Goal: Communication & Community: Answer question/provide support

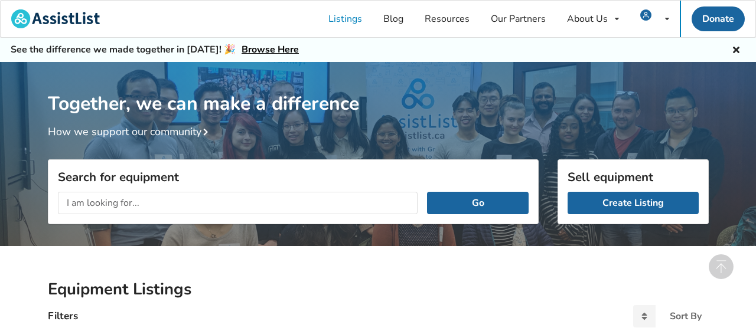
scroll to position [474, 0]
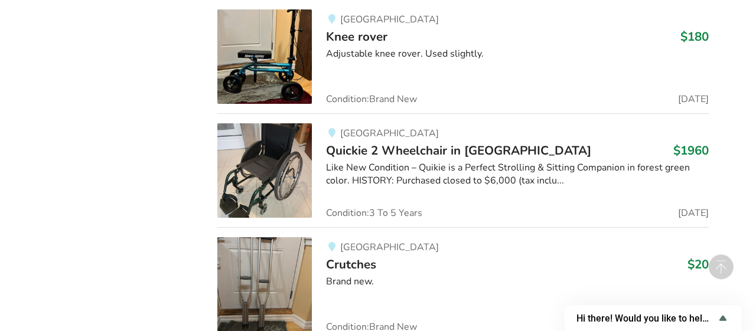
scroll to position [12801, 0]
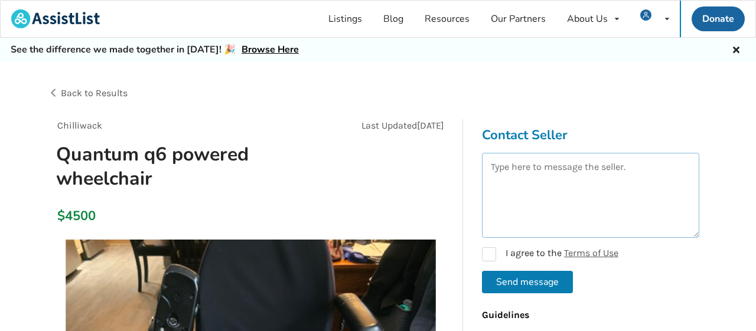
click at [542, 191] on textarea at bounding box center [590, 195] width 217 height 85
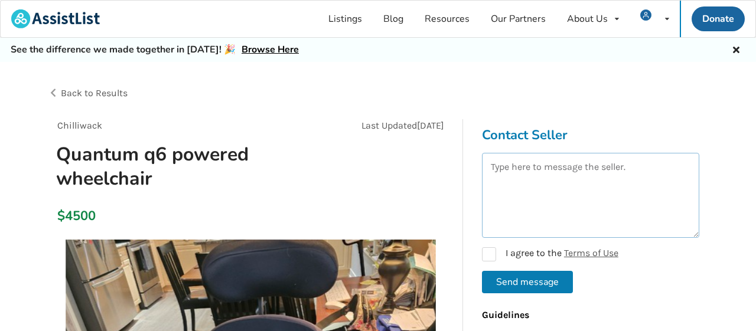
paste textarea "Hello I'm [PERSON_NAME] Do you still have it for sale ? Please send me your las…"
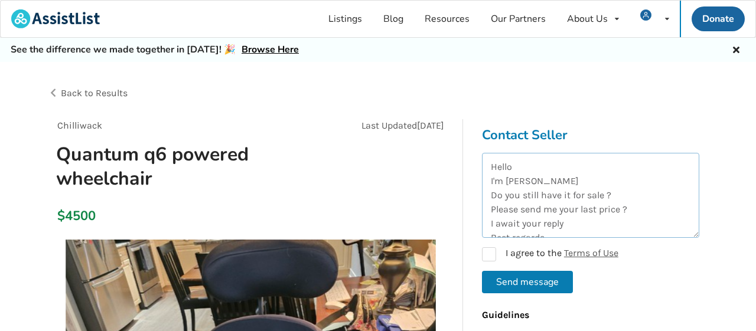
scroll to position [34, 0]
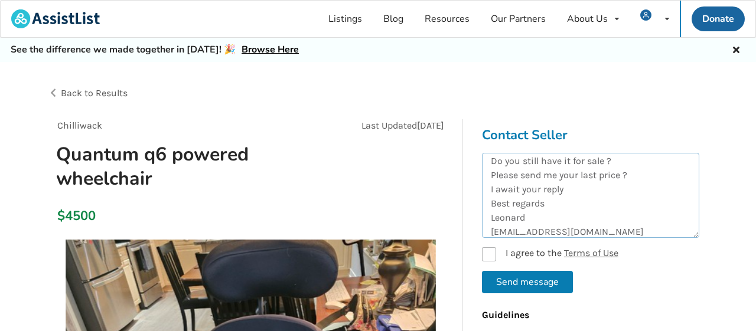
type textarea "Hello I'm [PERSON_NAME] Do you still have it for sale ? Please send me your las…"
drag, startPoint x: 489, startPoint y: 254, endPoint x: 490, endPoint y: 263, distance: 8.9
click at [489, 252] on label "I agree to the Terms of Use" at bounding box center [550, 254] width 136 height 14
checkbox input "true"
click at [508, 280] on button "Send message" at bounding box center [527, 282] width 91 height 22
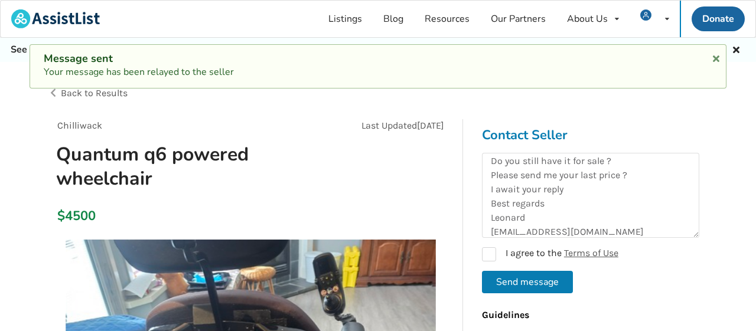
checkbox input "false"
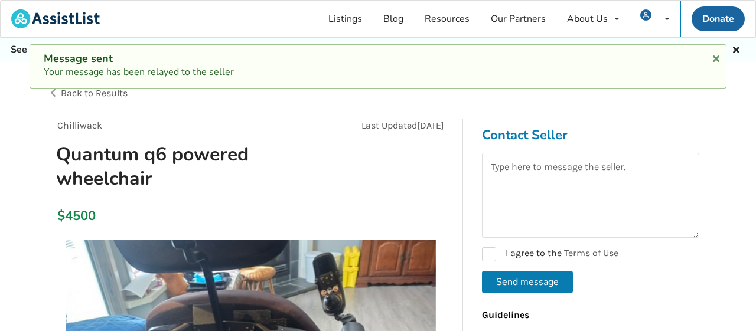
scroll to position [0, 0]
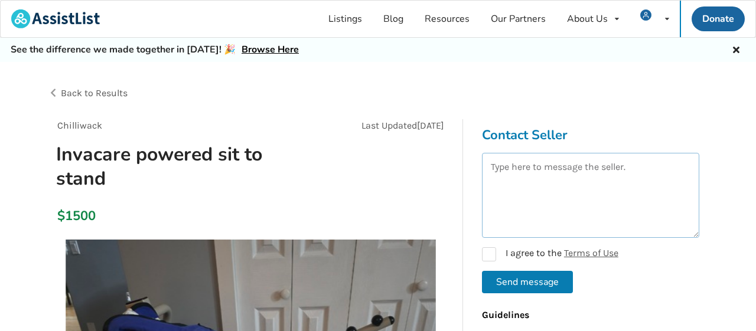
click at [545, 186] on textarea at bounding box center [590, 195] width 217 height 85
drag, startPoint x: 539, startPoint y: 190, endPoint x: 530, endPoint y: 192, distance: 9.9
paste textarea "Hello I'm [PERSON_NAME] Do you still have it for sale ? Please send me your las…"
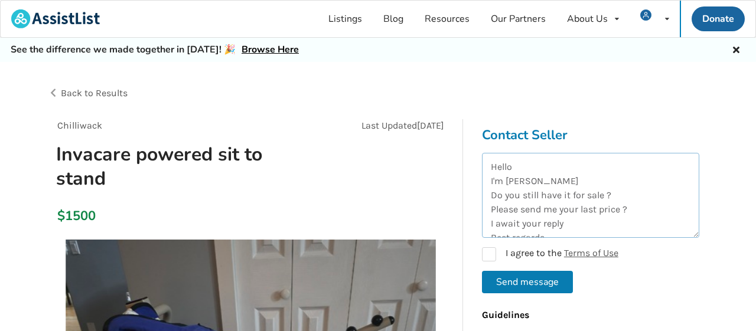
scroll to position [34, 0]
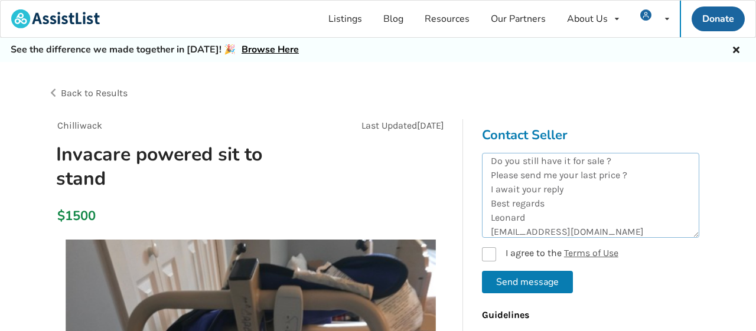
type textarea "Hello I'm [PERSON_NAME] Do you still have it for sale ? Please send me your las…"
click at [489, 254] on label "I agree to the Terms of Use" at bounding box center [550, 254] width 136 height 14
checkbox input "true"
click at [506, 280] on button "Send message" at bounding box center [527, 282] width 91 height 22
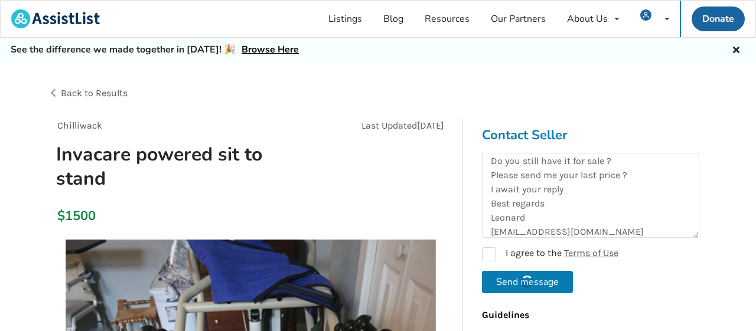
checkbox input "false"
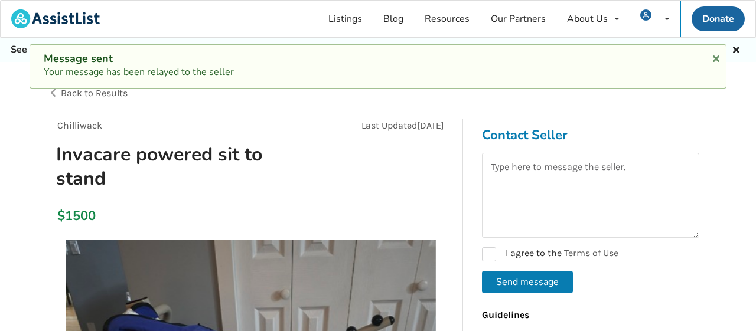
scroll to position [0, 0]
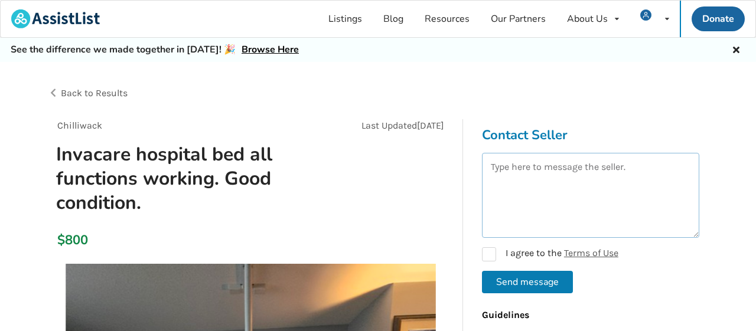
click at [498, 183] on textarea at bounding box center [590, 195] width 217 height 85
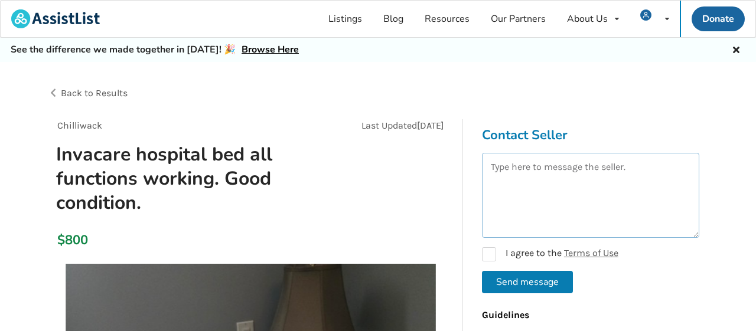
paste textarea "Hello I'm [PERSON_NAME] Do you still have it for sale ? Please send me your las…"
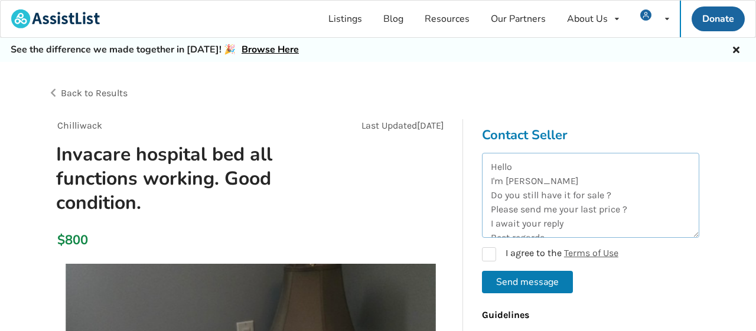
scroll to position [34, 0]
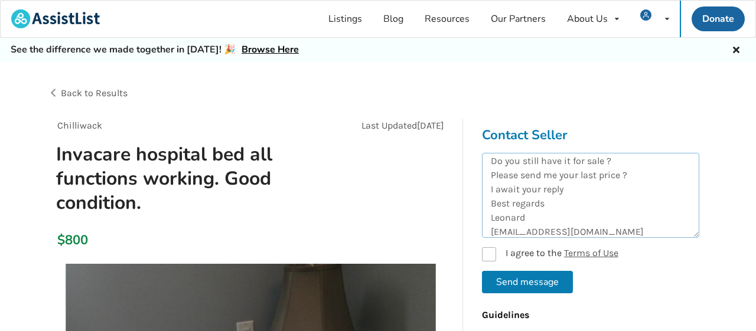
type textarea "Hello I'm [PERSON_NAME] Do you still have it for sale ? Please send me your las…"
click at [488, 252] on label "I agree to the Terms of Use" at bounding box center [550, 254] width 136 height 14
click at [497, 275] on button "Send message" at bounding box center [527, 282] width 91 height 22
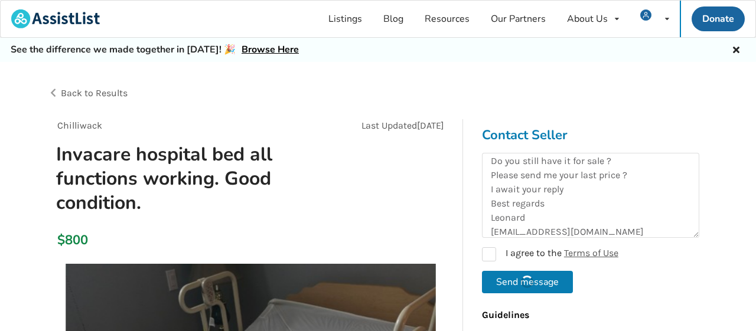
checkbox input "false"
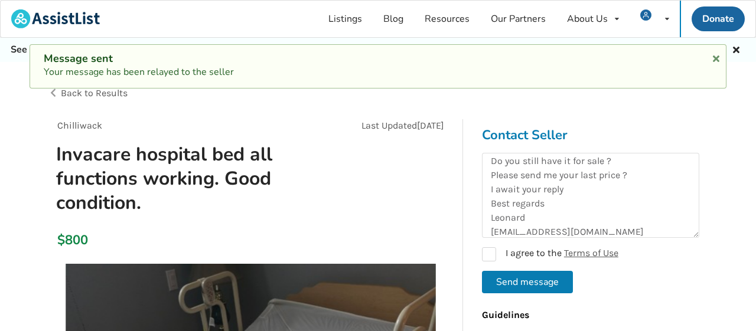
scroll to position [0, 0]
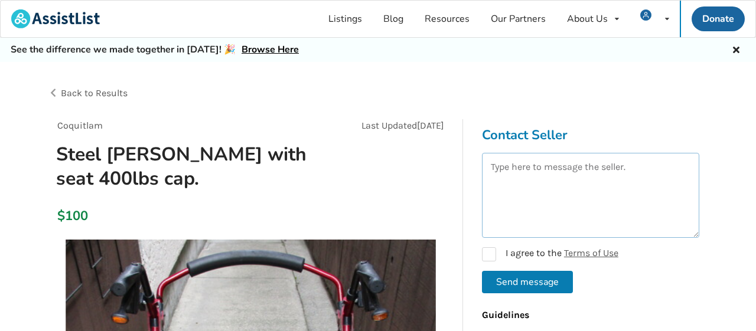
click at [576, 198] on textarea at bounding box center [590, 195] width 217 height 85
paste textarea "Hello I'm [PERSON_NAME] Do you still have it for sale ? Please send me your las…"
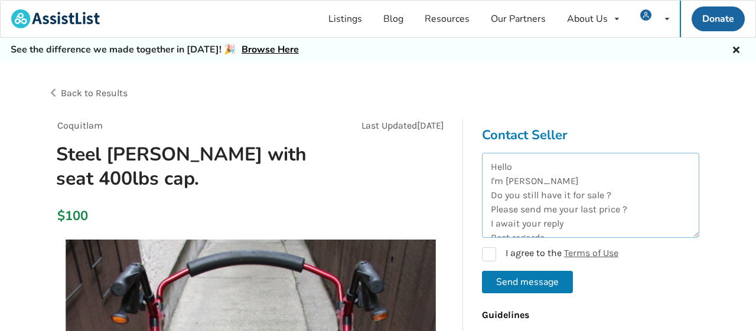
scroll to position [34, 0]
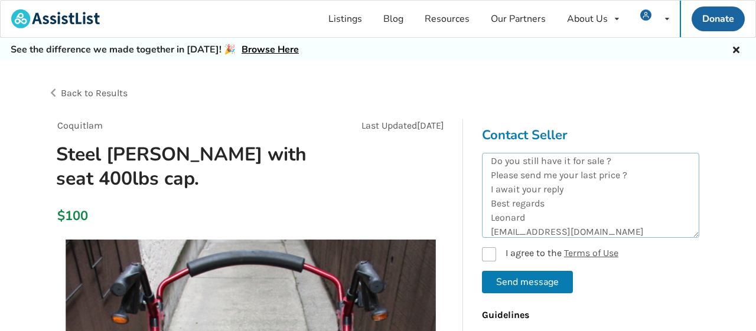
type textarea "Hello I'm [PERSON_NAME] Do you still have it for sale ? Please send me your las…"
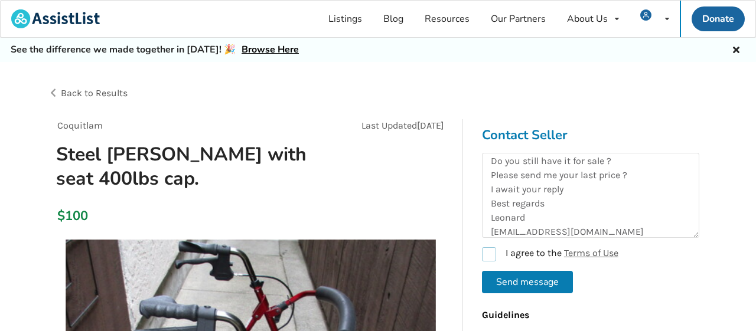
click at [493, 249] on label "I agree to the Terms of Use" at bounding box center [550, 254] width 136 height 14
click at [513, 282] on button "Send message" at bounding box center [527, 282] width 91 height 22
checkbox input "false"
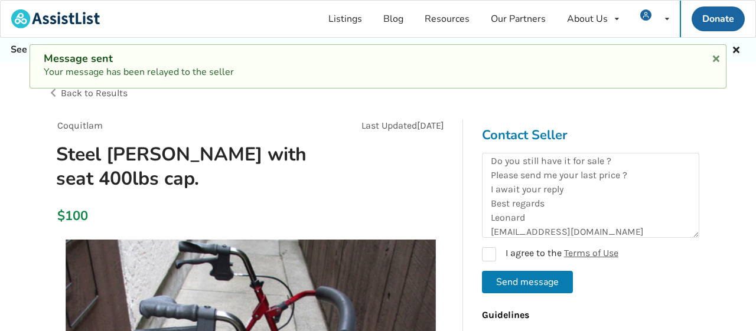
scroll to position [0, 0]
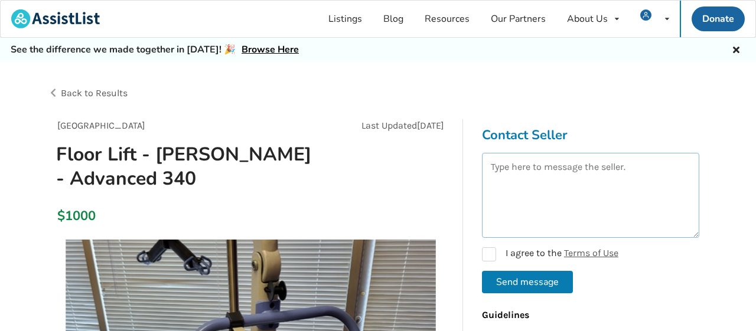
click at [553, 193] on textarea at bounding box center [590, 195] width 217 height 85
paste textarea "Hello I'm [PERSON_NAME] Do you still have it for sale ? Please send me your las…"
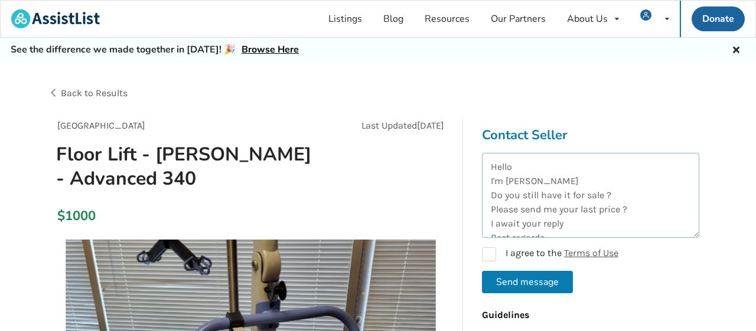
scroll to position [34, 0]
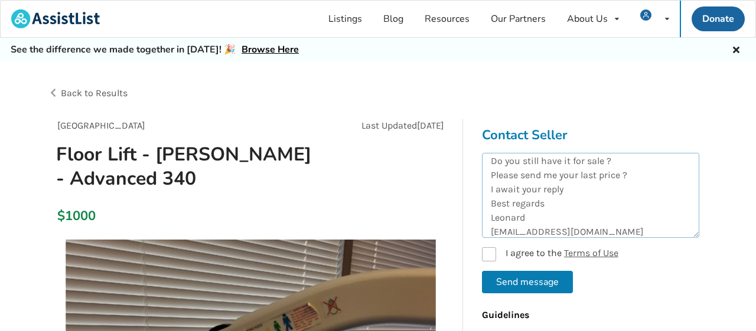
type textarea "Hello I'm [PERSON_NAME] Do you still have it for sale ? Please send me your las…"
click at [494, 252] on label "I agree to the Terms of Use" at bounding box center [550, 254] width 136 height 14
click at [515, 278] on button "Send message" at bounding box center [527, 282] width 91 height 22
checkbox input "false"
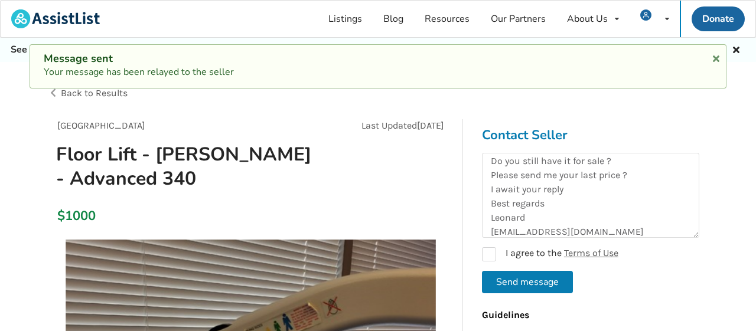
scroll to position [0, 0]
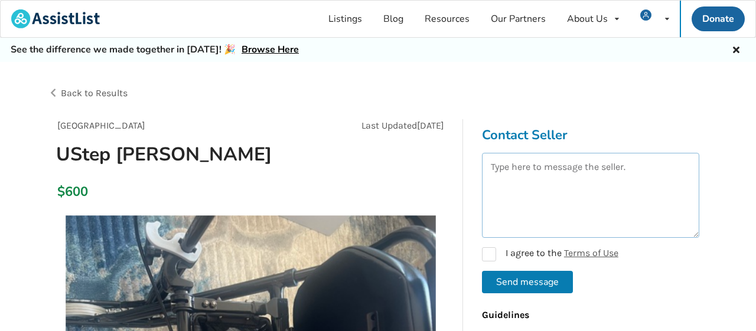
click at [521, 182] on textarea at bounding box center [590, 195] width 217 height 85
paste textarea "Hello I'm [PERSON_NAME] Do you still have it for sale ? Please send me your las…"
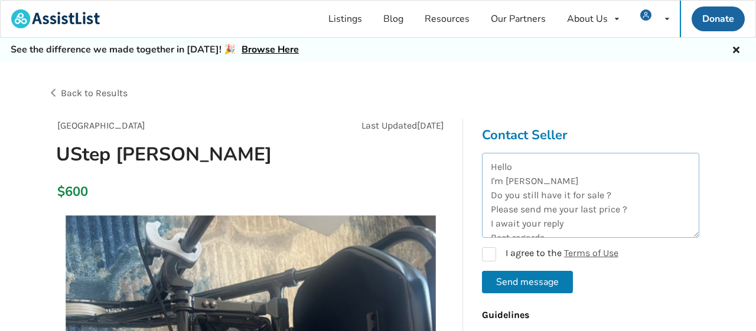
scroll to position [34, 0]
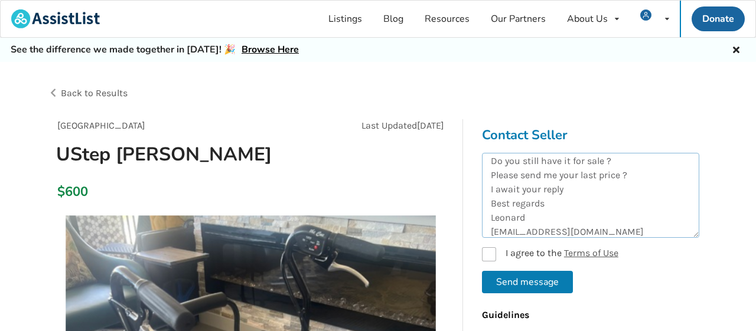
type textarea "Hello I'm [PERSON_NAME] Do you still have it for sale ? Please send me your las…"
click at [492, 256] on label "I agree to the Terms of Use" at bounding box center [550, 254] width 136 height 14
checkbox input "true"
click at [510, 291] on button "Send message" at bounding box center [527, 282] width 91 height 22
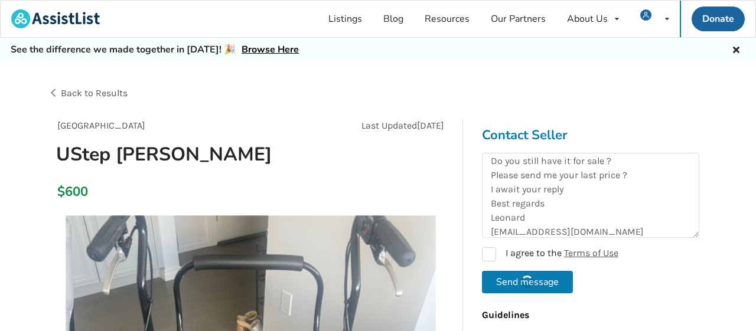
checkbox input "false"
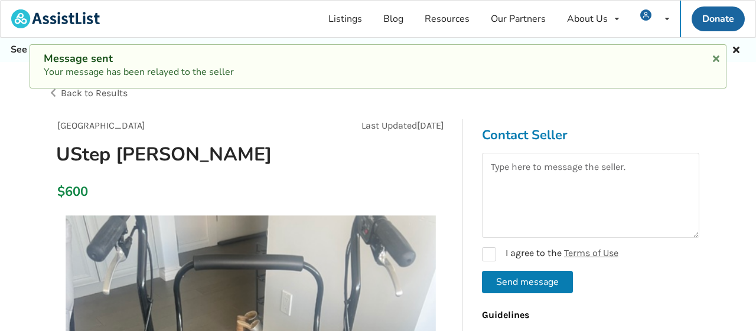
scroll to position [0, 0]
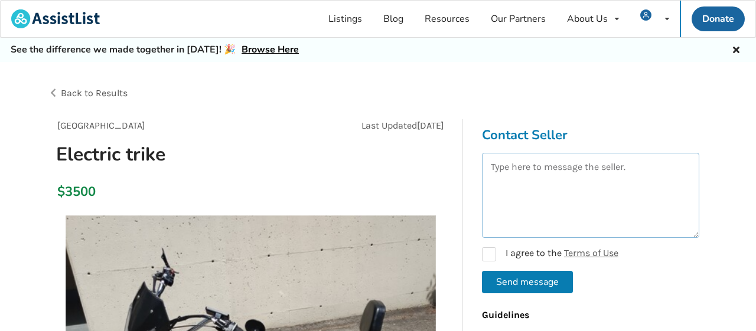
click at [520, 174] on textarea at bounding box center [590, 195] width 217 height 85
paste textarea "Hello I'm [PERSON_NAME] Do you still have it for sale ? Please send me your las…"
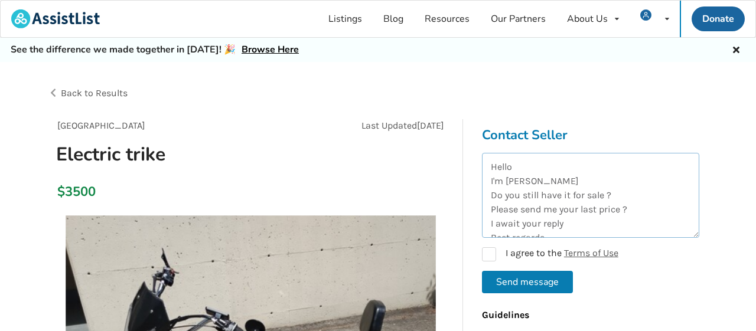
scroll to position [34, 0]
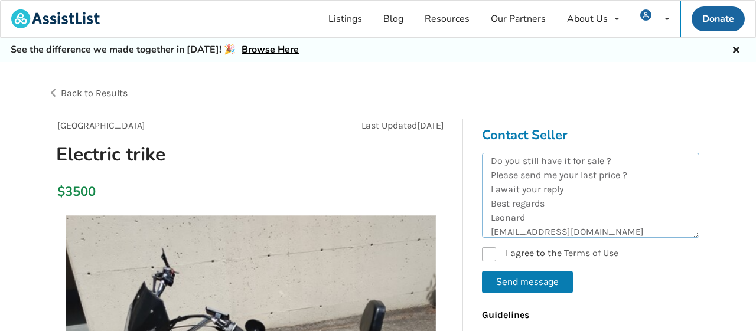
type textarea "Hello I'm [PERSON_NAME] Do you still have it for sale ? Please send me your las…"
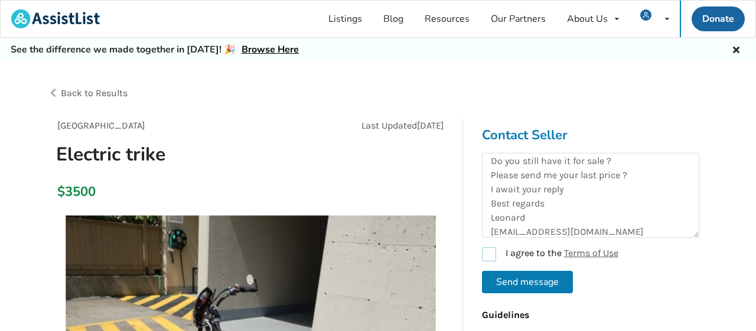
click at [491, 254] on label "I agree to the Terms of Use" at bounding box center [550, 254] width 136 height 14
click at [528, 284] on button "Send message" at bounding box center [527, 282] width 91 height 22
checkbox input "false"
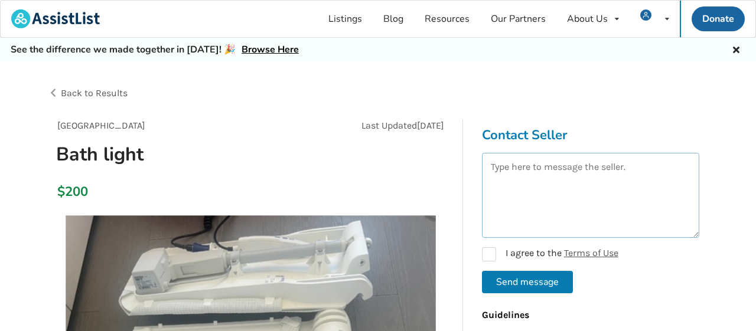
drag, startPoint x: 573, startPoint y: 198, endPoint x: 579, endPoint y: 194, distance: 6.7
click at [579, 194] on textarea at bounding box center [590, 195] width 217 height 85
paste textarea "Hello I'm [PERSON_NAME] Do you still have it for sale ? Please send me your las…"
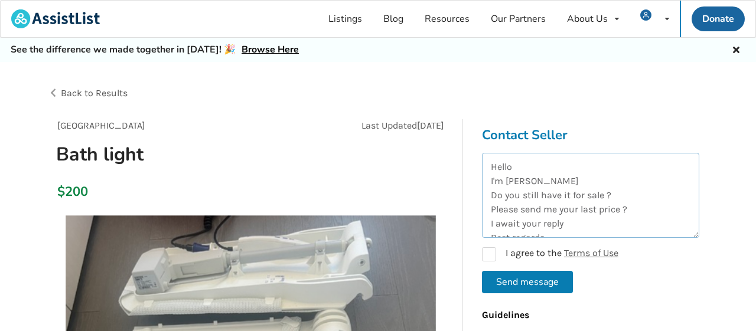
scroll to position [34, 0]
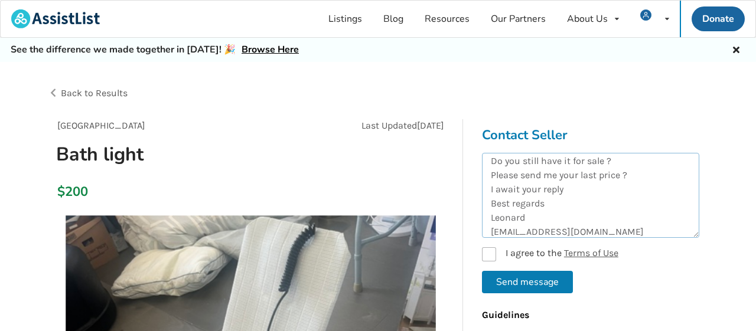
type textarea "Hello I'm [PERSON_NAME] Do you still have it for sale ? Please send me your las…"
click at [494, 253] on label "I agree to the Terms of Use" at bounding box center [550, 254] width 136 height 14
checkbox input "true"
click at [552, 283] on button "Send message" at bounding box center [527, 282] width 91 height 22
checkbox input "false"
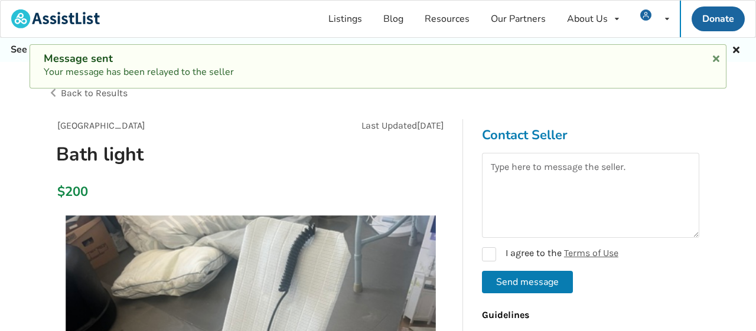
scroll to position [0, 0]
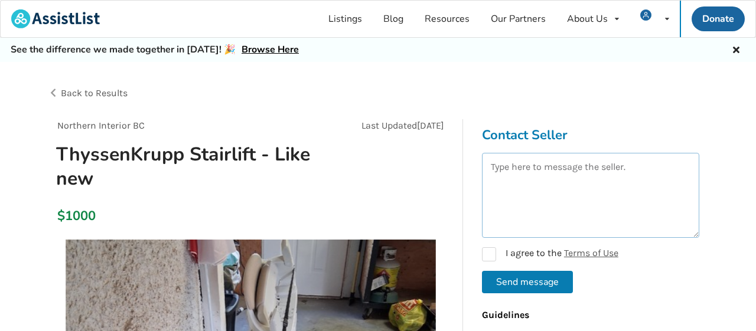
click at [593, 201] on textarea at bounding box center [590, 195] width 217 height 85
paste textarea "Hello I'm [PERSON_NAME] Do you still have it for sale ? Please send me your las…"
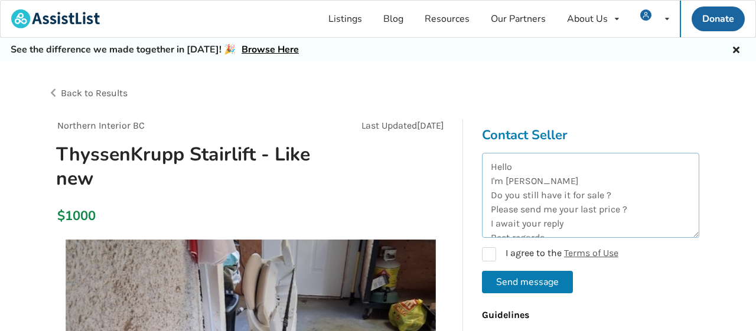
scroll to position [34, 0]
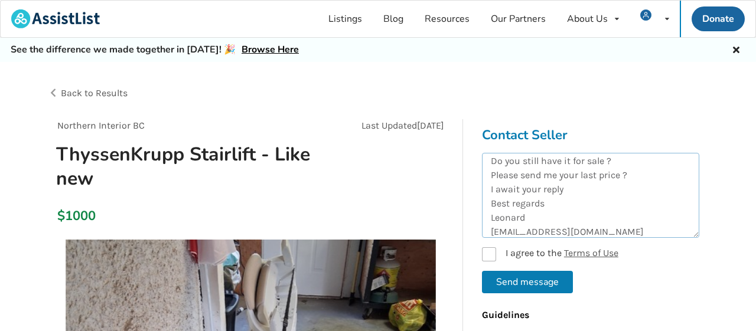
type textarea "Hello I'm [PERSON_NAME] Do you still have it for sale ? Please send me your las…"
drag, startPoint x: 487, startPoint y: 256, endPoint x: 498, endPoint y: 257, distance: 10.7
click at [488, 256] on label "I agree to the Terms of Use" at bounding box center [550, 254] width 136 height 14
checkbox input "true"
click at [516, 278] on button "Send message" at bounding box center [527, 282] width 91 height 22
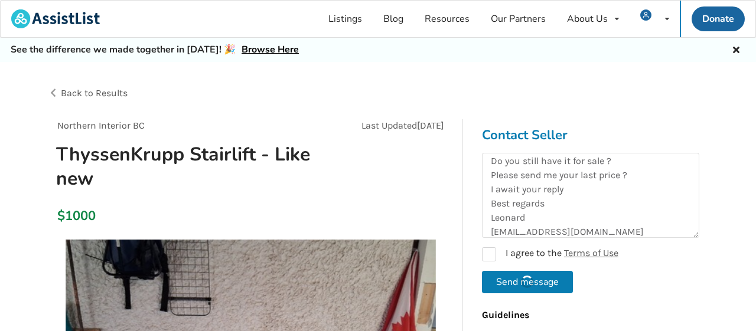
checkbox input "false"
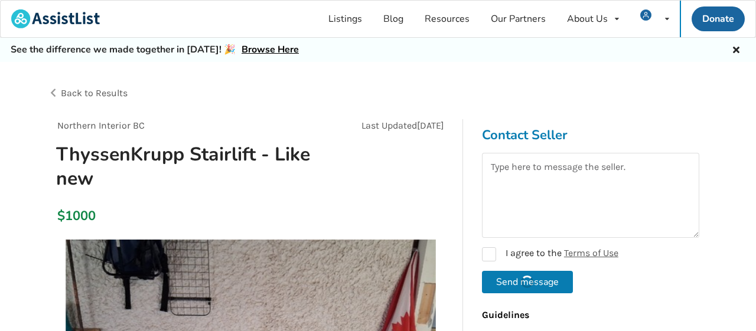
scroll to position [0, 0]
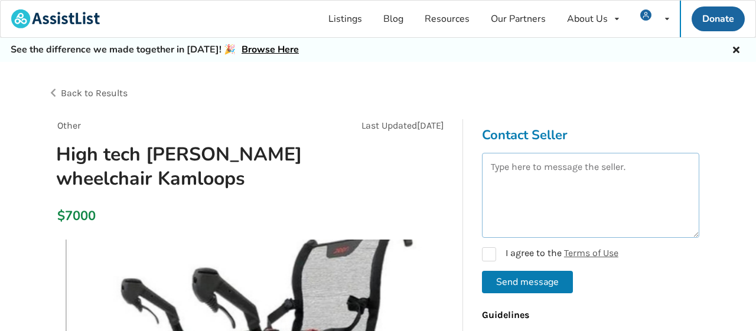
click at [585, 203] on textarea at bounding box center [590, 195] width 217 height 85
paste textarea "Hello I'm [PERSON_NAME] Do you still have it for sale ? Please send me your las…"
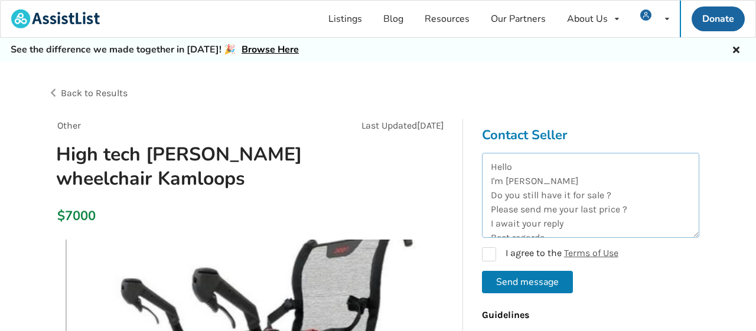
scroll to position [34, 0]
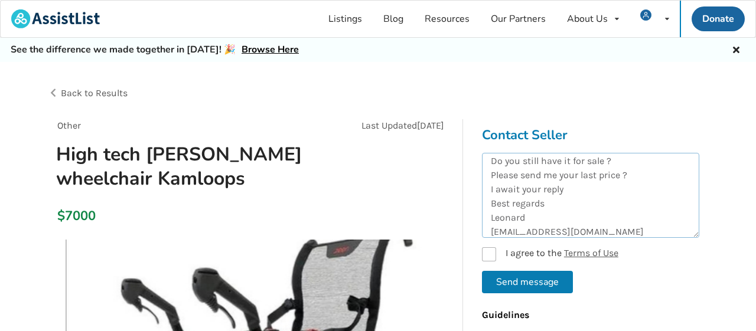
type textarea "Hello I'm [PERSON_NAME] Do you still have it for sale ? Please send me your las…"
click at [491, 257] on label "I agree to the Terms of Use" at bounding box center [550, 254] width 136 height 14
click at [507, 281] on button "Send message" at bounding box center [527, 282] width 91 height 22
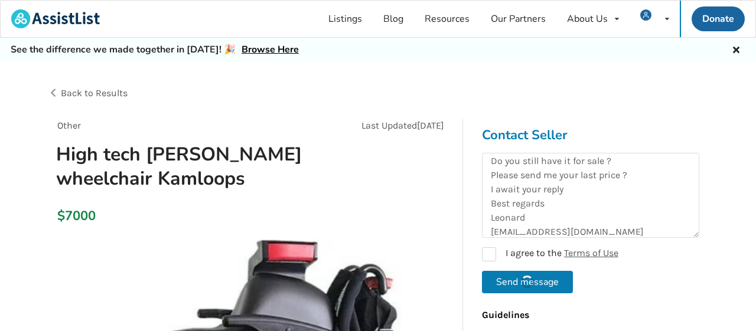
checkbox input "false"
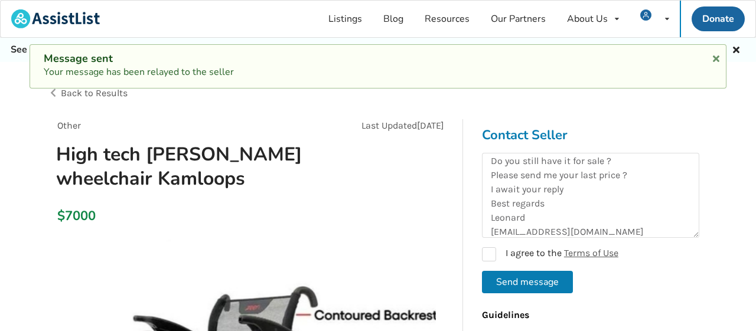
scroll to position [0, 0]
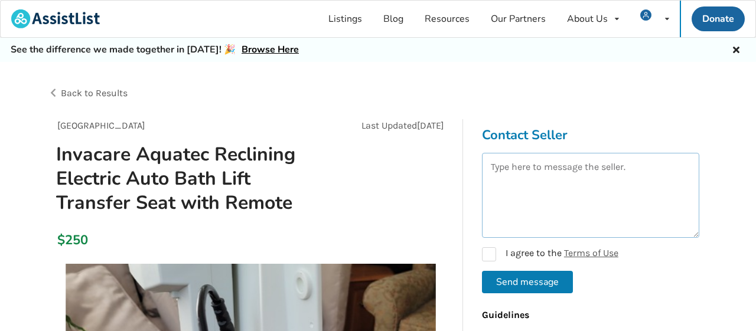
click at [582, 199] on textarea at bounding box center [590, 195] width 217 height 85
paste textarea "Hello I'm [PERSON_NAME] Do you still have it for sale ? Please send me your las…"
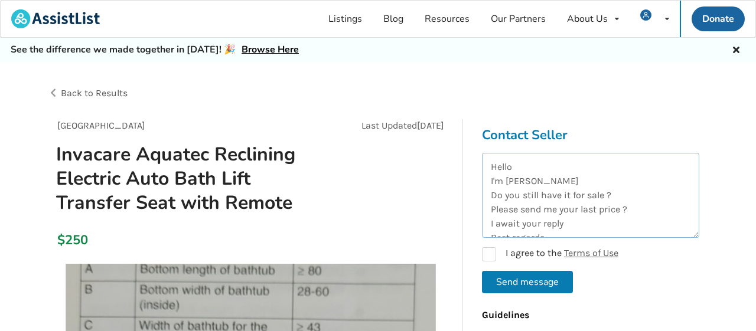
scroll to position [34, 0]
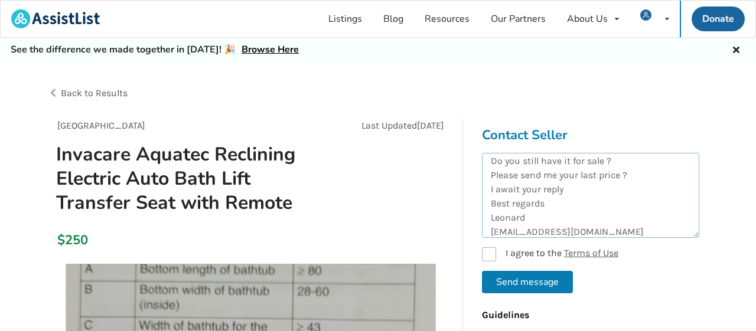
type textarea "Hello I'm [PERSON_NAME] Do you still have it for sale ? Please send me your las…"
click at [487, 254] on label "I agree to the Terms of Use" at bounding box center [550, 254] width 136 height 14
click at [510, 283] on button "Send message" at bounding box center [527, 282] width 91 height 22
checkbox input "false"
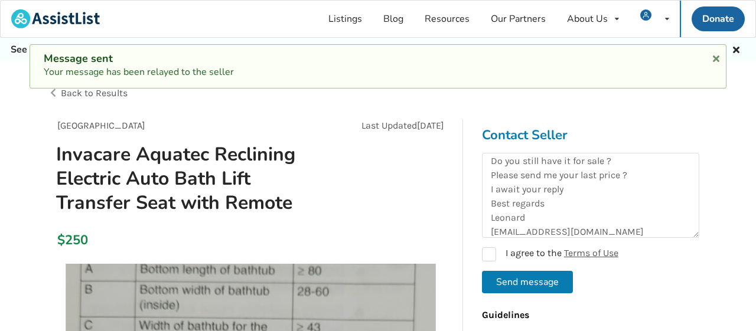
scroll to position [0, 0]
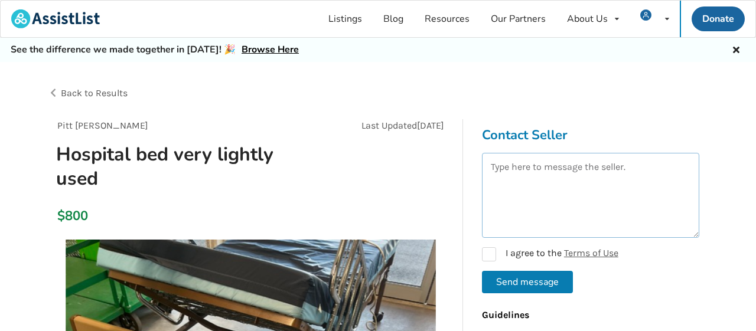
click at [541, 208] on textarea at bounding box center [590, 195] width 217 height 85
paste textarea "Hello I'm [PERSON_NAME] Do you still have it for sale ? Please send me your las…"
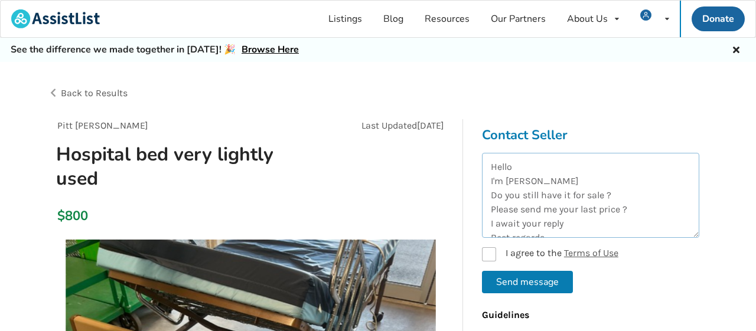
scroll to position [34, 0]
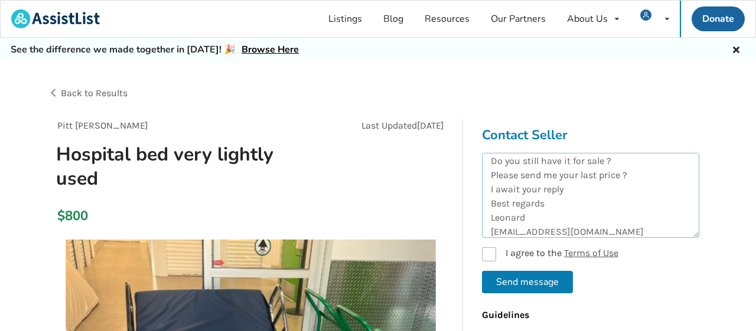
type textarea "Hello I'm [PERSON_NAME] Do you still have it for sale ? Please send me your las…"
drag, startPoint x: 492, startPoint y: 253, endPoint x: 506, endPoint y: 269, distance: 20.5
click at [494, 253] on label "I agree to the Terms of Use" at bounding box center [550, 254] width 136 height 14
click at [514, 276] on button "Send message" at bounding box center [527, 282] width 91 height 22
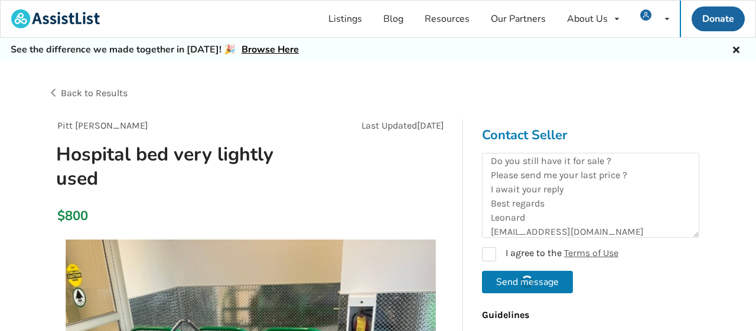
checkbox input "false"
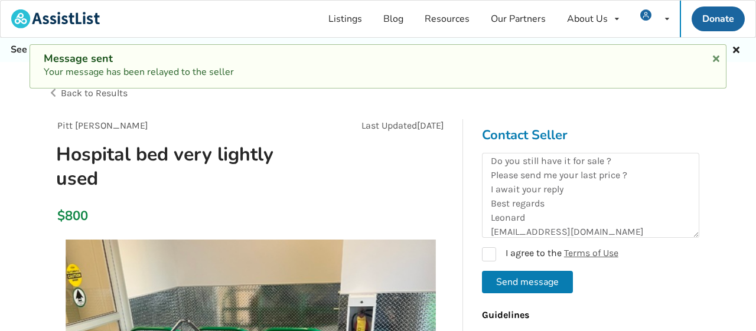
scroll to position [0, 0]
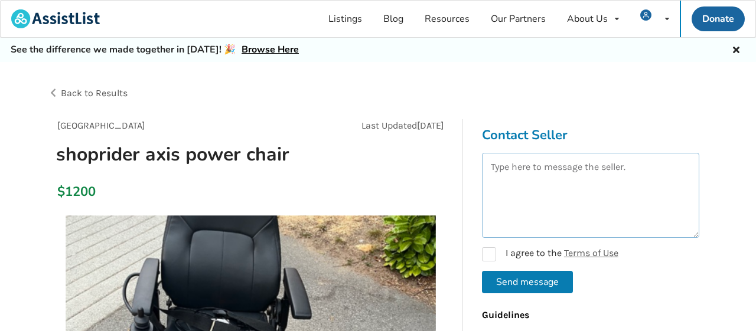
drag, startPoint x: 550, startPoint y: 199, endPoint x: 556, endPoint y: 198, distance: 6.0
click at [556, 198] on textarea at bounding box center [590, 195] width 217 height 85
paste textarea "Hello I'm [PERSON_NAME] Do you still have it for sale ? Please send me your las…"
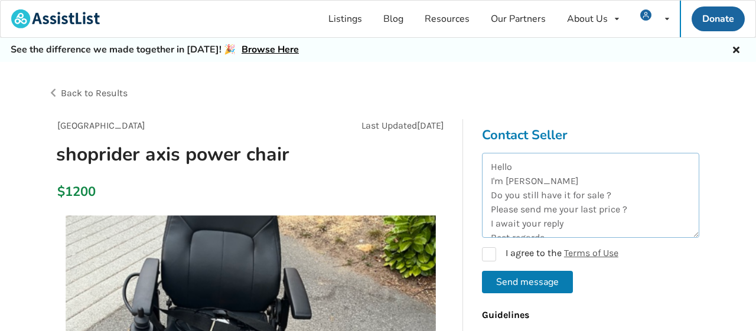
scroll to position [34, 0]
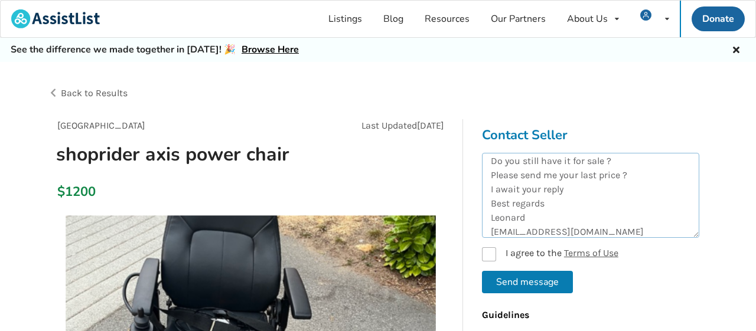
type textarea "Hello I'm [PERSON_NAME] Do you still have it for sale ? Please send me your las…"
click at [486, 253] on label "I agree to the Terms of Use" at bounding box center [550, 254] width 136 height 14
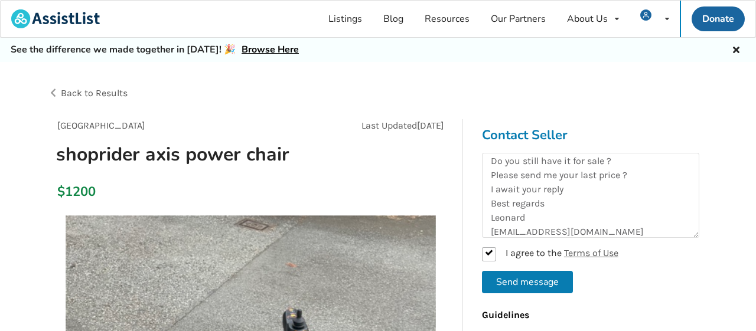
click at [506, 277] on button "Send message" at bounding box center [527, 282] width 91 height 22
checkbox input "false"
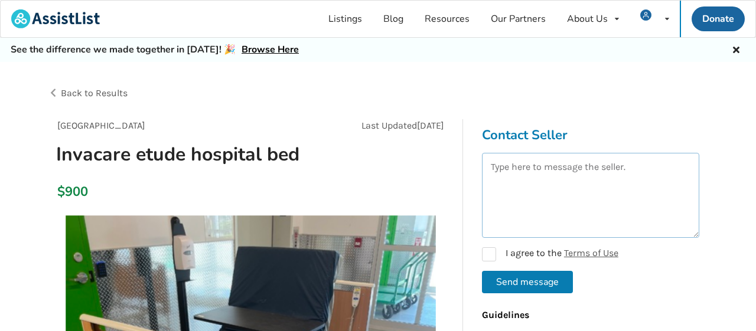
click at [531, 197] on textarea at bounding box center [590, 195] width 217 height 85
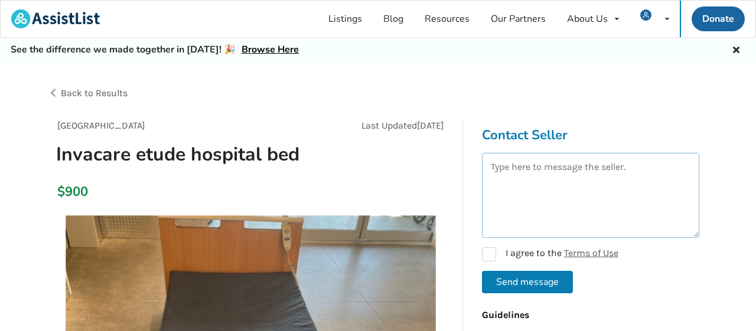
paste textarea "Hello I'm [PERSON_NAME] Do you still have it for sale ? Please send me your las…"
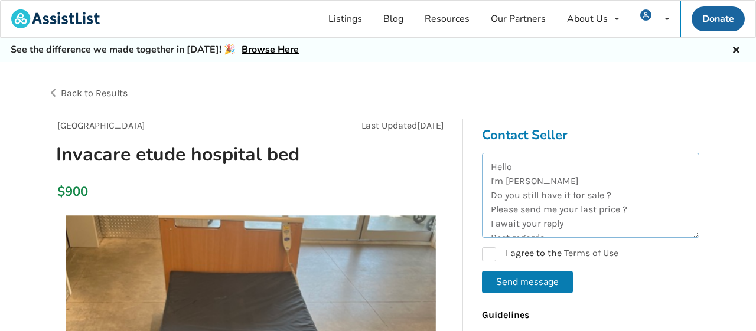
scroll to position [34, 0]
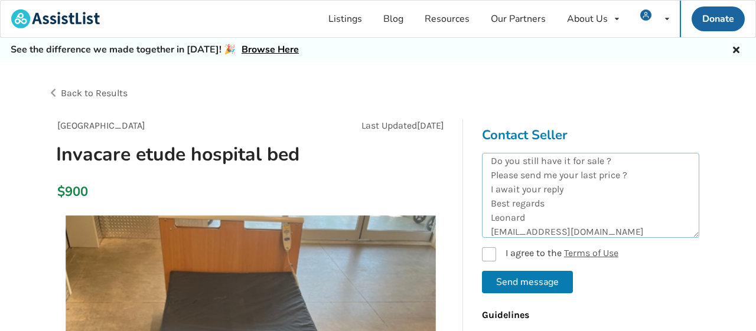
type textarea "Hello I'm [PERSON_NAME] Do you still have it for sale ? Please send me your las…"
click at [490, 253] on label "I agree to the Terms of Use" at bounding box center [550, 254] width 136 height 14
click at [517, 279] on button "Send message" at bounding box center [527, 282] width 91 height 22
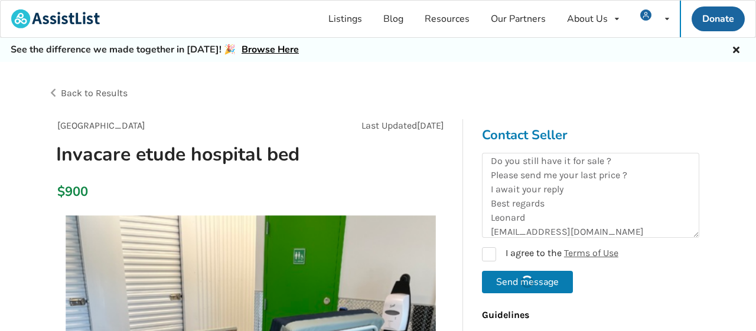
checkbox input "false"
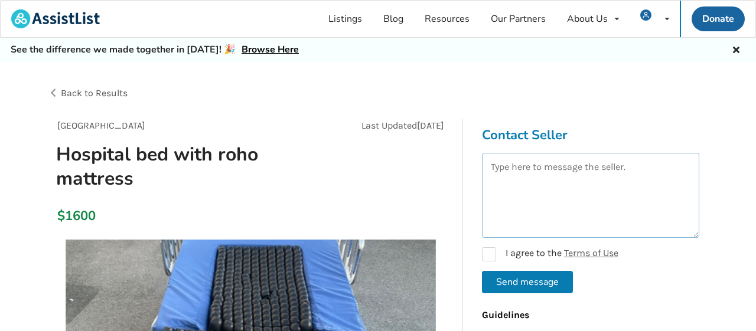
click at [555, 201] on textarea at bounding box center [590, 195] width 217 height 85
paste textarea "Hello I'm [PERSON_NAME] Do you still have it for sale ? Please send me your las…"
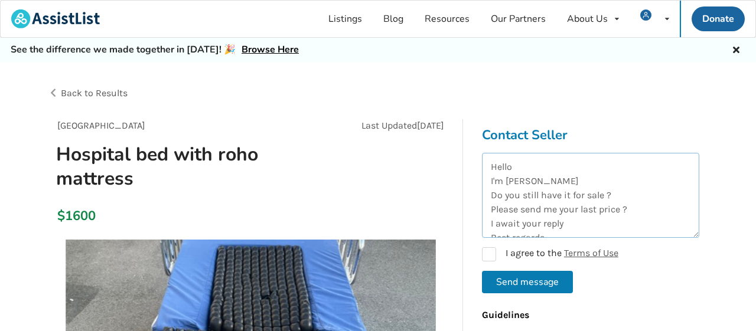
scroll to position [34, 0]
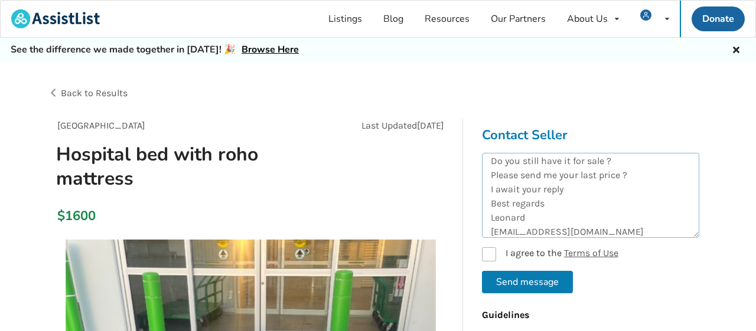
type textarea "Hello I'm [PERSON_NAME] Do you still have it for sale ? Please send me your las…"
click at [490, 252] on label "I agree to the Terms of Use" at bounding box center [550, 254] width 136 height 14
click at [523, 283] on button "Send message" at bounding box center [527, 282] width 91 height 22
checkbox input "false"
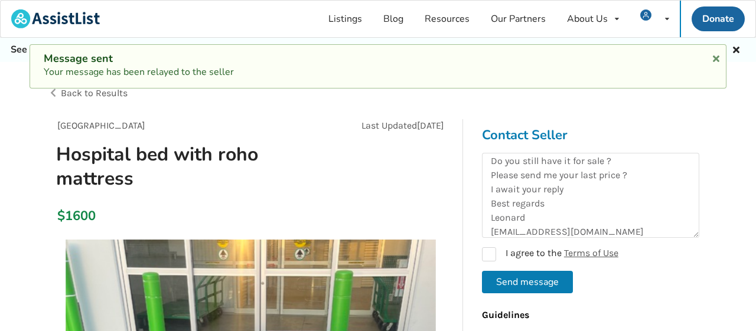
scroll to position [0, 0]
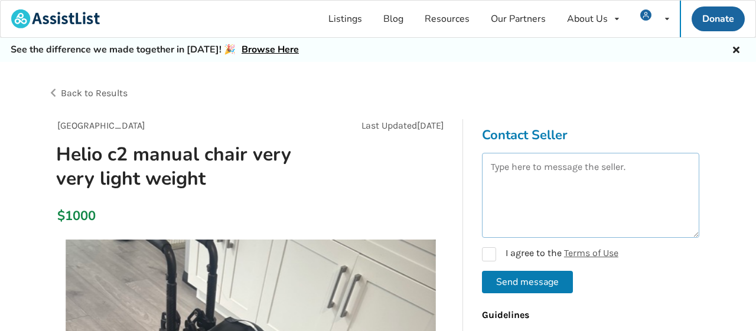
click at [543, 192] on textarea at bounding box center [590, 195] width 217 height 85
paste textarea "Hello I'm [PERSON_NAME] Do you still have it for sale ? Please send me your las…"
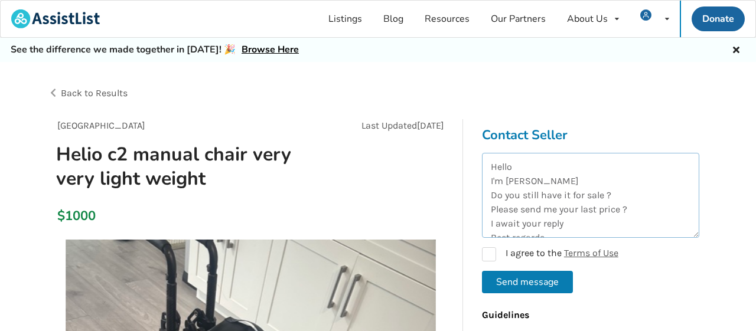
scroll to position [34, 0]
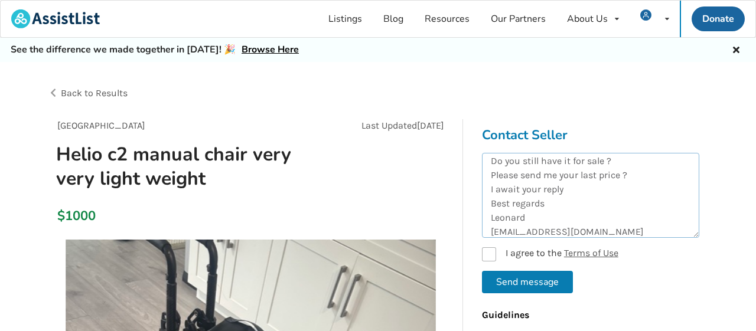
type textarea "Hello I'm [PERSON_NAME] Do you still have it for sale ? Please send me your las…"
click at [487, 256] on label "I agree to the Terms of Use" at bounding box center [550, 254] width 136 height 14
click at [492, 276] on button "Send message" at bounding box center [527, 282] width 91 height 22
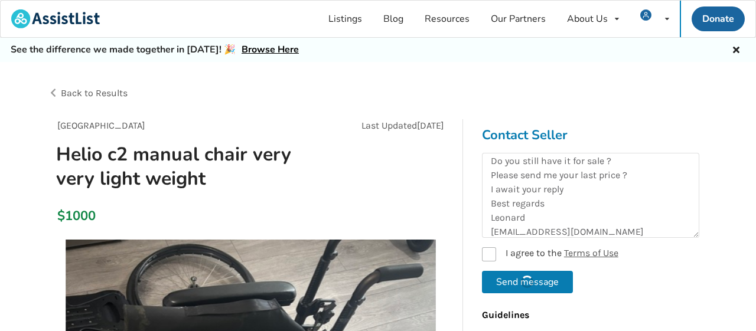
checkbox input "false"
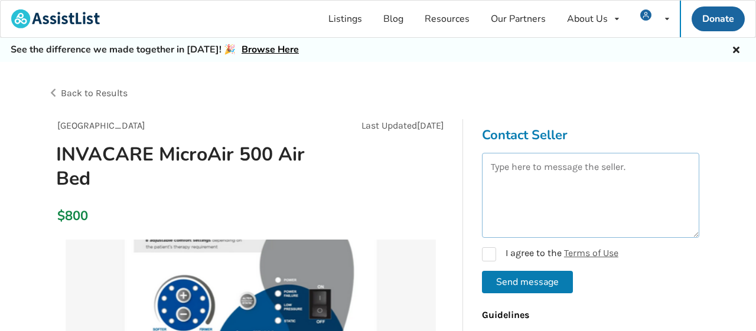
drag, startPoint x: 570, startPoint y: 187, endPoint x: 577, endPoint y: 187, distance: 7.7
click at [572, 186] on textarea at bounding box center [590, 195] width 217 height 85
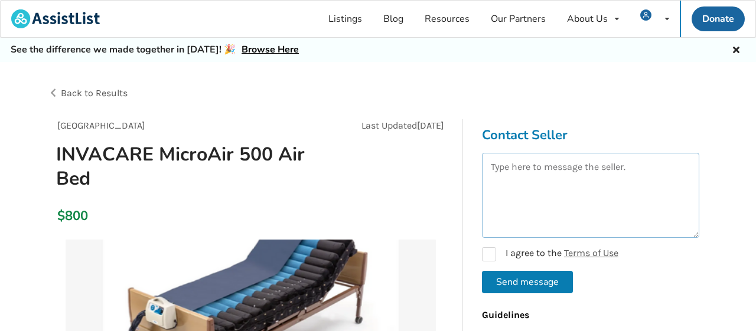
paste textarea "Hello I'm [PERSON_NAME] Do you still have it for sale ? Please send me your las…"
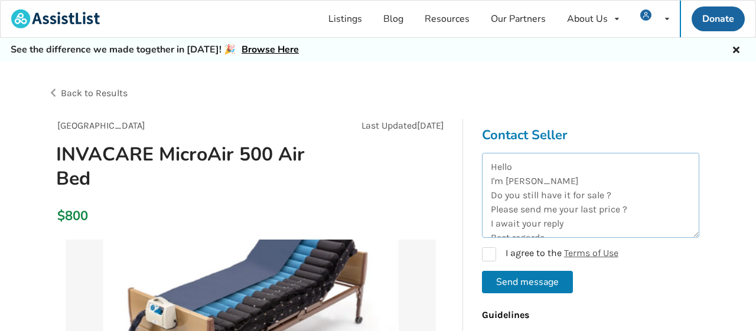
scroll to position [34, 0]
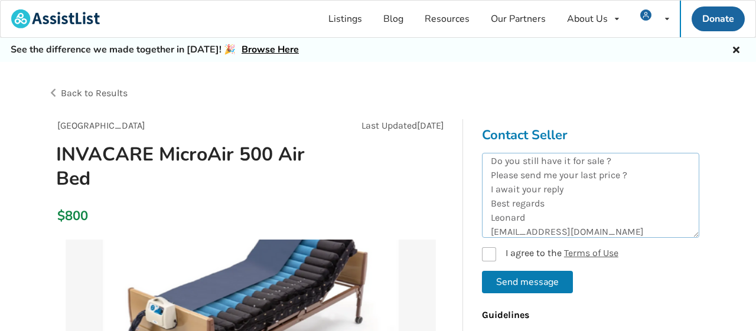
type textarea "Hello I'm [PERSON_NAME] Do you still have it for sale ? Please send me your las…"
click at [497, 250] on label "I agree to the Terms of Use" at bounding box center [550, 254] width 136 height 14
click at [515, 277] on button "Send message" at bounding box center [527, 282] width 91 height 22
checkbox input "false"
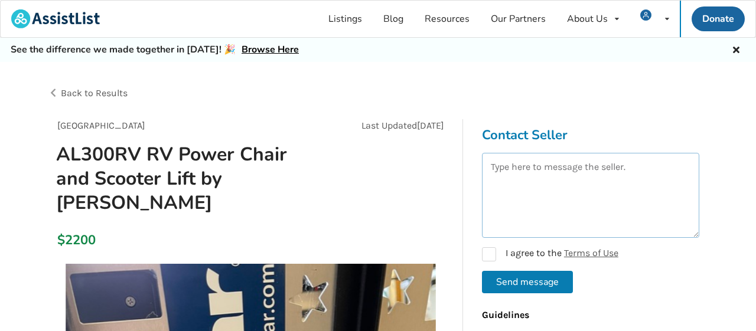
click at [579, 210] on textarea at bounding box center [590, 195] width 217 height 85
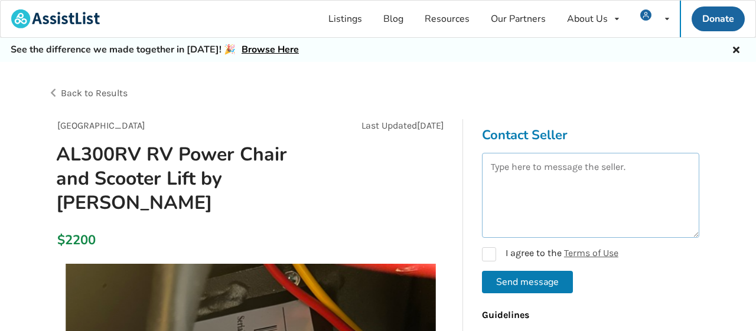
paste textarea "Hello I'm [PERSON_NAME] Do you still have it for sale ? Please send me your las…"
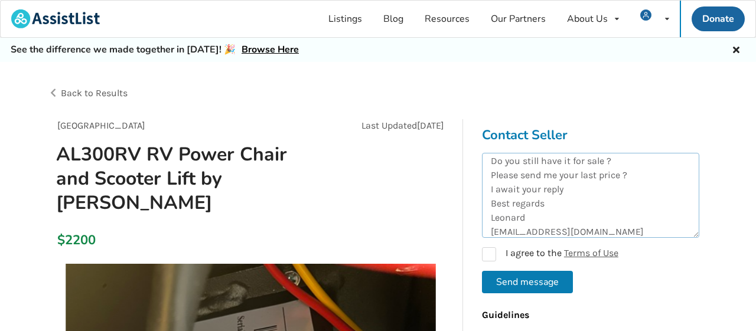
scroll to position [43, 0]
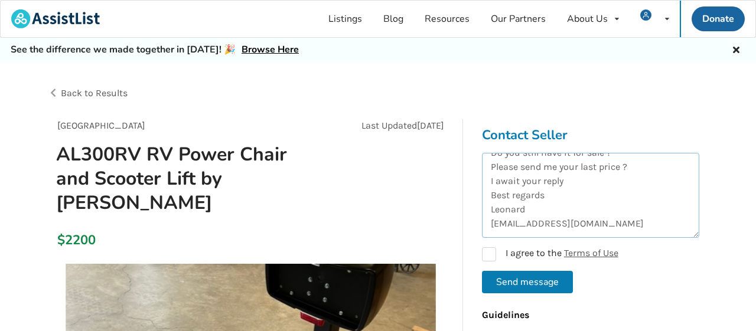
type textarea "Hello I'm [PERSON_NAME] Do you still have it for sale ? Please send me your las…"
click at [491, 243] on form "Hello I'm Leonard Do you still have it for sale ? Please send me your last pric…" at bounding box center [590, 223] width 217 height 141
click at [492, 256] on label "I agree to the Terms of Use" at bounding box center [550, 254] width 136 height 14
click at [508, 276] on button "Send message" at bounding box center [527, 282] width 91 height 22
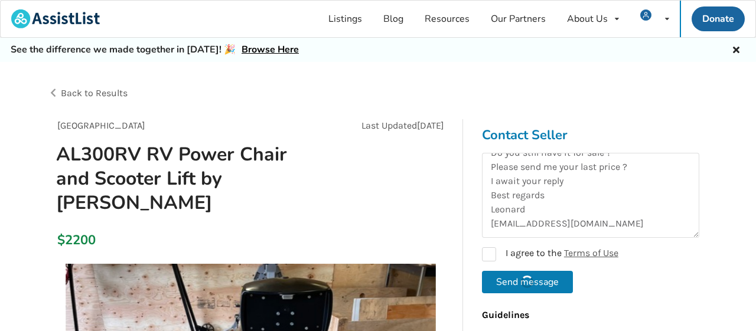
checkbox input "false"
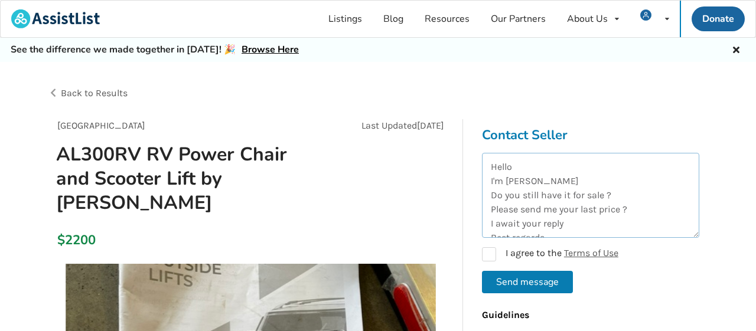
click at [598, 194] on textarea "Hello I'm [PERSON_NAME] Do you still have it for sale ? Please send me your las…" at bounding box center [590, 195] width 217 height 85
paste textarea
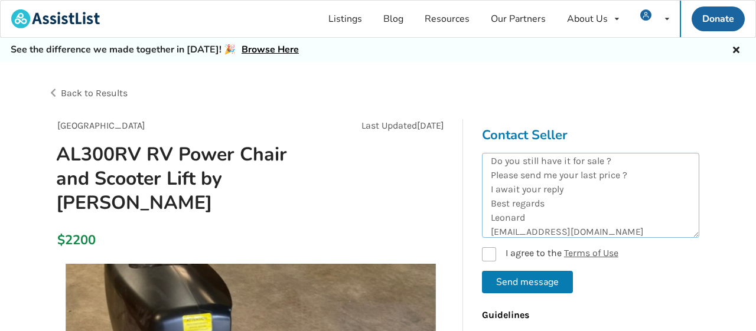
type textarea "Hello I'm [PERSON_NAME] Do you still have it for sale ? Please send me your las…"
click at [499, 252] on label "I agree to the Terms of Use" at bounding box center [550, 254] width 136 height 14
click at [507, 279] on button "Send message" at bounding box center [527, 282] width 91 height 22
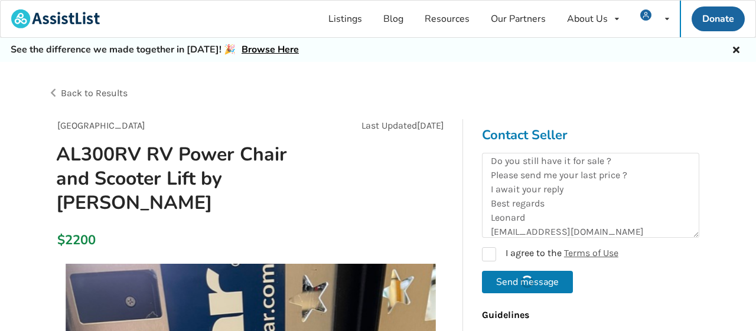
checkbox input "false"
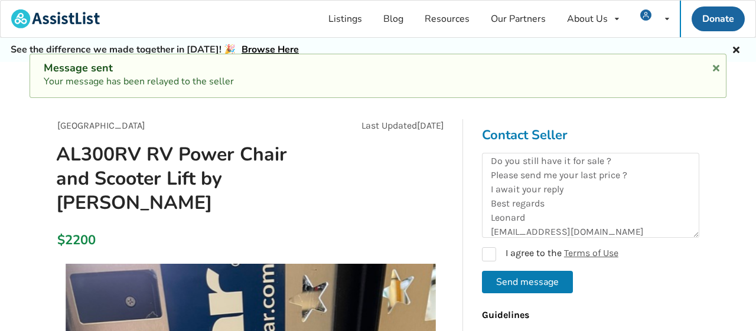
scroll to position [0, 0]
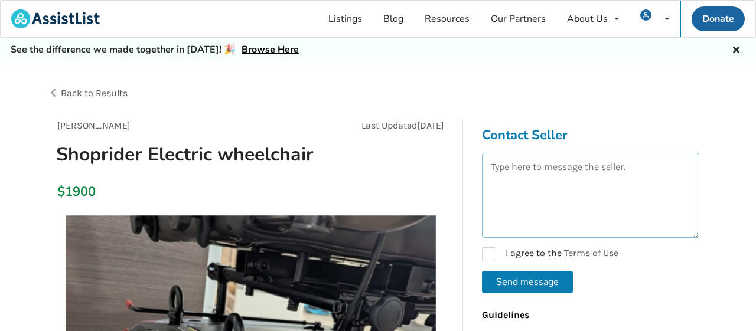
click at [550, 189] on textarea at bounding box center [590, 195] width 217 height 85
paste textarea "Hello I'm [PERSON_NAME] Do you still have it for sale ? Please send me your las…"
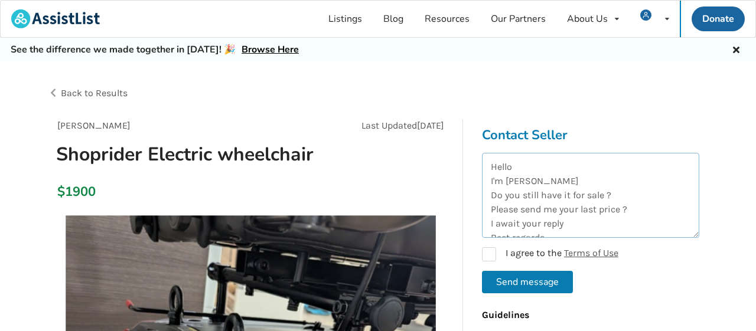
scroll to position [34, 0]
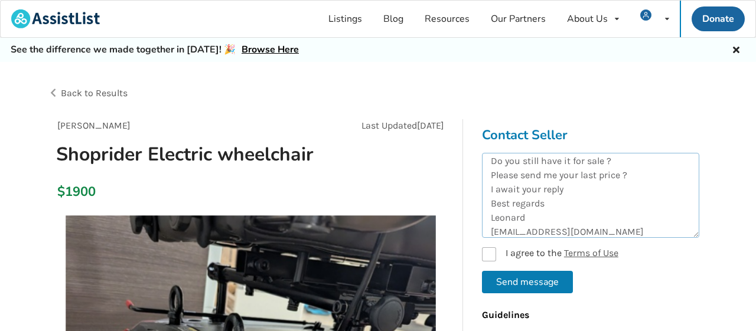
type textarea "Hello I'm [PERSON_NAME] Do you still have it for sale ? Please send me your las…"
click at [488, 256] on label "I agree to the Terms of Use" at bounding box center [550, 254] width 136 height 14
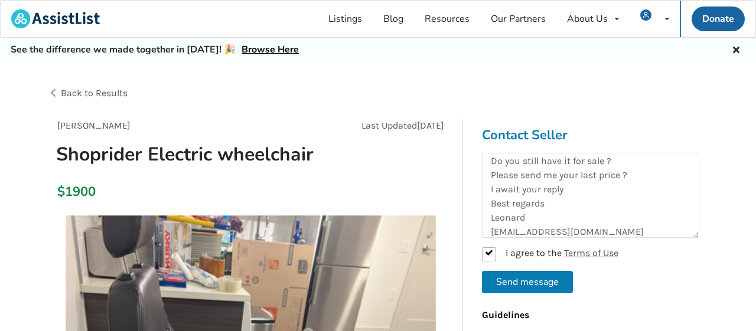
click at [529, 288] on button "Send message" at bounding box center [527, 282] width 91 height 22
checkbox input "false"
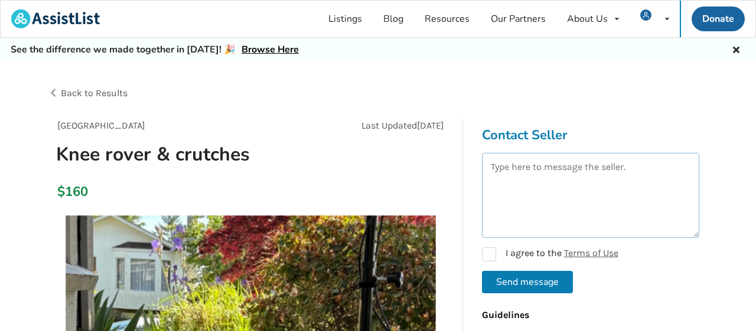
click at [573, 201] on textarea at bounding box center [590, 195] width 217 height 85
paste textarea "Hello I'm [PERSON_NAME] Do you still have it for sale ? Please send me your las…"
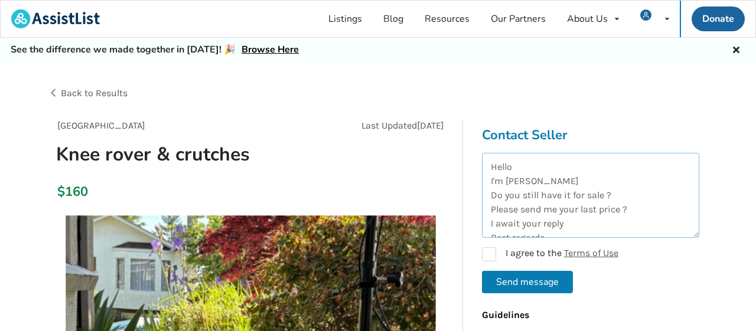
scroll to position [34, 0]
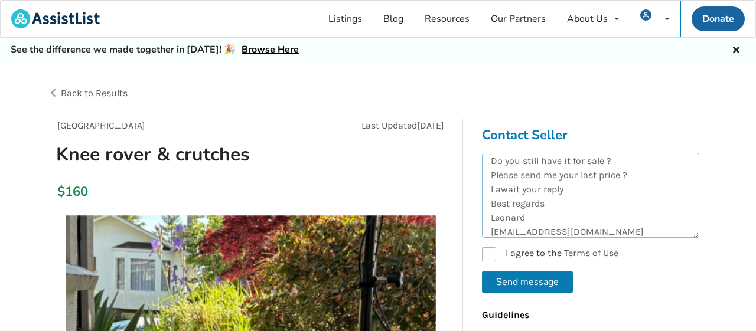
type textarea "Hello I'm [PERSON_NAME] Do you still have it for sale ? Please send me your las…"
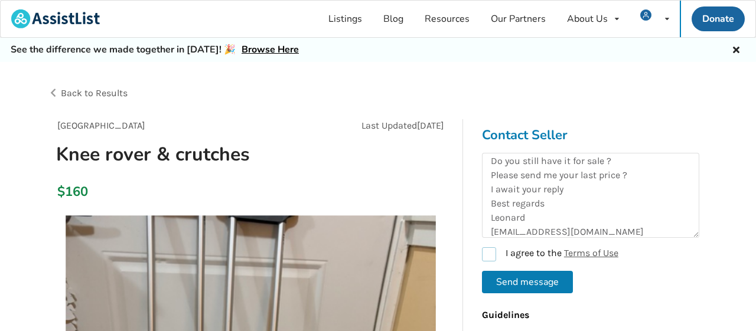
drag, startPoint x: 482, startPoint y: 256, endPoint x: 487, endPoint y: 259, distance: 6.4
click at [484, 255] on label "I agree to the Terms of Use" at bounding box center [550, 254] width 136 height 14
click at [493, 277] on button "Send message" at bounding box center [527, 282] width 91 height 22
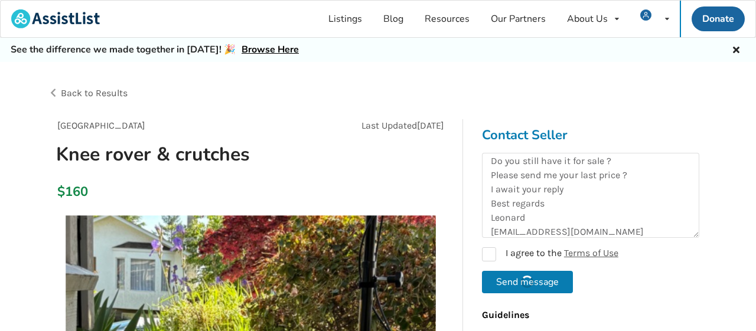
checkbox input "false"
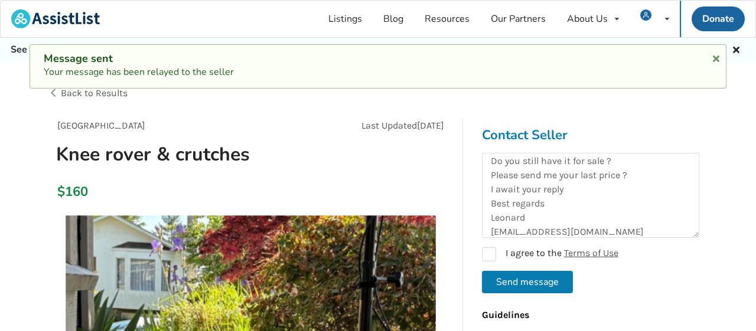
scroll to position [0, 0]
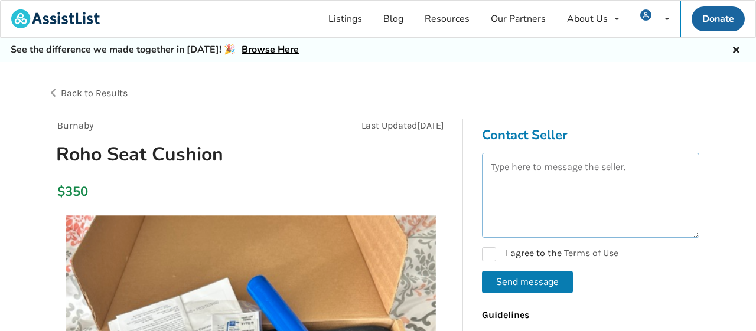
click at [579, 185] on textarea at bounding box center [590, 195] width 217 height 85
paste textarea "Hello I'm [PERSON_NAME] Do you still have it for sale ? Please send me your las…"
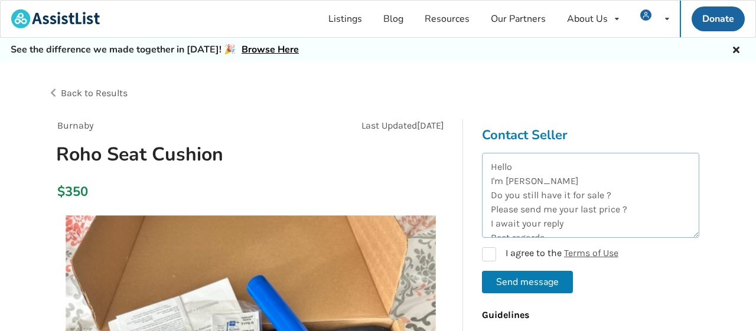
scroll to position [34, 0]
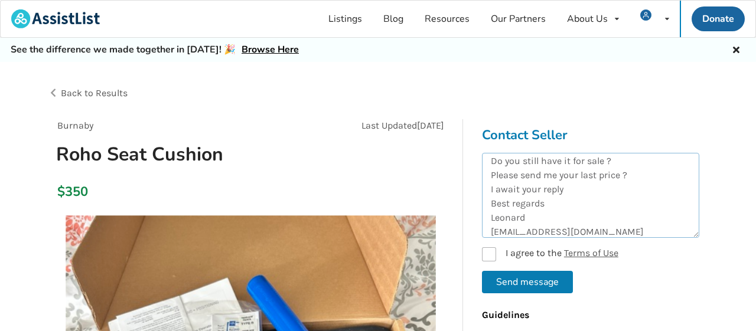
type textarea "Hello I'm [PERSON_NAME] Do you still have it for sale ? Please send me your las…"
click at [488, 254] on label "I agree to the Terms of Use" at bounding box center [550, 254] width 136 height 14
click at [532, 292] on button "Send message" at bounding box center [527, 282] width 91 height 22
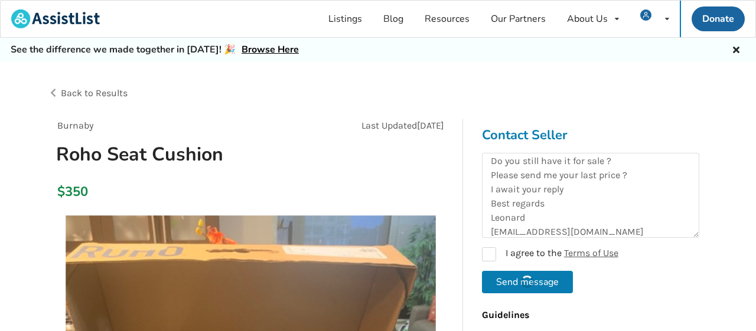
checkbox input "false"
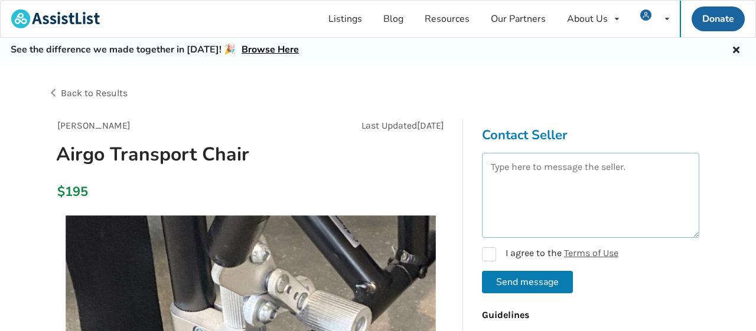
click at [570, 188] on textarea at bounding box center [590, 195] width 217 height 85
paste textarea "Hello I'm [PERSON_NAME] Do you still have it for sale ? Please send me your las…"
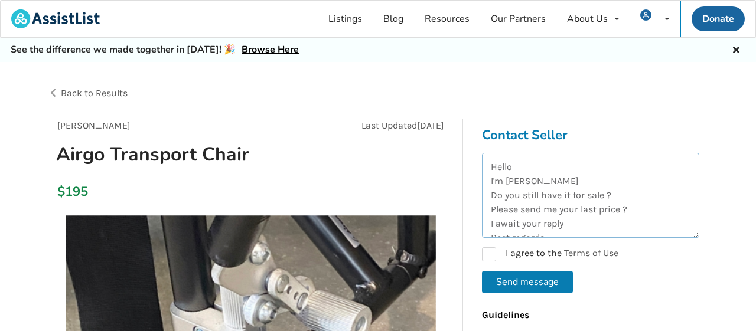
scroll to position [34, 0]
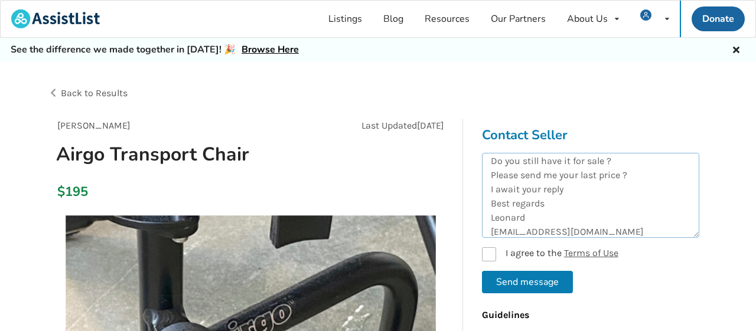
type textarea "Hello I'm [PERSON_NAME] Do you still have it for sale ? Please send me your las…"
click at [491, 259] on label "I agree to the Terms of Use" at bounding box center [550, 254] width 136 height 14
checkbox input "true"
drag, startPoint x: 540, startPoint y: 289, endPoint x: 548, endPoint y: 288, distance: 7.7
click at [541, 289] on button "Send message" at bounding box center [527, 282] width 91 height 22
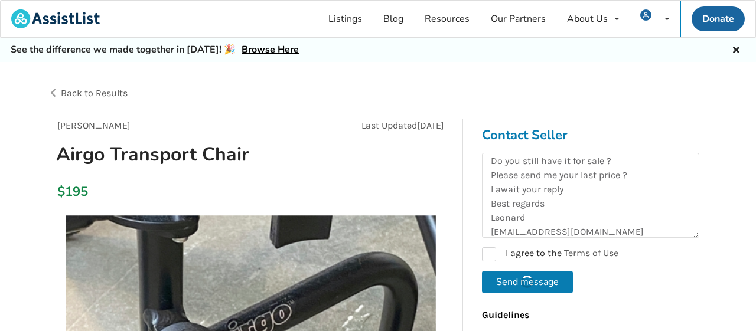
checkbox input "false"
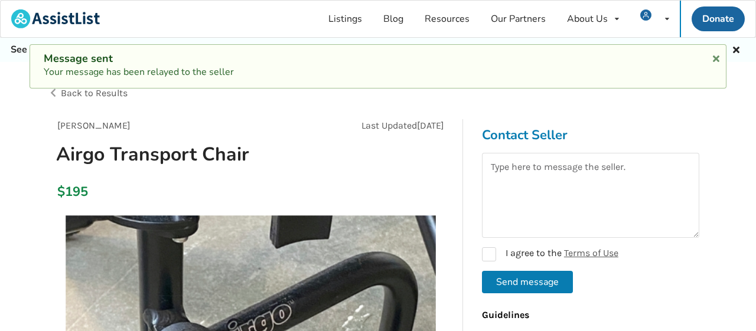
scroll to position [0, 0]
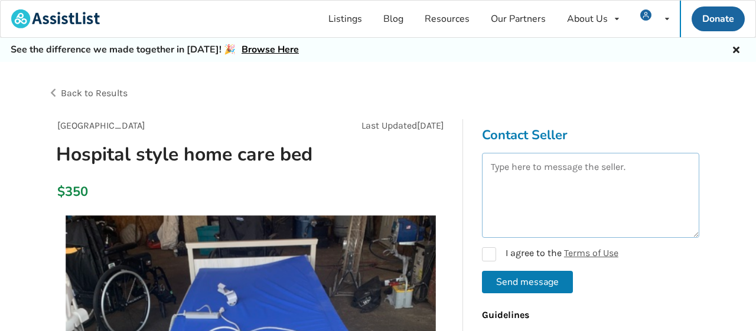
click at [575, 199] on textarea at bounding box center [590, 195] width 217 height 85
paste textarea "Hello I'm [PERSON_NAME] Do you still have it for sale ? Please send me your las…"
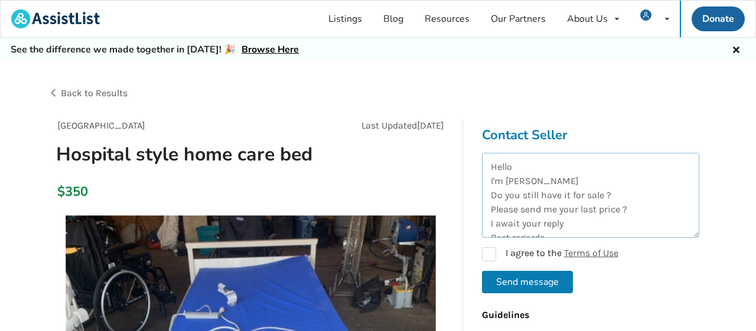
scroll to position [34, 0]
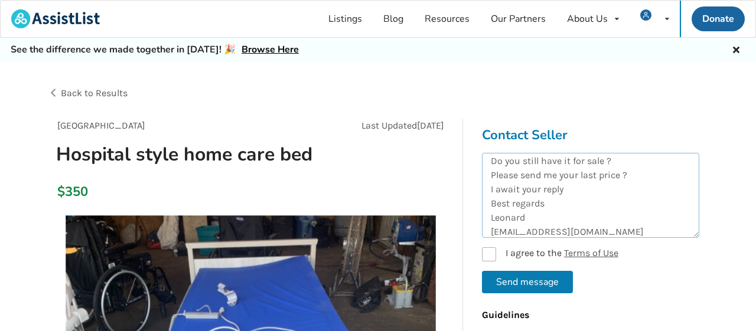
type textarea "Hello I'm [PERSON_NAME] Do you still have it for sale ? Please send me your las…"
click at [487, 256] on label "I agree to the Terms of Use" at bounding box center [550, 254] width 136 height 14
checkbox input "true"
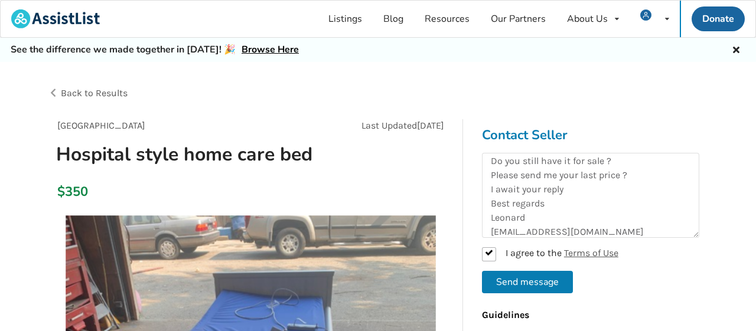
click at [523, 280] on button "Send message" at bounding box center [527, 282] width 91 height 22
checkbox input "false"
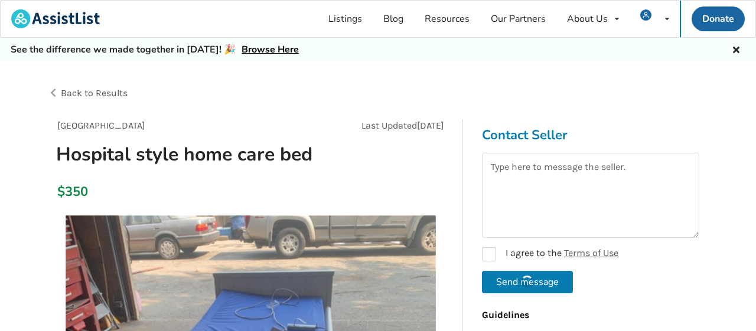
scroll to position [0, 0]
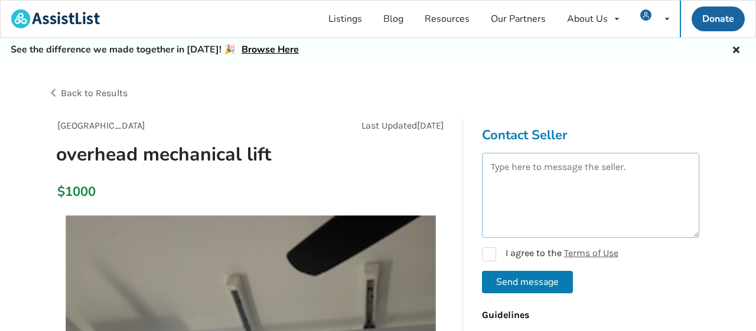
click at [560, 186] on textarea at bounding box center [590, 195] width 217 height 85
paste textarea "Hello I'm [PERSON_NAME] Do you still have it for sale ? Please send me your las…"
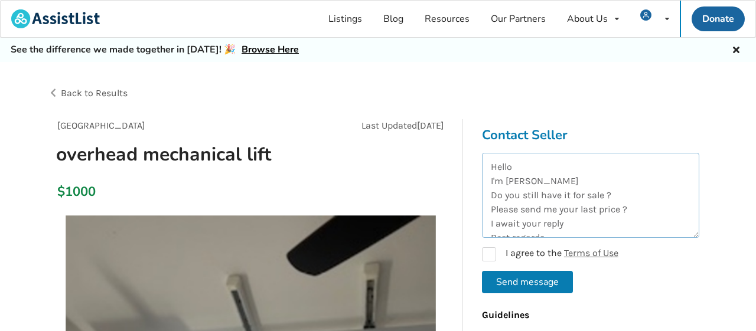
scroll to position [34, 0]
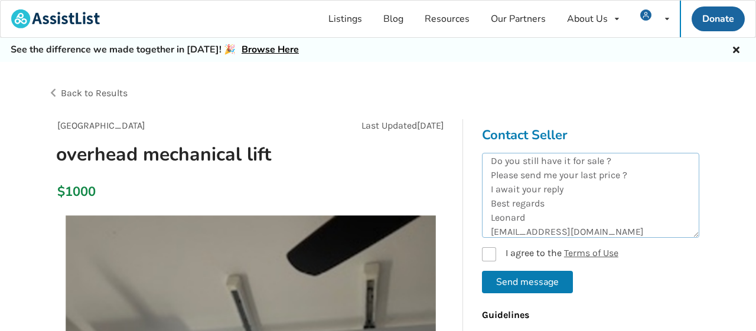
type textarea "Hello I'm [PERSON_NAME] Do you still have it for sale ? Please send me your las…"
click at [495, 249] on label "I agree to the Terms of Use" at bounding box center [550, 254] width 136 height 14
checkbox input "true"
click at [539, 285] on button "Send message" at bounding box center [527, 282] width 91 height 22
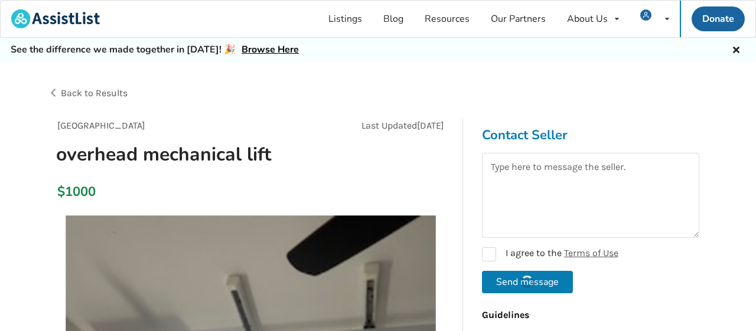
checkbox input "false"
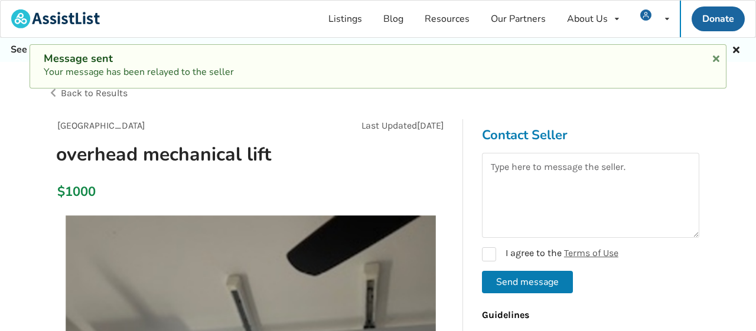
scroll to position [0, 0]
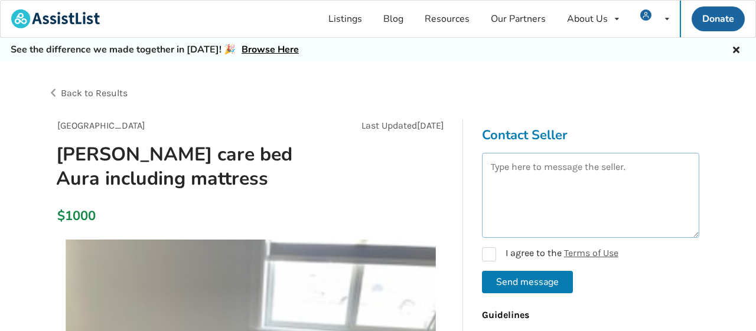
click at [572, 195] on textarea at bounding box center [590, 195] width 217 height 85
paste textarea "Hello I'm [PERSON_NAME] Do you still have it for sale ? Please send me your las…"
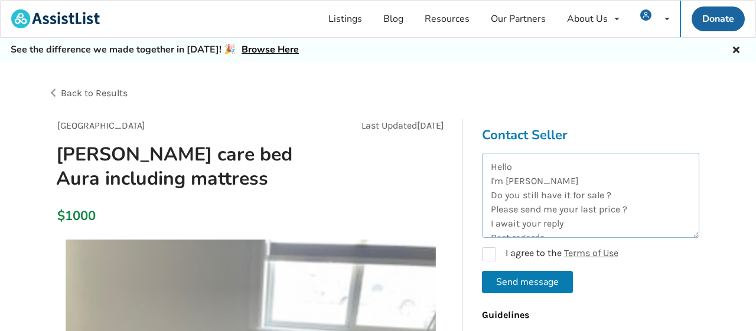
scroll to position [34, 0]
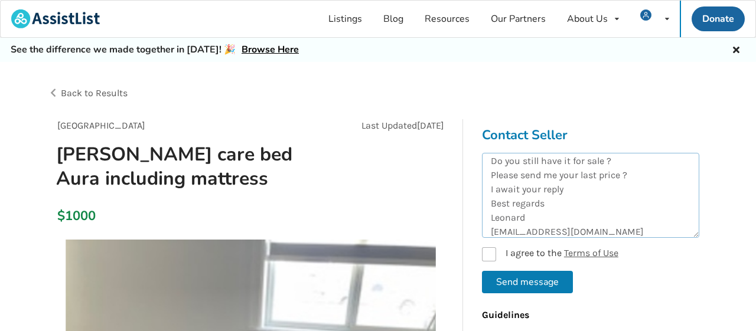
type textarea "Hello I'm [PERSON_NAME] Do you still have it for sale ? Please send me your las…"
click at [495, 250] on label "I agree to the Terms of Use" at bounding box center [550, 254] width 136 height 14
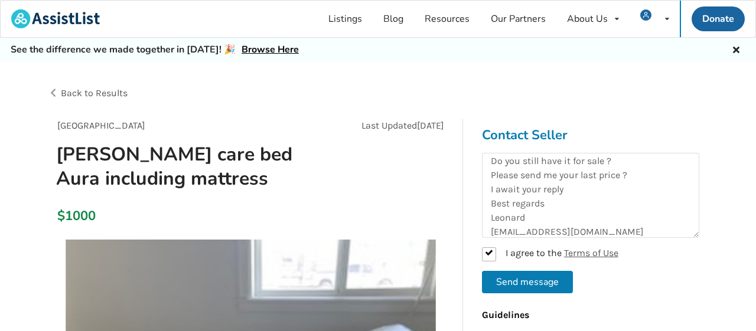
click at [540, 280] on button "Send message" at bounding box center [527, 282] width 91 height 22
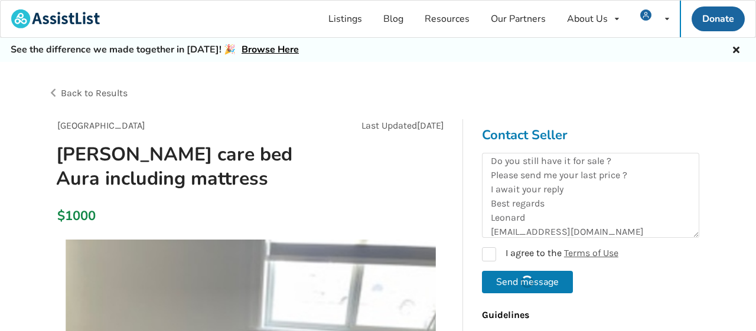
checkbox input "false"
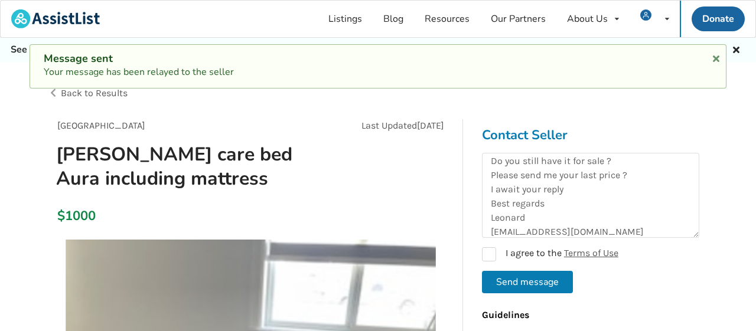
scroll to position [0, 0]
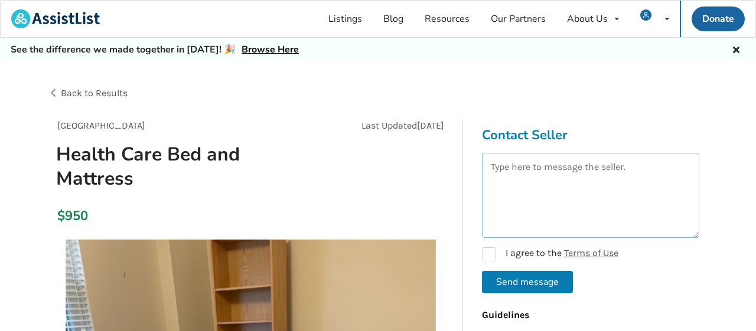
click at [537, 175] on textarea at bounding box center [590, 195] width 217 height 85
paste textarea "Hello I'm [PERSON_NAME] Do you still have it for sale ? Please send me your las…"
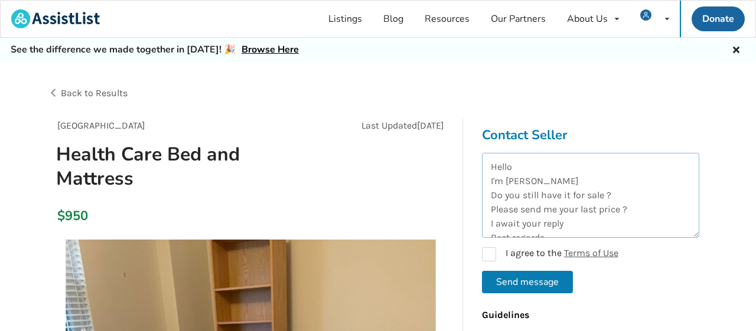
scroll to position [34, 0]
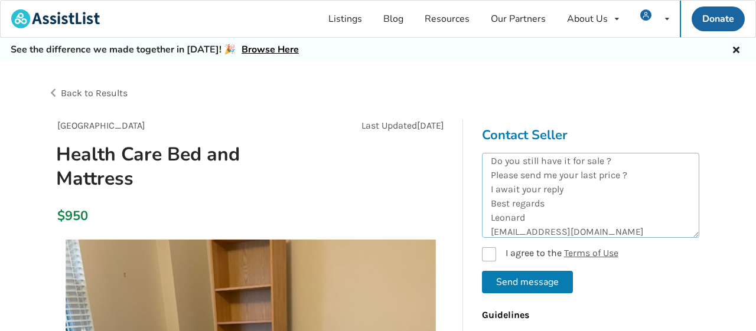
type textarea "Hello I'm [PERSON_NAME] Do you still have it for sale ? Please send me your las…"
click at [492, 250] on label "I agree to the Terms of Use" at bounding box center [550, 254] width 136 height 14
click at [545, 285] on button "Send message" at bounding box center [527, 282] width 91 height 22
checkbox input "false"
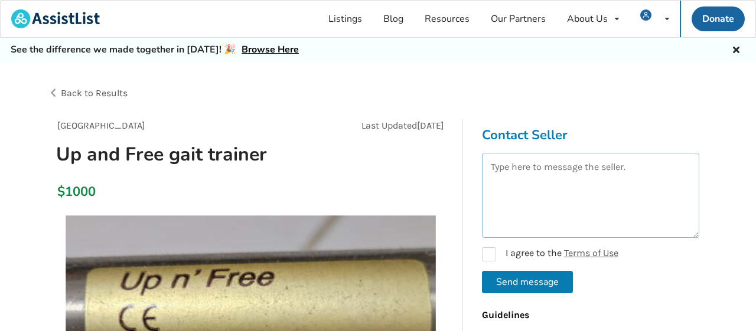
click at [575, 183] on textarea at bounding box center [590, 195] width 217 height 85
paste textarea "Hello I'm [PERSON_NAME] Do you still have it for sale ? Please send me your las…"
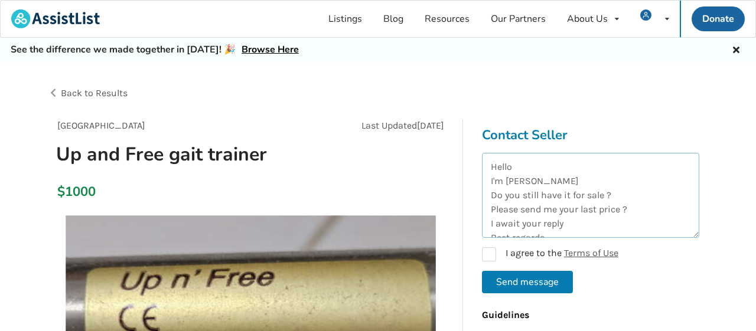
scroll to position [34, 0]
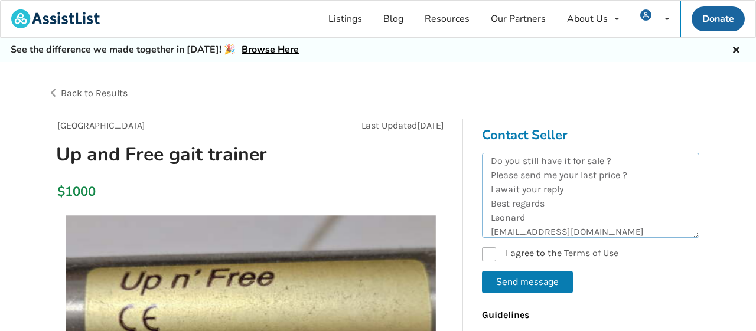
type textarea "Hello I'm [PERSON_NAME] Do you still have it for sale ? Please send me your las…"
click at [485, 254] on label "I agree to the Terms of Use" at bounding box center [550, 254] width 136 height 14
click at [515, 291] on button "Send message" at bounding box center [527, 282] width 91 height 22
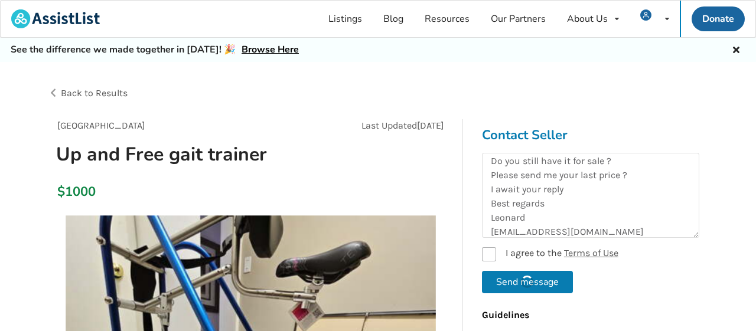
checkbox input "false"
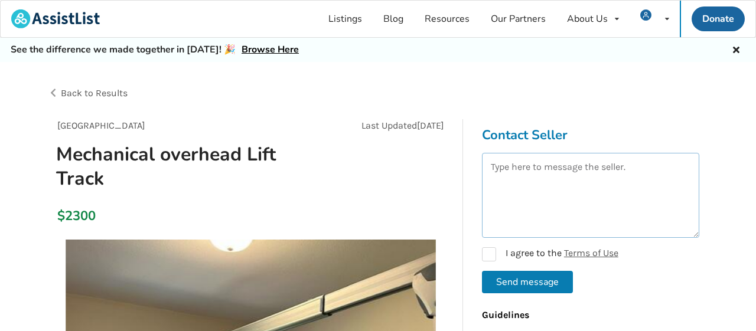
click at [597, 190] on textarea at bounding box center [590, 195] width 217 height 85
paste textarea "Hello I'm [PERSON_NAME] Do you still have it for sale ? Please send me your las…"
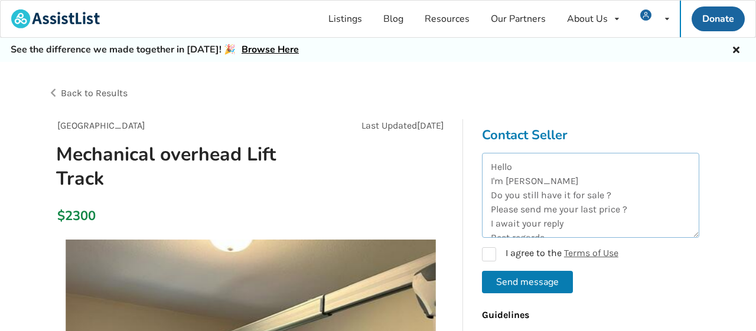
scroll to position [34, 0]
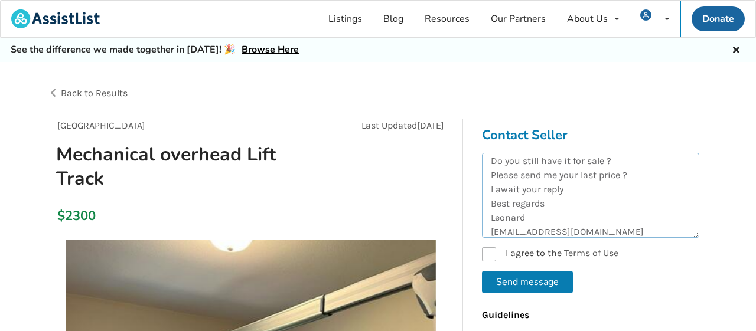
type textarea "Hello I'm [PERSON_NAME] Do you still have it for sale ? Please send me your las…"
click at [490, 258] on label "I agree to the Terms of Use" at bounding box center [550, 254] width 136 height 14
checkbox input "true"
click at [497, 283] on button "Send message" at bounding box center [527, 282] width 91 height 22
checkbox input "false"
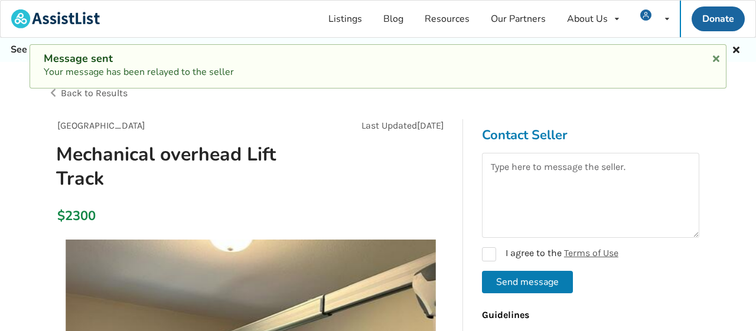
scroll to position [0, 0]
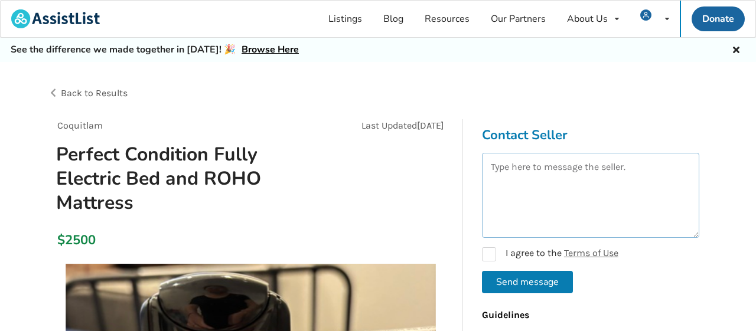
click at [584, 205] on textarea at bounding box center [590, 195] width 217 height 85
paste textarea "Hello I'm [PERSON_NAME] Do you still have it for sale ? Please send me your las…"
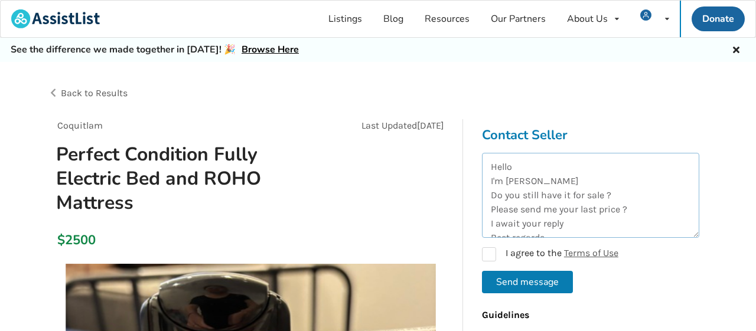
scroll to position [34, 0]
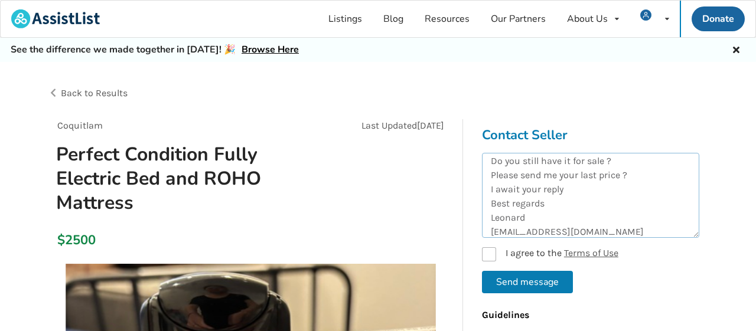
type textarea "Hello I'm [PERSON_NAME] Do you still have it for sale ? Please send me your las…"
click at [488, 256] on label "I agree to the Terms of Use" at bounding box center [550, 254] width 136 height 14
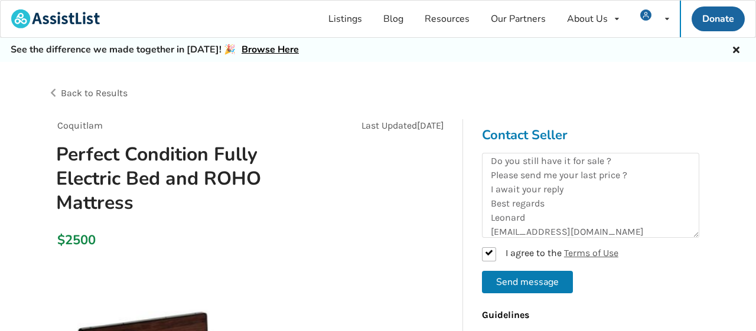
click at [515, 283] on button "Send message" at bounding box center [527, 282] width 91 height 22
checkbox input "false"
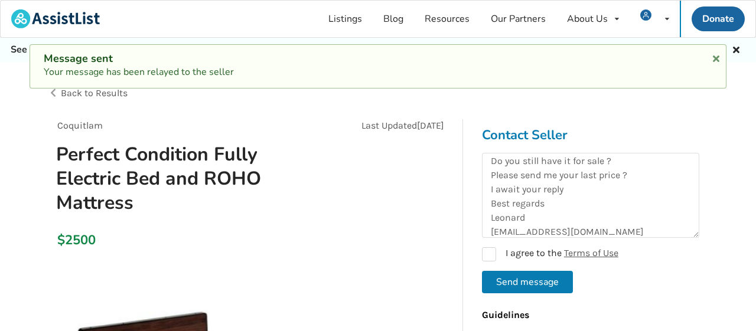
scroll to position [0, 0]
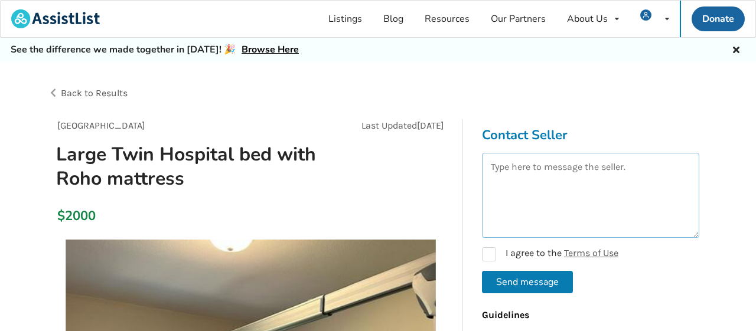
click at [563, 203] on textarea at bounding box center [590, 195] width 217 height 85
paste textarea "Hello I'm [PERSON_NAME] Do you still have it for sale ? Please send me your las…"
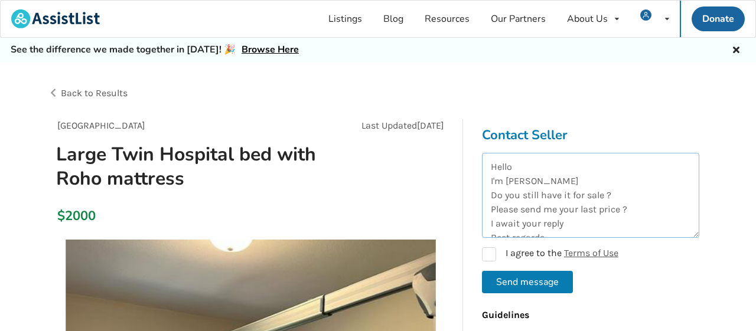
scroll to position [34, 0]
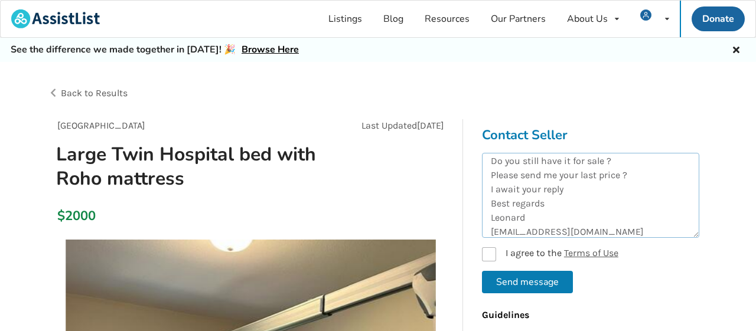
type textarea "Hello I'm [PERSON_NAME] Do you still have it for sale ? Please send me your las…"
drag, startPoint x: 492, startPoint y: 254, endPoint x: 500, endPoint y: 267, distance: 15.4
click at [492, 254] on label "I agree to the Terms of Use" at bounding box center [550, 254] width 136 height 14
click at [524, 279] on button "Send message" at bounding box center [527, 282] width 91 height 22
checkbox input "false"
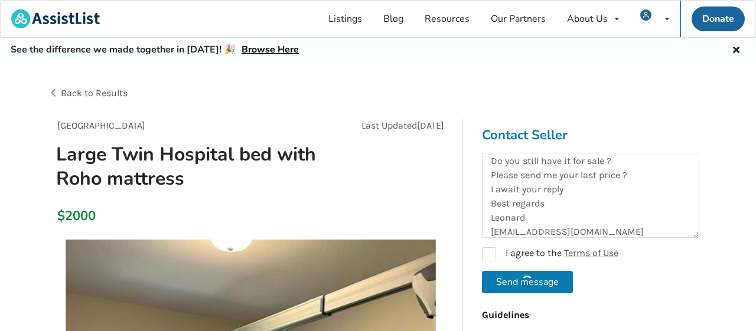
scroll to position [0, 0]
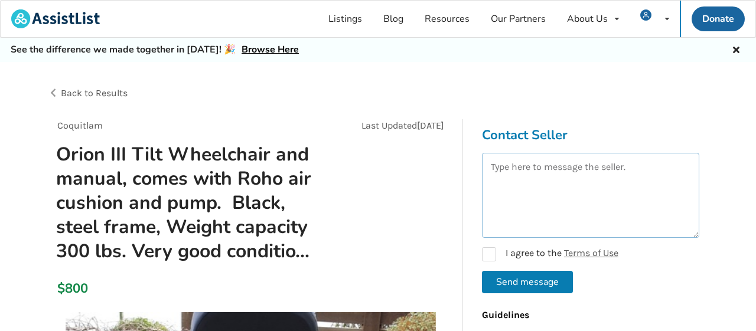
click at [563, 209] on textarea at bounding box center [590, 195] width 217 height 85
paste textarea "Hello I'm [PERSON_NAME] Do you still have it for sale ? Please send me your las…"
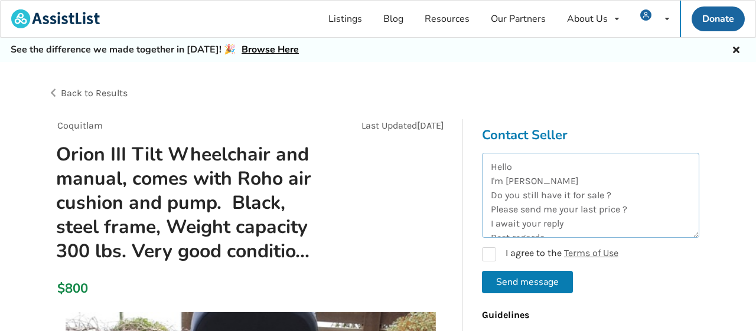
scroll to position [34, 0]
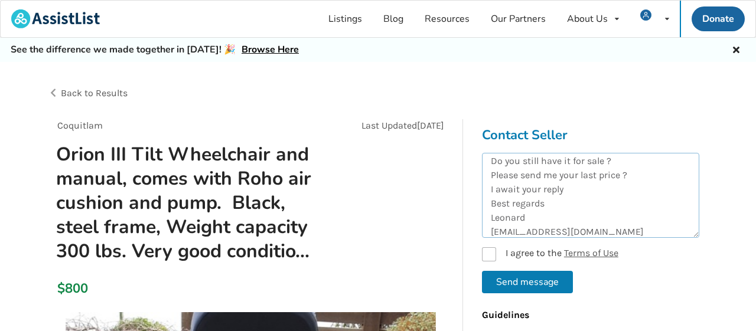
type textarea "Hello I'm [PERSON_NAME] Do you still have it for sale ? Please send me your las…"
click at [495, 251] on label "I agree to the Terms of Use" at bounding box center [550, 254] width 136 height 14
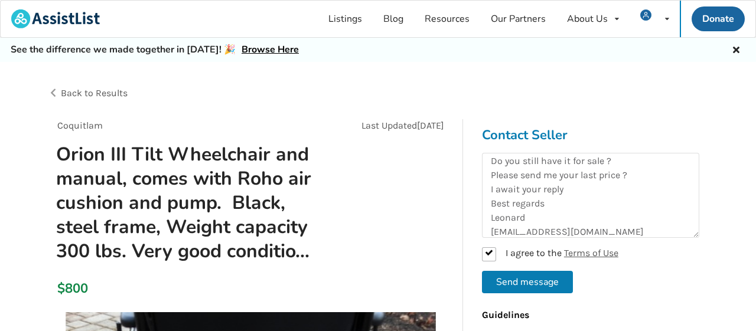
click at [508, 277] on button "Send message" at bounding box center [527, 282] width 91 height 22
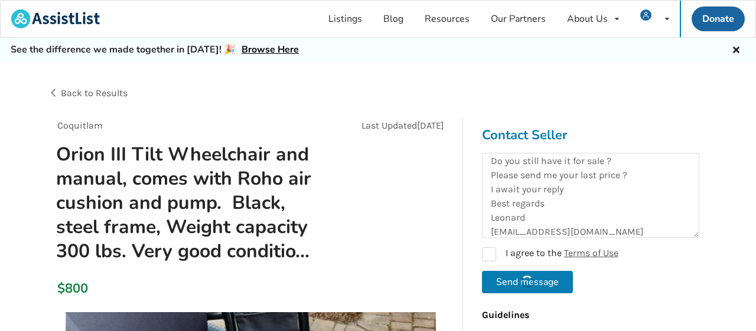
checkbox input "false"
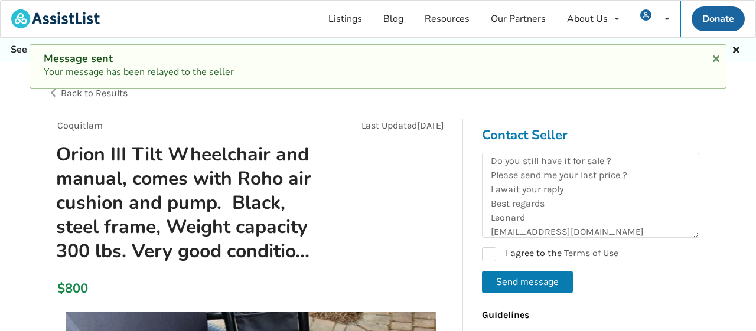
scroll to position [0, 0]
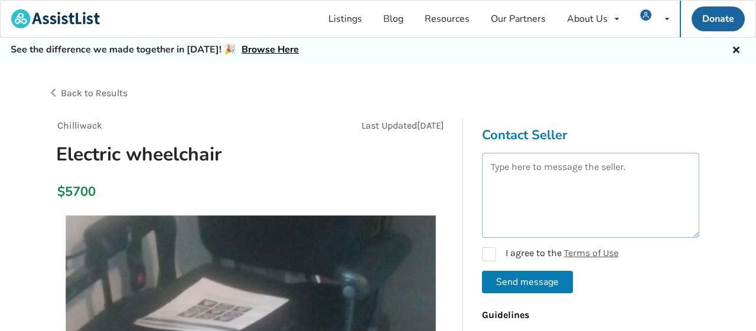
click at [565, 196] on textarea at bounding box center [590, 195] width 217 height 85
paste textarea "Hello I'm [PERSON_NAME] Do you still have it for sale ? Please send me your las…"
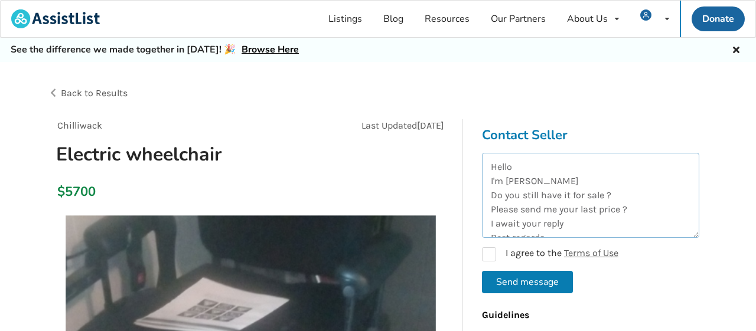
scroll to position [34, 0]
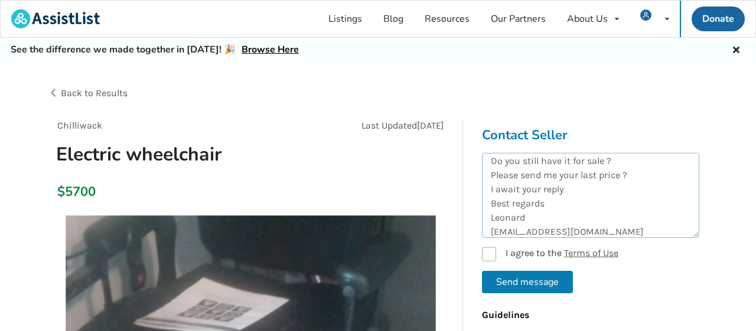
type textarea "Hello I'm [PERSON_NAME] Do you still have it for sale ? Please send me your las…"
click at [495, 255] on label "I agree to the Terms of Use" at bounding box center [550, 254] width 136 height 14
checkbox input "true"
click at [511, 276] on button "Send message" at bounding box center [527, 282] width 91 height 22
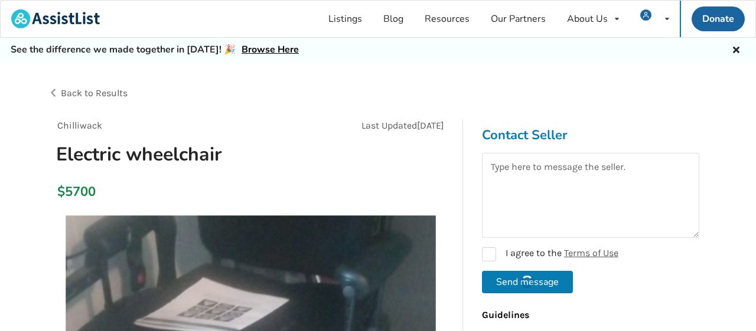
checkbox input "false"
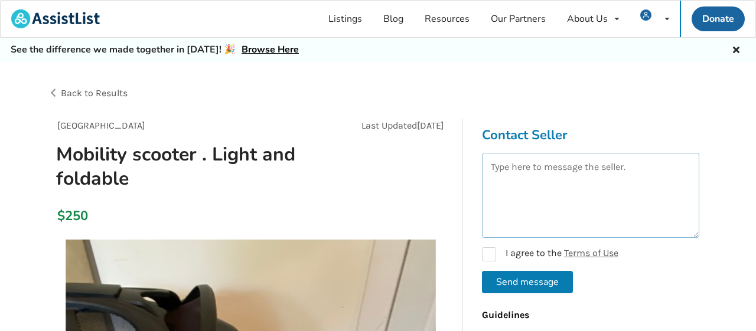
click at [527, 187] on textarea at bounding box center [590, 195] width 217 height 85
paste textarea "Hello I'm [PERSON_NAME] Do you still have it for sale ? Please send me your las…"
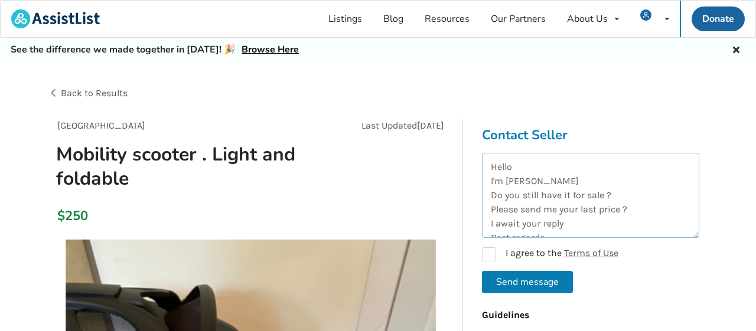
scroll to position [34, 0]
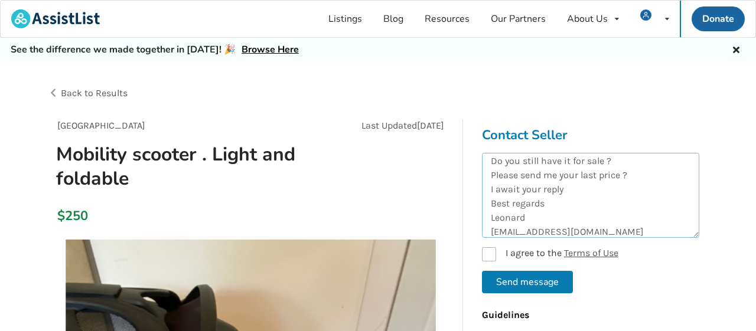
type textarea "Hello I'm [PERSON_NAME] Do you still have it for sale ? Please send me your las…"
click at [490, 252] on label "I agree to the Terms of Use" at bounding box center [550, 254] width 136 height 14
checkbox input "true"
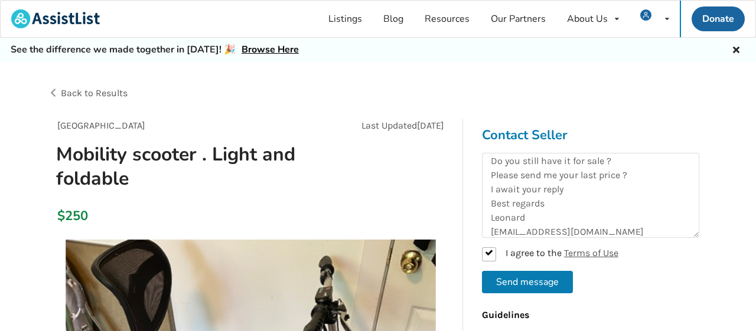
click at [521, 279] on button "Send message" at bounding box center [527, 282] width 91 height 22
checkbox input "false"
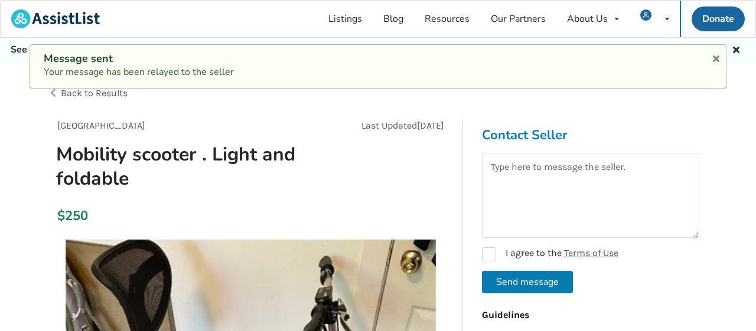
scroll to position [0, 0]
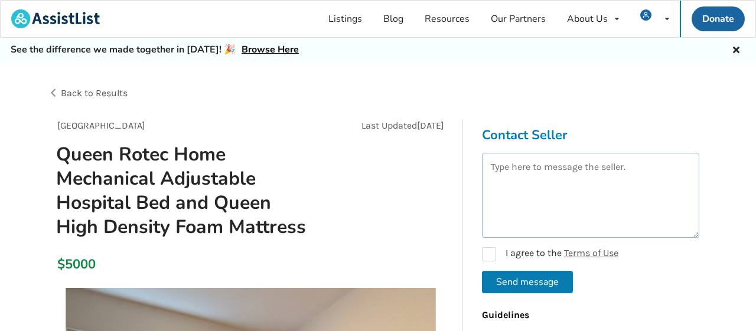
click at [540, 195] on textarea at bounding box center [590, 195] width 217 height 85
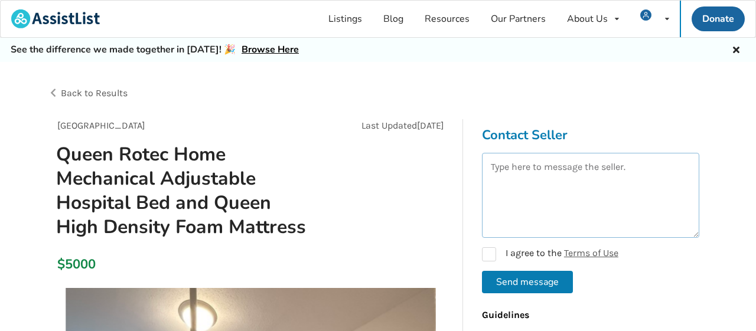
paste textarea "Hello I'm [PERSON_NAME] Do you still have it for sale ? Please send me your las…"
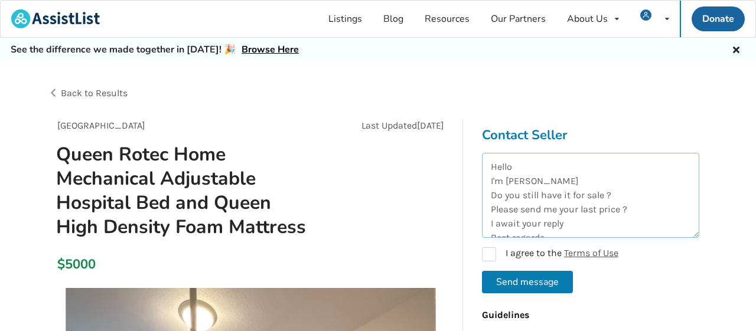
scroll to position [34, 0]
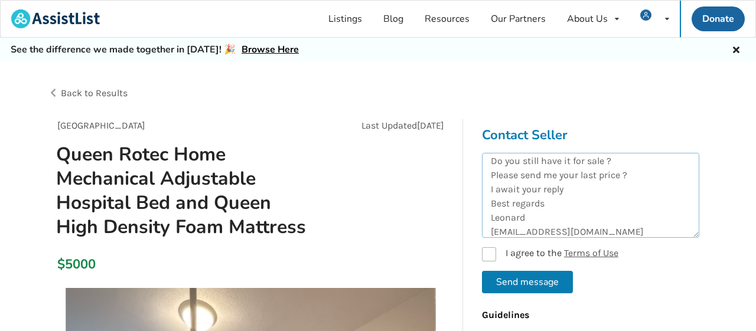
type textarea "Hello I'm [PERSON_NAME] Do you still have it for sale ? Please send me your las…"
click at [495, 251] on label "I agree to the Terms of Use" at bounding box center [550, 254] width 136 height 14
click at [506, 283] on button "Send message" at bounding box center [527, 282] width 91 height 22
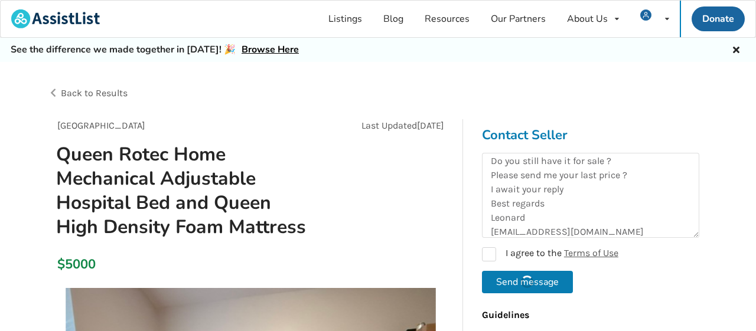
checkbox input "false"
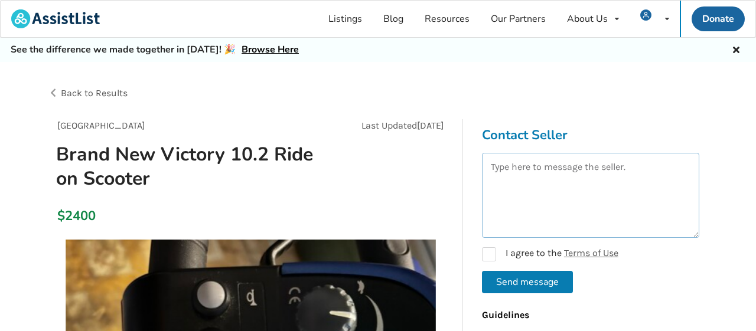
click at [556, 208] on textarea at bounding box center [590, 195] width 217 height 85
paste textarea "Hello I'm [PERSON_NAME] Do you still have it for sale ? Please send me your las…"
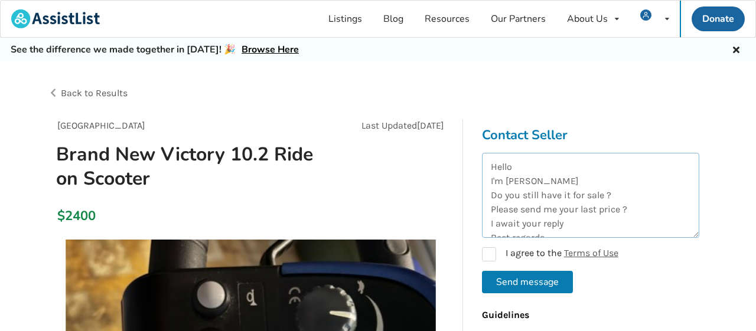
scroll to position [34, 0]
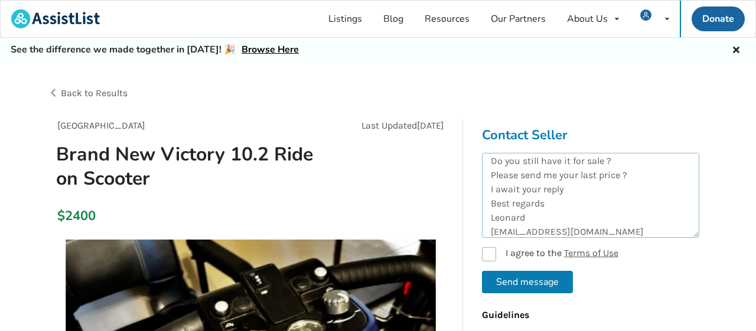
type textarea "Hello I'm [PERSON_NAME] Do you still have it for sale ? Please send me your las…"
click at [491, 254] on label "I agree to the Terms of Use" at bounding box center [550, 254] width 136 height 14
click at [546, 276] on button "Send message" at bounding box center [527, 282] width 91 height 22
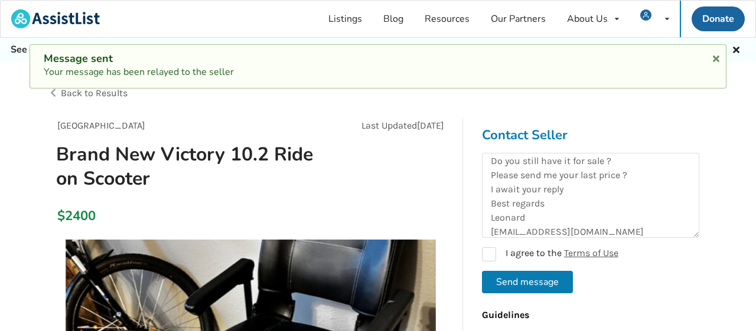
checkbox input "false"
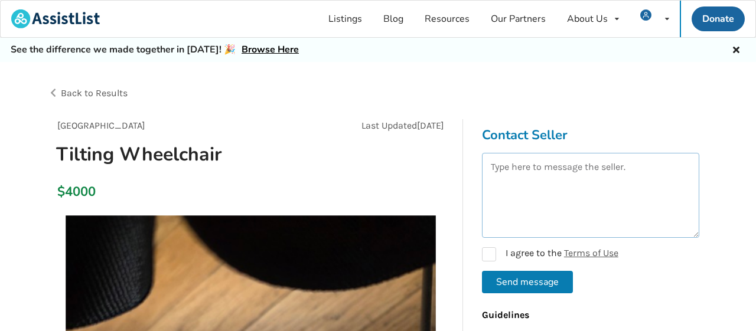
drag, startPoint x: 560, startPoint y: 193, endPoint x: 566, endPoint y: 191, distance: 6.4
click at [565, 191] on textarea at bounding box center [590, 195] width 217 height 85
paste textarea "Hello I'm [PERSON_NAME] Do you still have it for sale ? Please send me your las…"
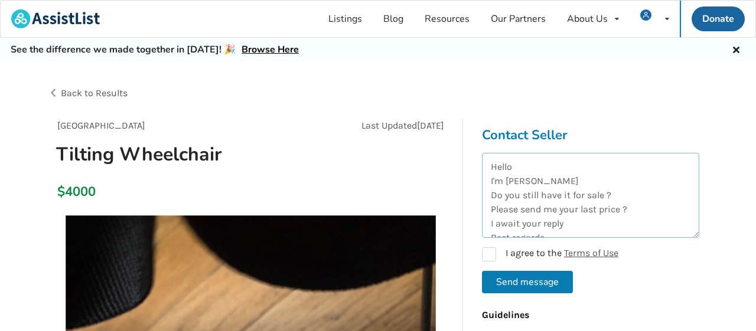
scroll to position [34, 0]
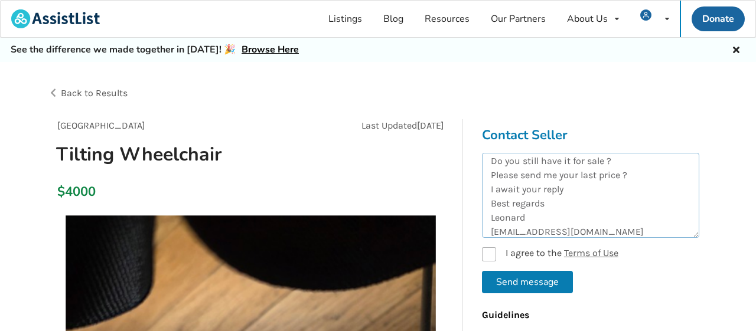
type textarea "Hello I'm [PERSON_NAME] Do you still have it for sale ? Please send me your las…"
click at [496, 250] on label "I agree to the Terms of Use" at bounding box center [550, 254] width 136 height 14
click at [526, 282] on button "Send message" at bounding box center [527, 282] width 91 height 22
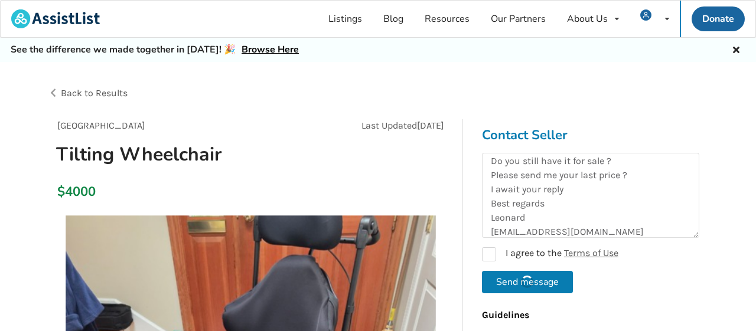
checkbox input "false"
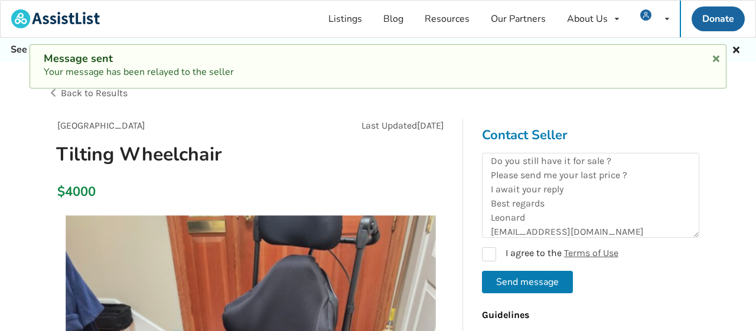
scroll to position [0, 0]
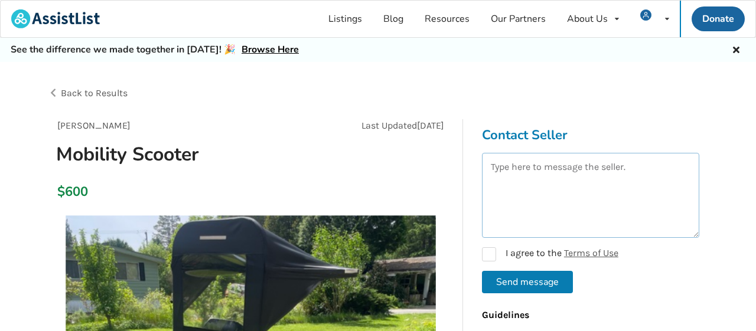
click at [580, 200] on textarea at bounding box center [590, 195] width 217 height 85
paste textarea "Hello I'm [PERSON_NAME] Do you still have it for sale ? Please send me your las…"
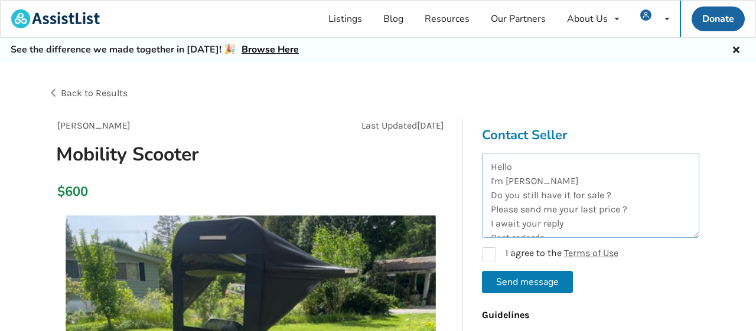
scroll to position [34, 0]
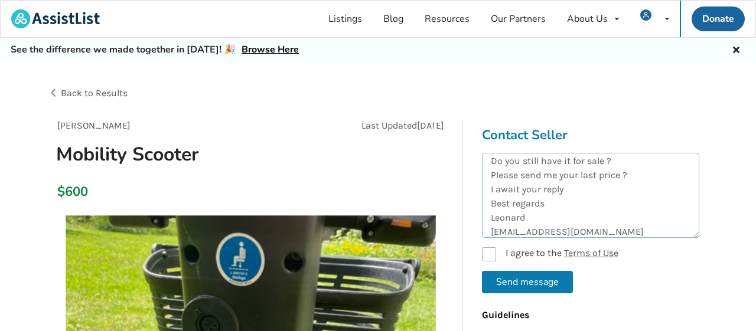
type textarea "Hello I'm [PERSON_NAME] Do you still have it for sale ? Please send me your las…"
click at [495, 250] on label "I agree to the Terms of Use" at bounding box center [550, 254] width 136 height 14
click at [510, 280] on button "Send message" at bounding box center [527, 282] width 91 height 22
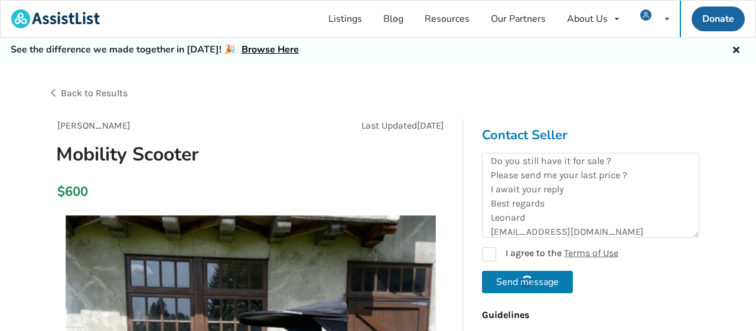
checkbox input "false"
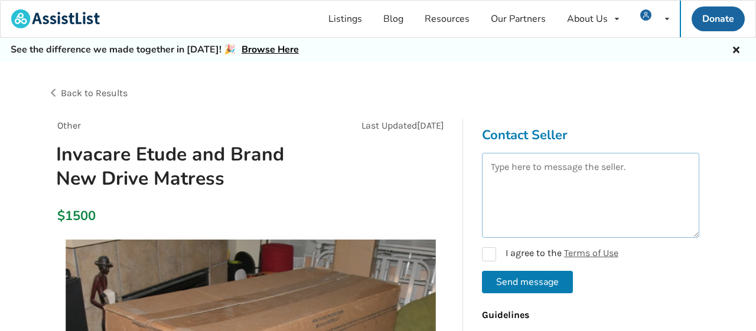
drag, startPoint x: 558, startPoint y: 203, endPoint x: 564, endPoint y: 198, distance: 7.6
click at [563, 199] on textarea at bounding box center [590, 195] width 217 height 85
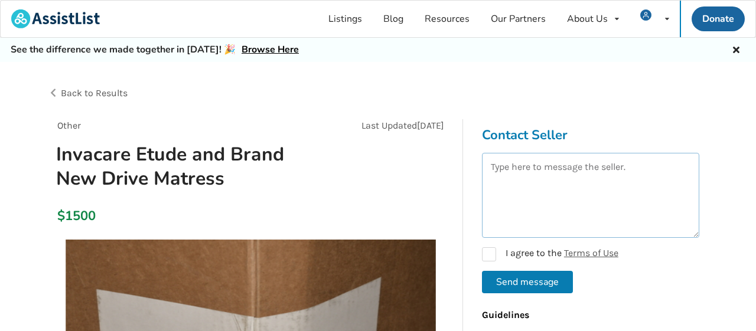
paste textarea "Hello I'm [PERSON_NAME] Do you still have it for sale ? Please send me your las…"
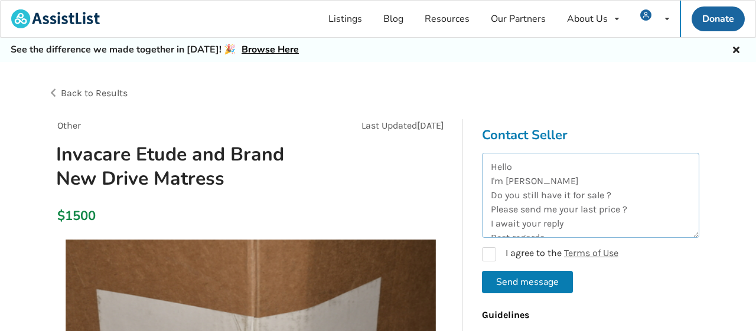
scroll to position [34, 0]
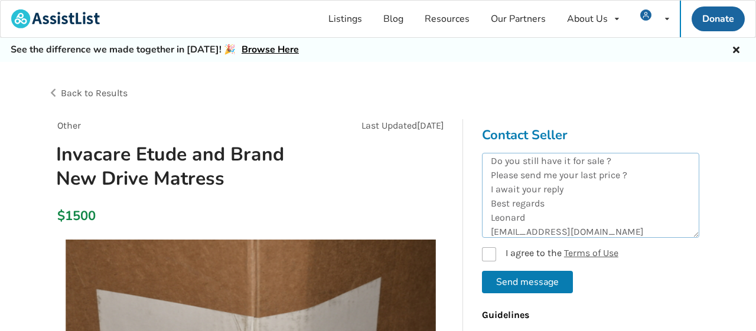
type textarea "Hello I'm [PERSON_NAME] Do you still have it for sale ? Please send me your las…"
click at [492, 252] on label "I agree to the Terms of Use" at bounding box center [550, 254] width 136 height 14
click at [510, 284] on button "Send message" at bounding box center [527, 282] width 91 height 22
checkbox input "false"
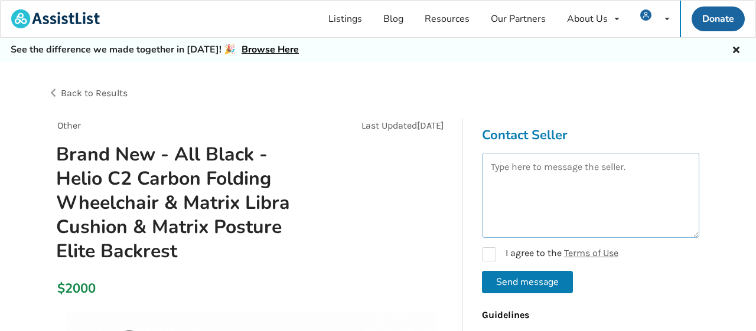
drag, startPoint x: 577, startPoint y: 204, endPoint x: 583, endPoint y: 200, distance: 7.2
click at [578, 202] on textarea at bounding box center [590, 195] width 217 height 85
paste textarea "Hello I'm [PERSON_NAME] Do you still have it for sale ? Please send me your las…"
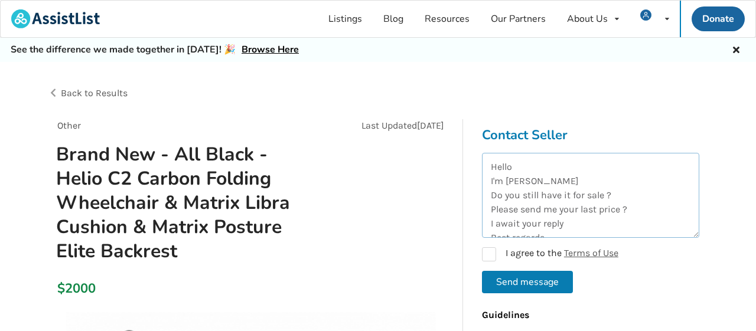
scroll to position [34, 0]
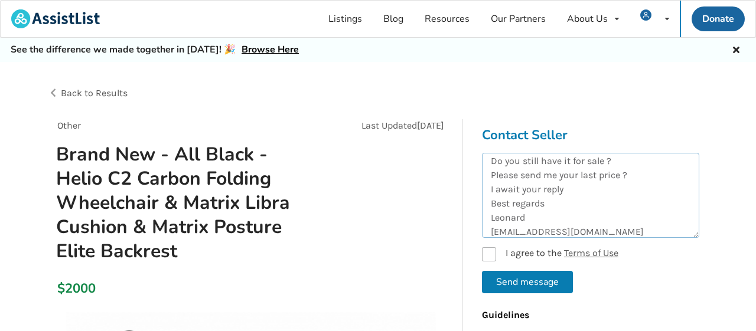
type textarea "Hello I'm [PERSON_NAME] Do you still have it for sale ? Please send me your las…"
click at [492, 250] on label "I agree to the Terms of Use" at bounding box center [550, 254] width 136 height 14
click at [545, 282] on button "Send message" at bounding box center [527, 282] width 91 height 22
checkbox input "false"
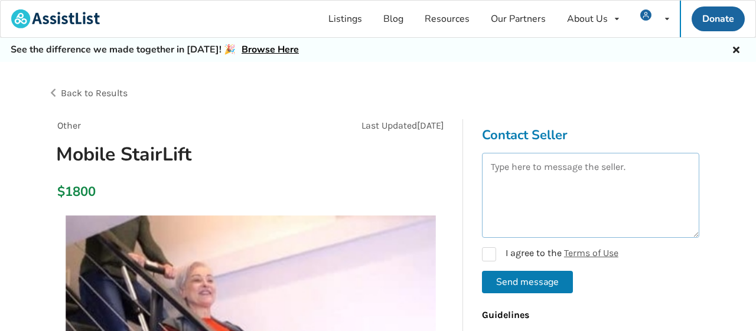
click at [582, 205] on textarea at bounding box center [590, 195] width 217 height 85
paste textarea "Hello I'm [PERSON_NAME] Do you still have it for sale ? Please send me your las…"
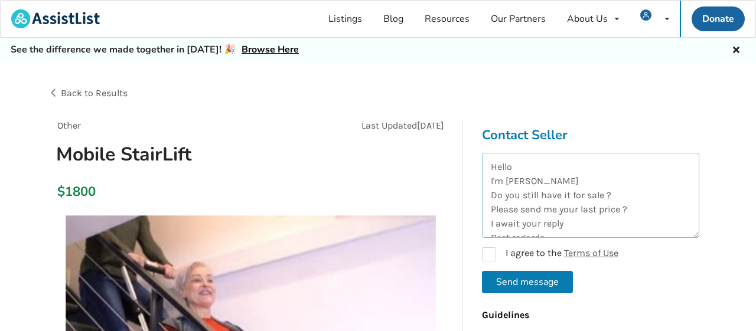
scroll to position [34, 0]
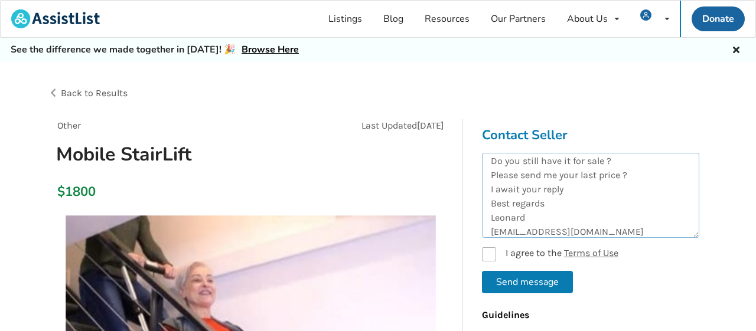
type textarea "Hello I'm [PERSON_NAME] Do you still have it for sale ? Please send me your las…"
click at [488, 248] on label "I agree to the Terms of Use" at bounding box center [550, 254] width 136 height 14
checkbox input "true"
click at [518, 280] on button "Send message" at bounding box center [527, 282] width 91 height 22
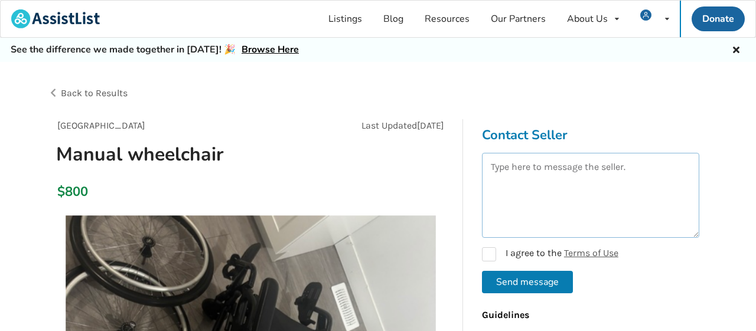
click at [583, 177] on textarea at bounding box center [590, 195] width 217 height 85
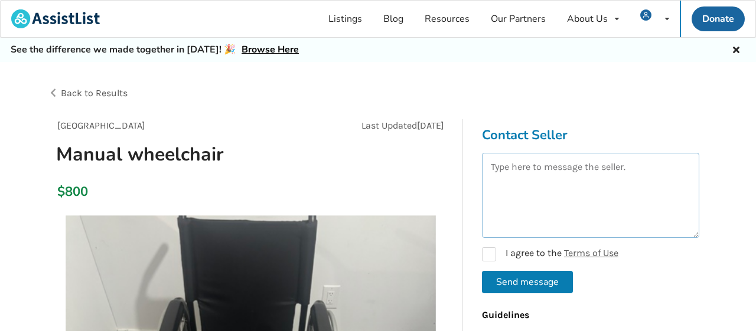
paste textarea "Hello I'm [PERSON_NAME] Do you still have it for sale ? Please send me your las…"
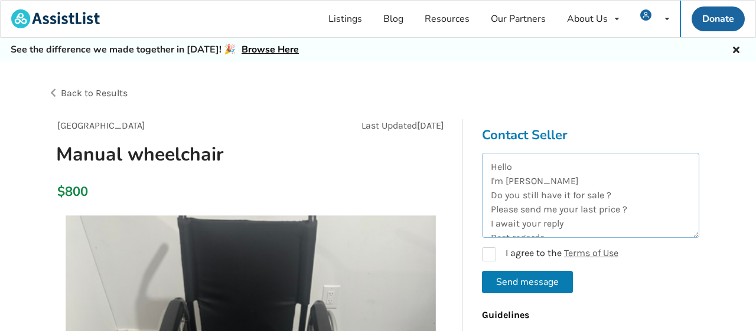
scroll to position [34, 0]
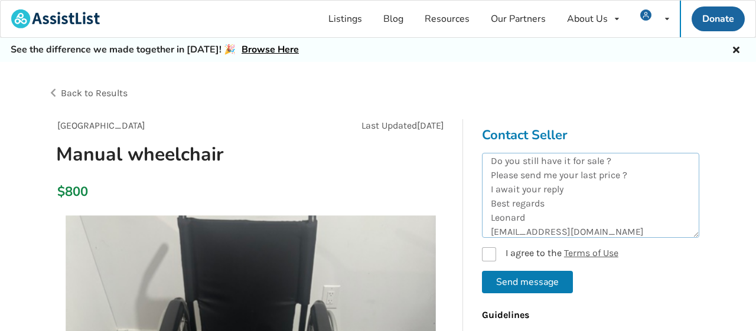
type textarea "Hello I'm [PERSON_NAME] Do you still have it for sale ? Please send me your las…"
click at [492, 256] on label "I agree to the Terms of Use" at bounding box center [550, 254] width 136 height 14
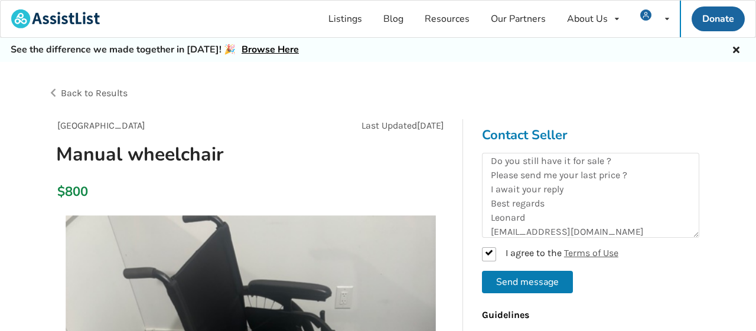
click at [506, 282] on button "Send message" at bounding box center [527, 282] width 91 height 22
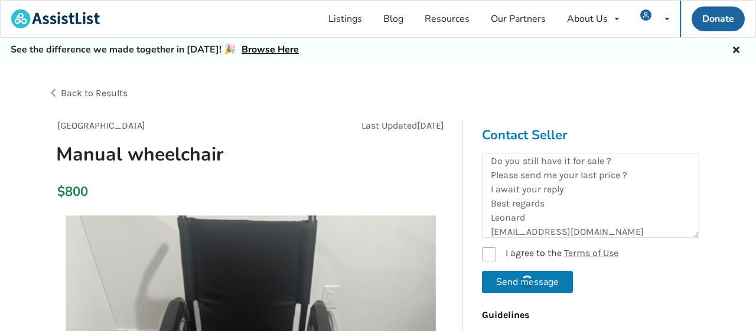
checkbox input "false"
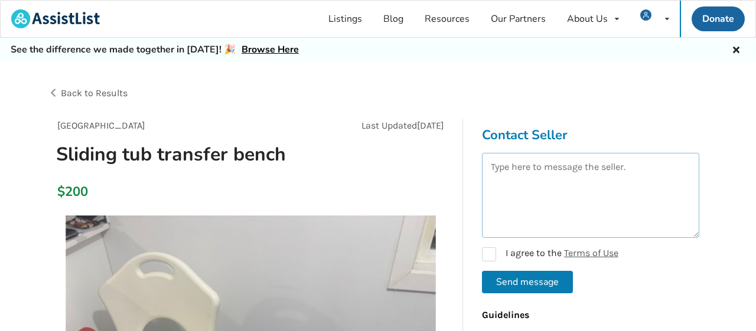
drag, startPoint x: 556, startPoint y: 177, endPoint x: 565, endPoint y: 174, distance: 9.2
click at [563, 174] on textarea at bounding box center [590, 195] width 217 height 85
paste textarea "Hello I'm [PERSON_NAME] Do you still have it for sale ? Please send me your las…"
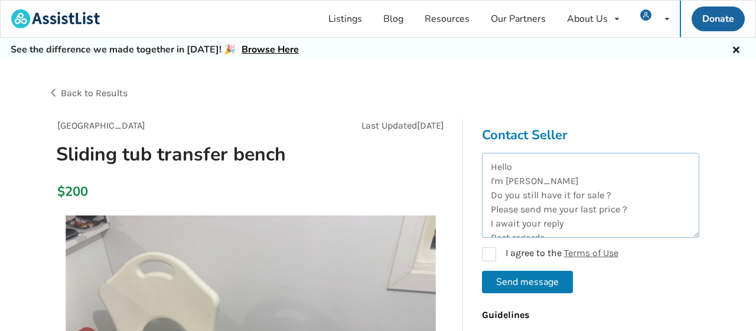
scroll to position [34, 0]
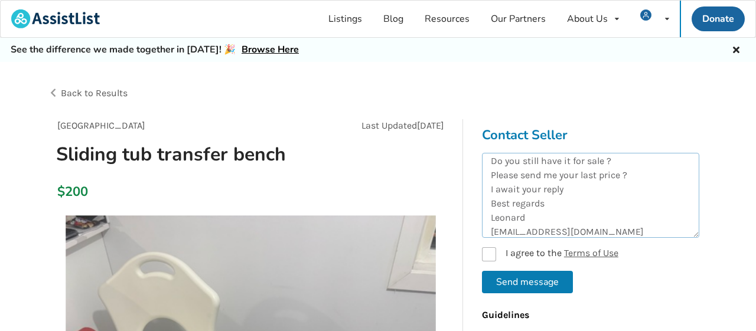
type textarea "Hello I'm [PERSON_NAME] Do you still have it for sale ? Please send me your las…"
click at [491, 251] on label "I agree to the Terms of Use" at bounding box center [550, 254] width 136 height 14
click at [513, 282] on button "Send message" at bounding box center [527, 282] width 91 height 22
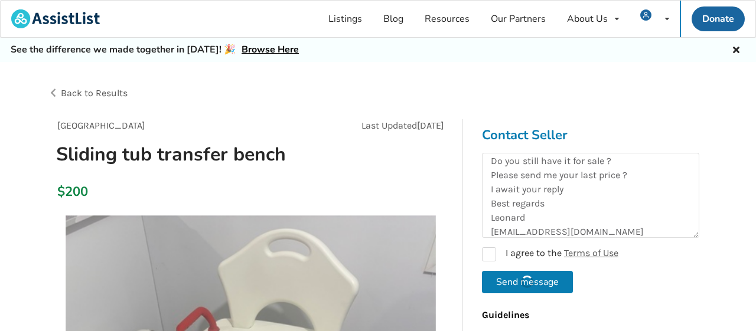
checkbox input "false"
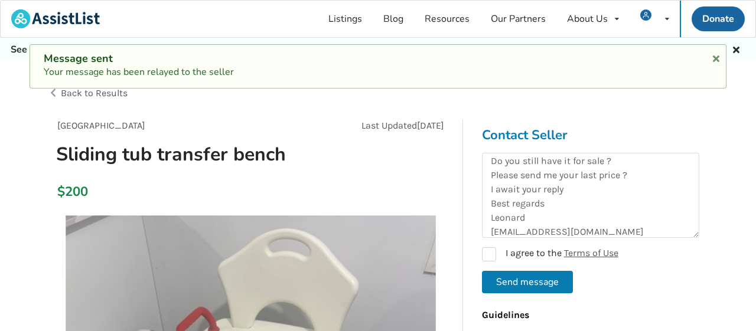
scroll to position [0, 0]
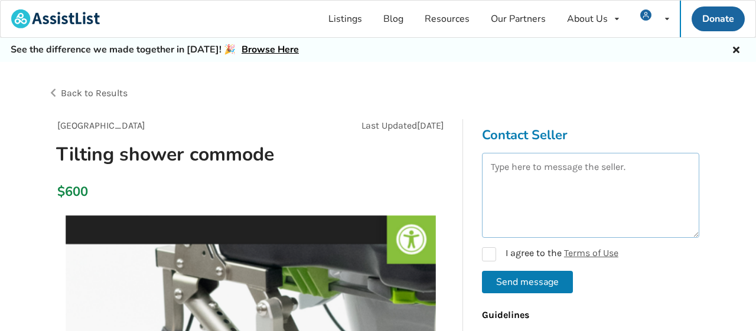
click at [579, 207] on textarea at bounding box center [590, 195] width 217 height 85
paste textarea "Hello I'm [PERSON_NAME] Do you still have it for sale ? Please send me your las…"
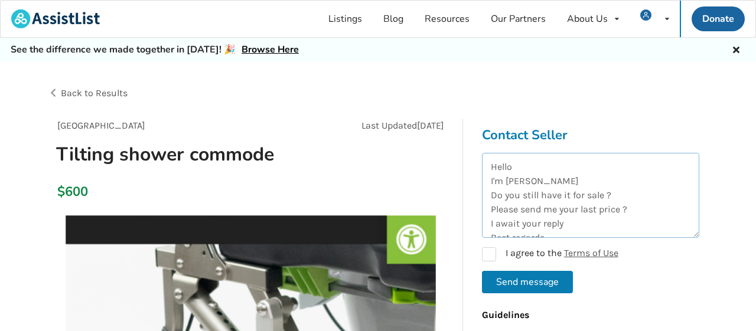
scroll to position [34, 0]
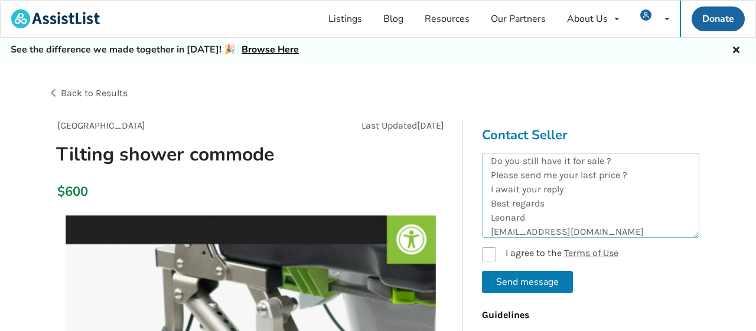
type textarea "Hello I'm [PERSON_NAME] Do you still have it for sale ? Please send me your las…"
click at [491, 251] on label "I agree to the Terms of Use" at bounding box center [550, 254] width 136 height 14
checkbox input "true"
click at [524, 288] on button "Send message" at bounding box center [527, 282] width 91 height 22
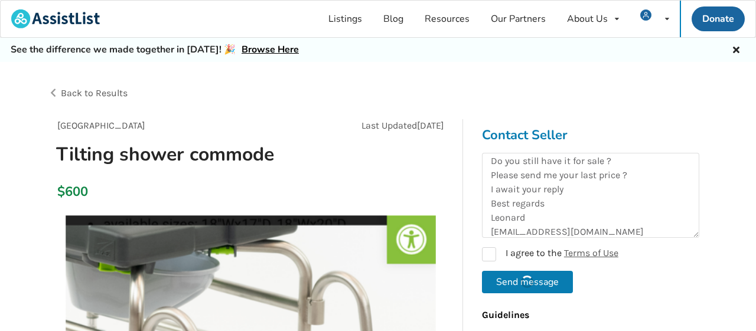
checkbox input "false"
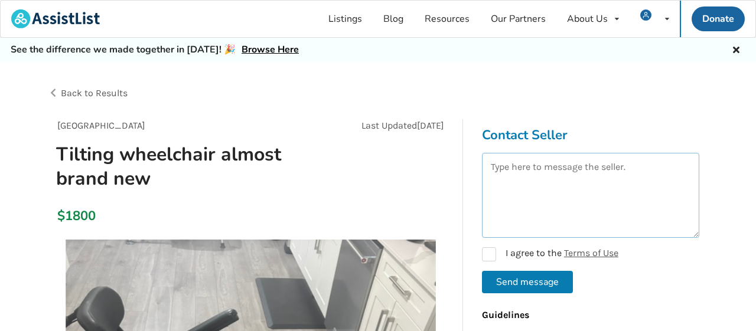
drag, startPoint x: 590, startPoint y: 193, endPoint x: 599, endPoint y: 191, distance: 8.6
click at [594, 192] on textarea at bounding box center [590, 195] width 217 height 85
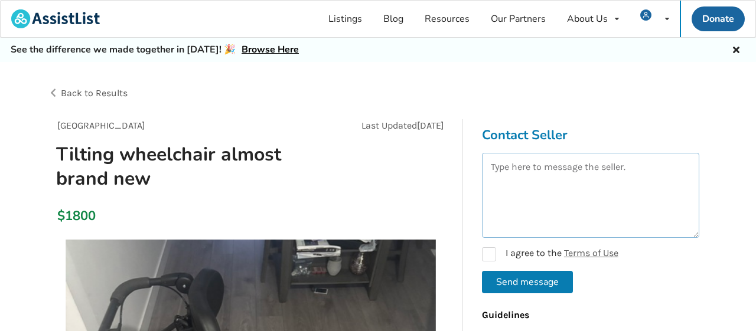
paste textarea "Hello I'm [PERSON_NAME] Do you still have it for sale ? Please send me your las…"
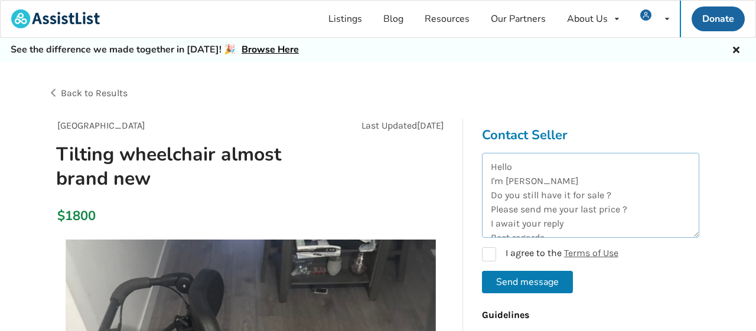
scroll to position [34, 0]
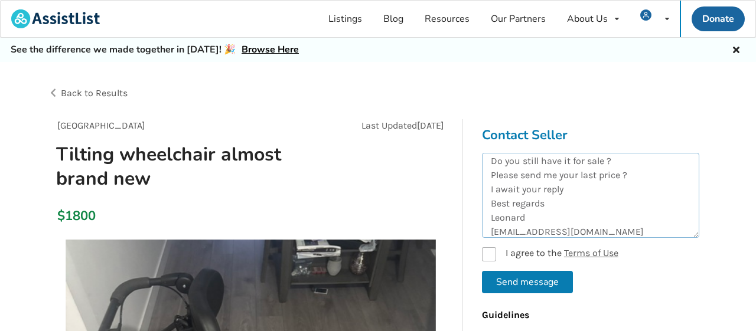
type textarea "Hello I'm [PERSON_NAME] Do you still have it for sale ? Please send me your las…"
click at [488, 256] on label "I agree to the Terms of Use" at bounding box center [550, 254] width 136 height 14
checkbox input "true"
click at [513, 283] on button "Send message" at bounding box center [527, 282] width 91 height 22
checkbox input "false"
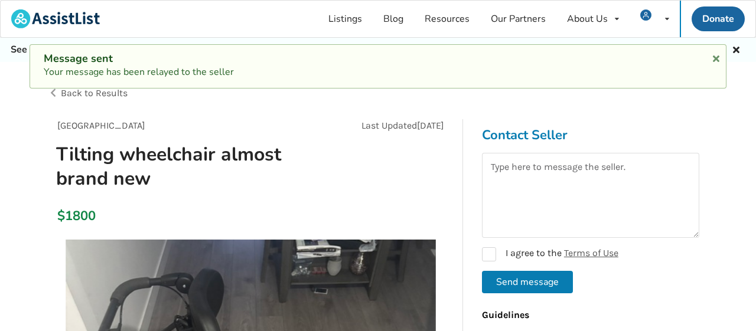
scroll to position [0, 0]
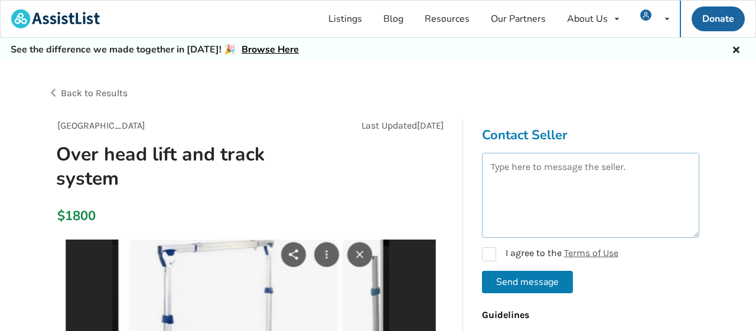
click at [583, 191] on textarea at bounding box center [590, 195] width 217 height 85
paste textarea "Hello I'm [PERSON_NAME] Do you still have it for sale ? Please send me your las…"
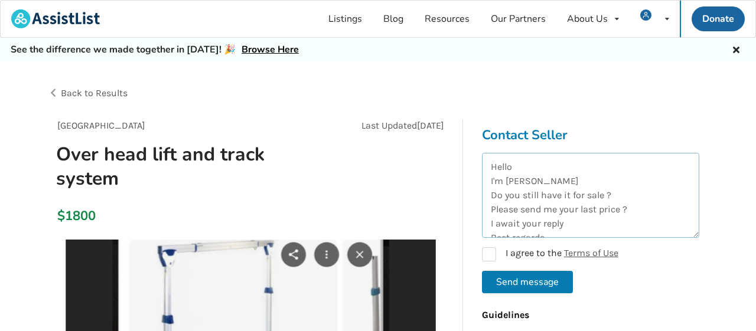
scroll to position [34, 0]
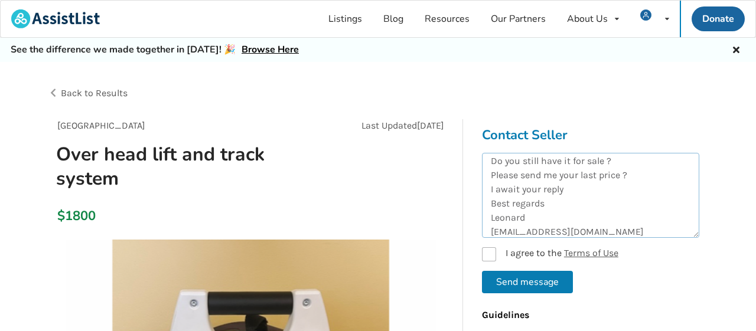
type textarea "Hello I'm [PERSON_NAME] Do you still have it for sale ? Please send me your las…"
click at [498, 251] on label "I agree to the Terms of Use" at bounding box center [550, 254] width 136 height 14
click at [511, 279] on button "Send message" at bounding box center [527, 282] width 91 height 22
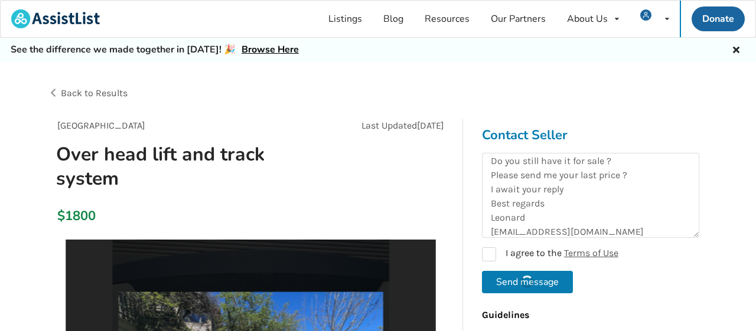
checkbox input "false"
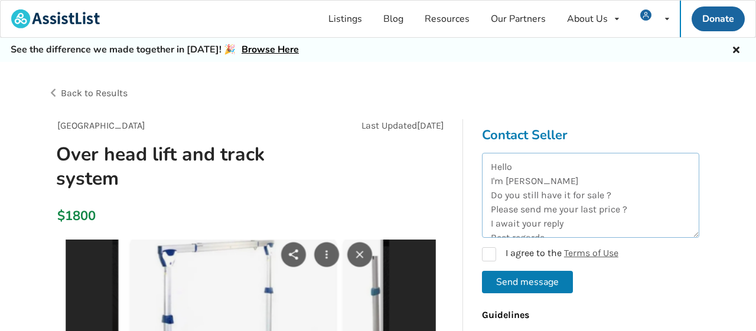
drag, startPoint x: 578, startPoint y: 194, endPoint x: 586, endPoint y: 190, distance: 9.0
click at [583, 190] on textarea "Hello I'm [PERSON_NAME] Do you still have it for sale ? Please send me your las…" at bounding box center [590, 195] width 217 height 85
paste textarea
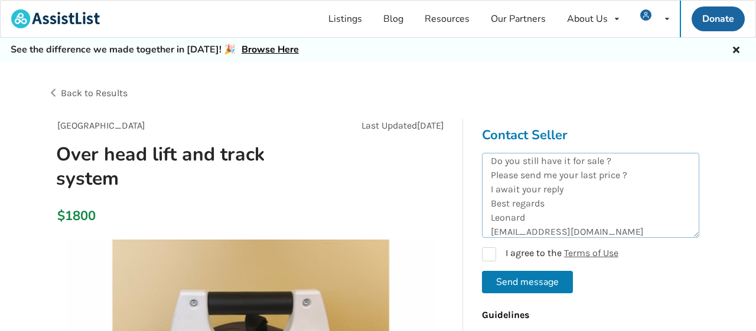
scroll to position [43, 0]
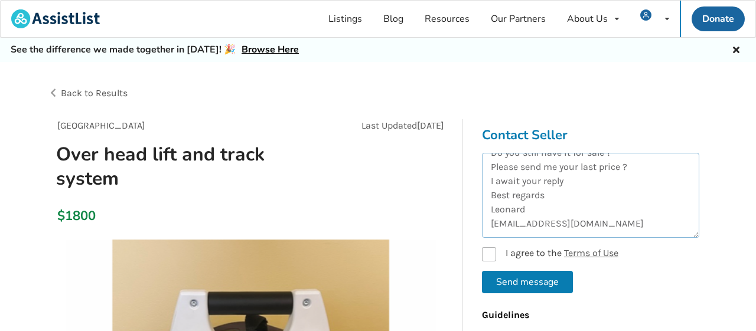
type textarea "Hello I'm [PERSON_NAME] Do you still have it for sale ? Please send me your las…"
click at [494, 260] on form "Hello I'm Leonard Do you still have it for sale ? Please send me your last pric…" at bounding box center [590, 223] width 217 height 141
click at [490, 253] on label "I agree to the Terms of Use" at bounding box center [550, 254] width 136 height 14
click at [541, 279] on button "Send message" at bounding box center [527, 282] width 91 height 22
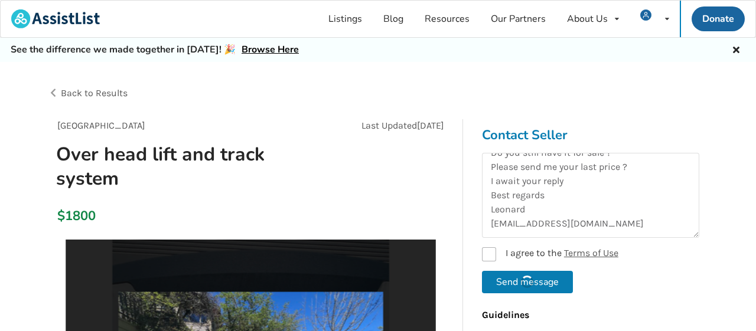
checkbox input "false"
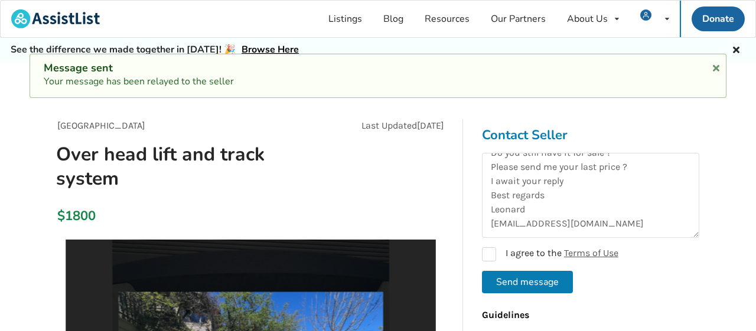
scroll to position [0, 0]
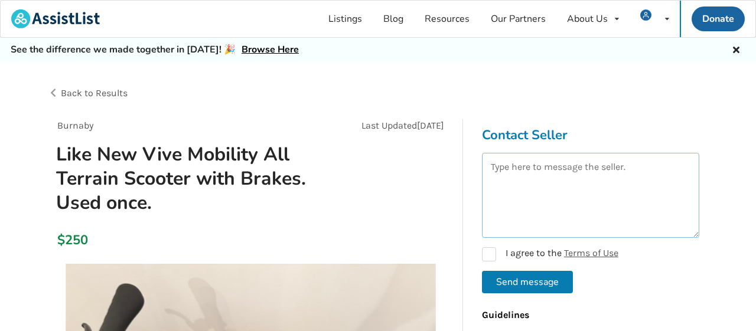
click at [528, 175] on textarea at bounding box center [590, 195] width 217 height 85
paste textarea "Hello I'm [PERSON_NAME] Do you still have it for sale ? Please send me your las…"
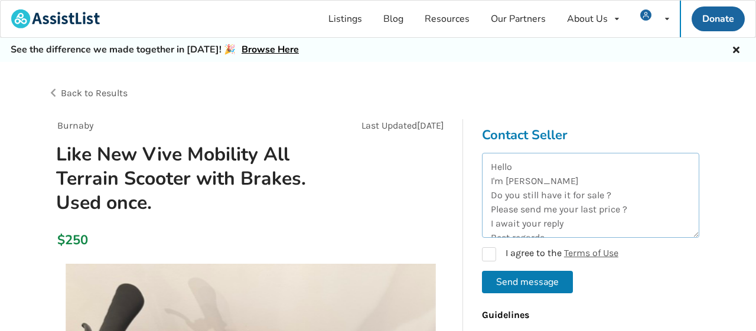
scroll to position [34, 0]
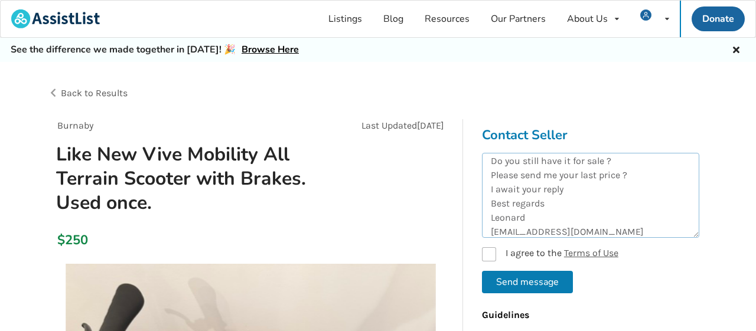
type textarea "Hello I'm [PERSON_NAME] Do you still have it for sale ? Please send me your las…"
click at [487, 257] on label "I agree to the Terms of Use" at bounding box center [550, 254] width 136 height 14
click at [515, 276] on button "Send message" at bounding box center [527, 282] width 91 height 22
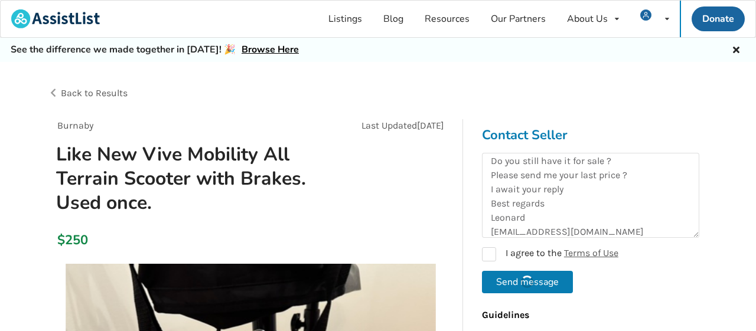
checkbox input "false"
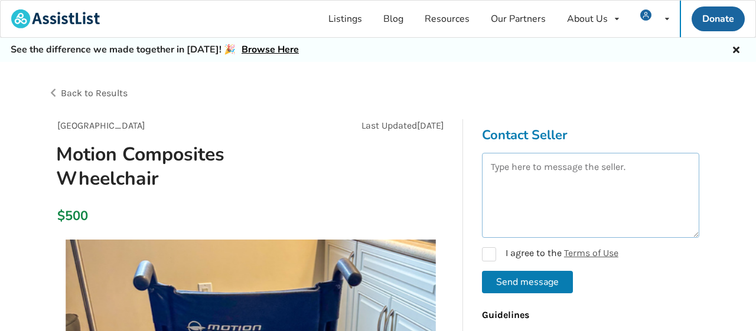
click at [601, 203] on textarea at bounding box center [590, 195] width 217 height 85
paste textarea "Hello I'm [PERSON_NAME] Do you still have it for sale ? Please send me your las…"
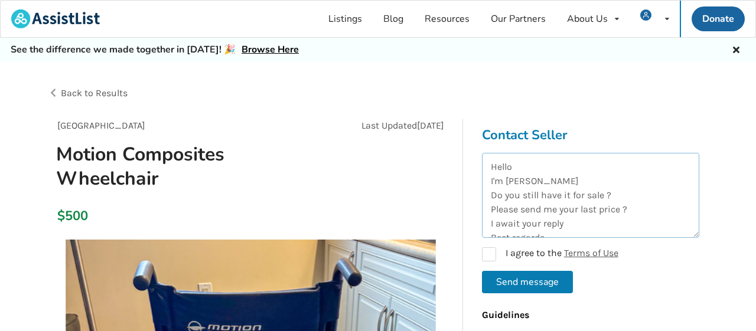
scroll to position [34, 0]
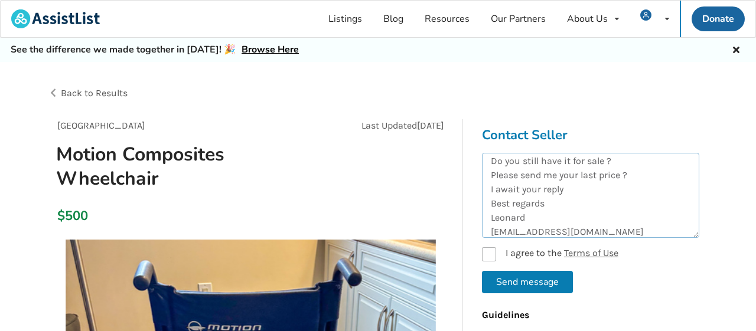
type textarea "Hello I'm [PERSON_NAME] Do you still have it for sale ? Please send me your las…"
click at [485, 253] on label "I agree to the Terms of Use" at bounding box center [550, 254] width 136 height 14
click at [560, 291] on button "Send message" at bounding box center [527, 282] width 91 height 22
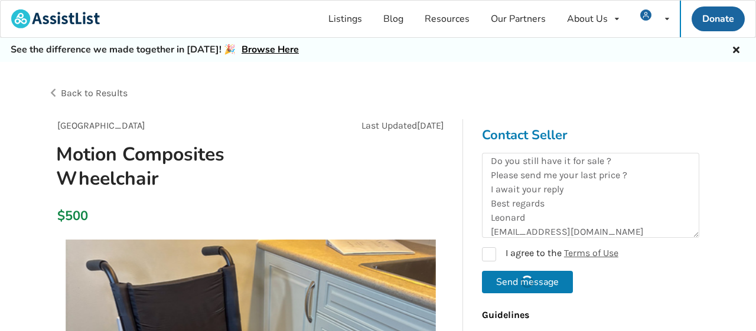
checkbox input "false"
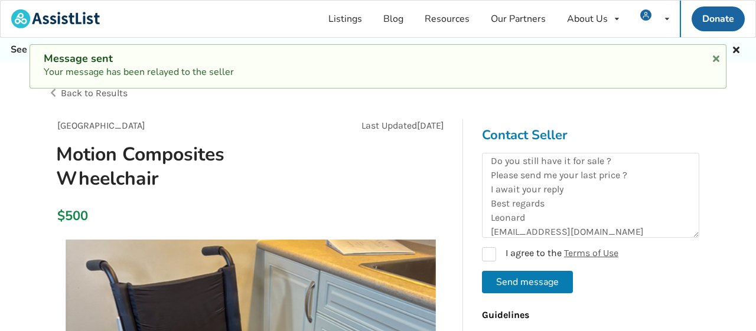
scroll to position [0, 0]
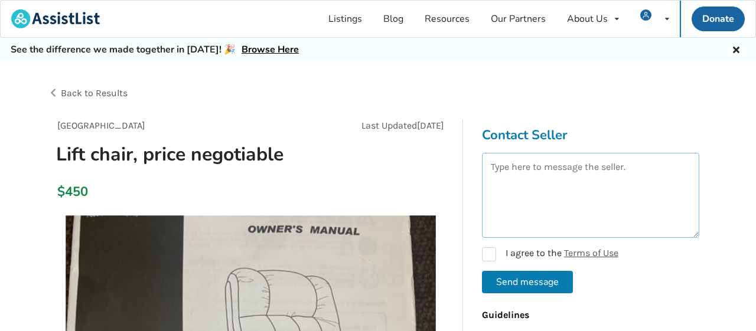
click at [575, 198] on textarea at bounding box center [590, 195] width 217 height 85
paste textarea "Hello I'm [PERSON_NAME] Do you still have it for sale ? Please send me your las…"
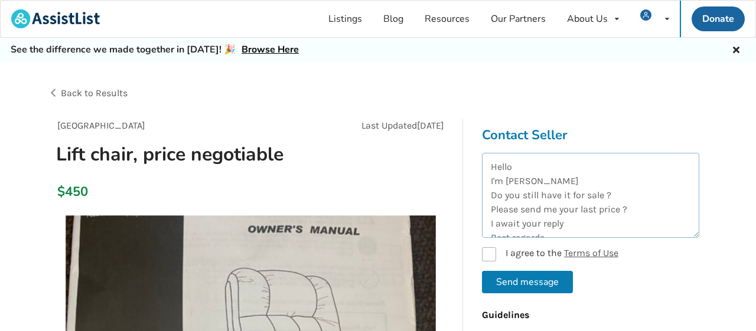
scroll to position [34, 0]
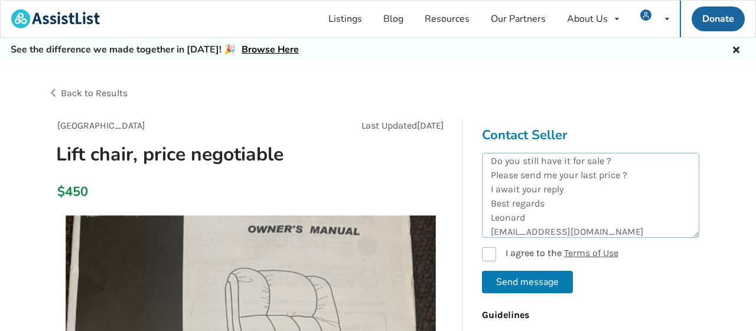
type textarea "Hello I'm [PERSON_NAME] Do you still have it for sale ? Please send me your las…"
click at [482, 253] on label "I agree to the Terms of Use" at bounding box center [550, 254] width 136 height 14
click at [557, 285] on button "Send message" at bounding box center [527, 282] width 91 height 22
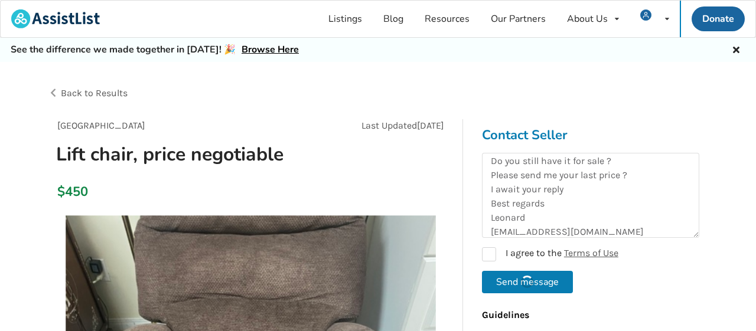
checkbox input "false"
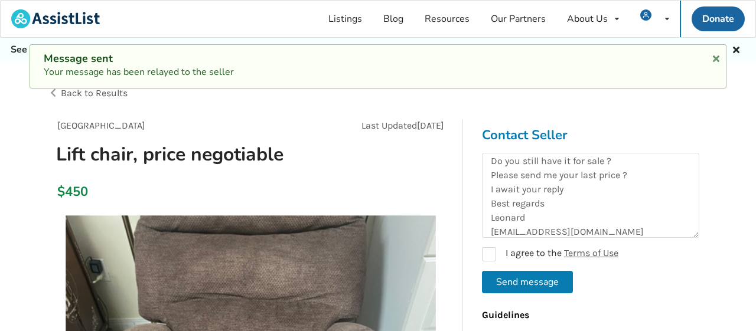
scroll to position [0, 0]
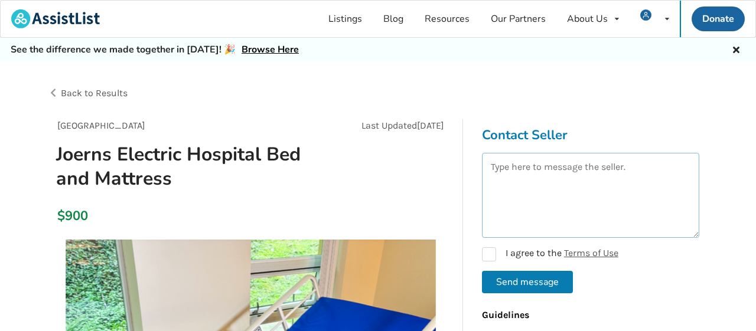
click at [580, 210] on textarea at bounding box center [590, 195] width 217 height 85
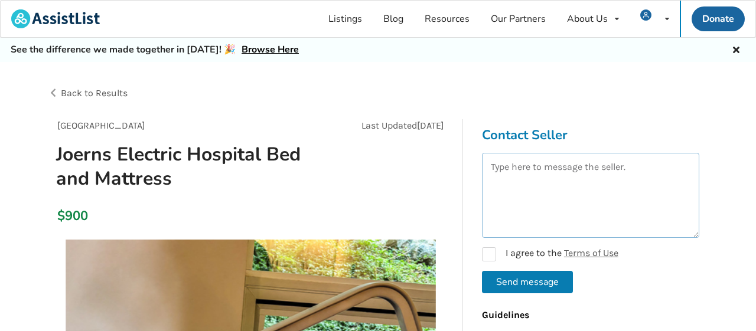
paste textarea "Hello I'm [PERSON_NAME] Do you still have it for sale ? Please send me your las…"
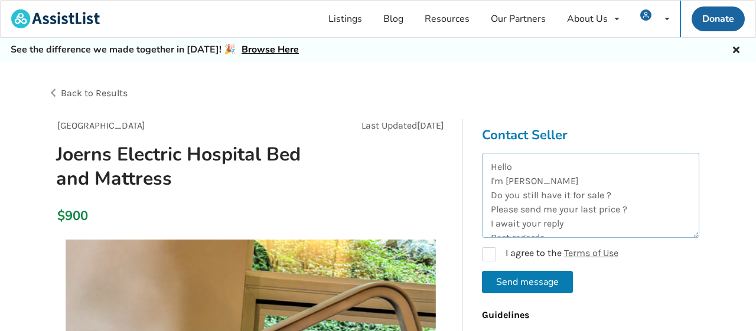
scroll to position [34, 0]
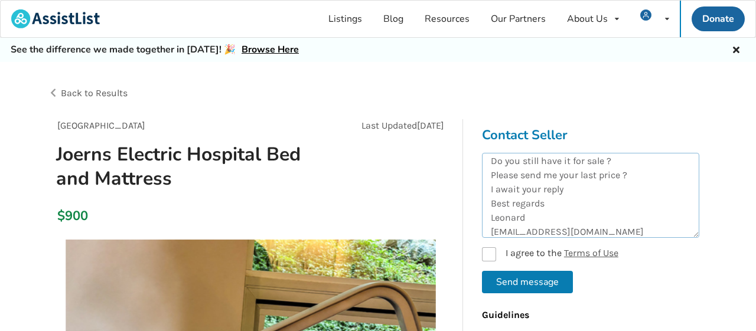
type textarea "Hello I'm [PERSON_NAME] Do you still have it for sale ? Please send me your las…"
click at [494, 251] on label "I agree to the Terms of Use" at bounding box center [550, 254] width 136 height 14
checkbox input "true"
click at [536, 280] on button "Send message" at bounding box center [527, 282] width 91 height 22
checkbox input "false"
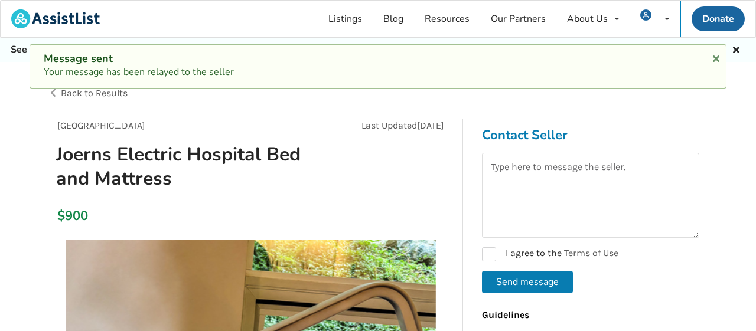
scroll to position [0, 0]
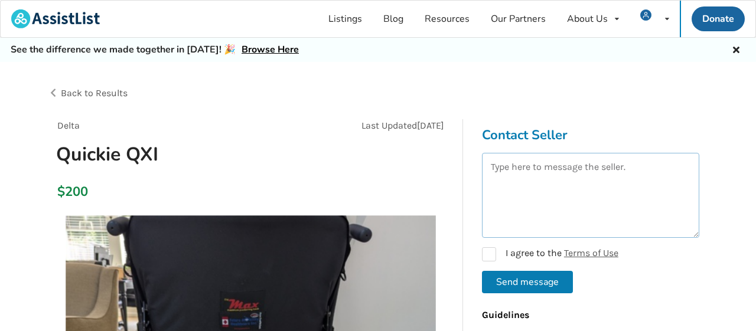
drag, startPoint x: 563, startPoint y: 198, endPoint x: 605, endPoint y: 198, distance: 41.9
click at [571, 198] on textarea at bounding box center [590, 195] width 217 height 85
paste textarea "Hello I'm [PERSON_NAME] Do you still have it for sale ? Please send me your las…"
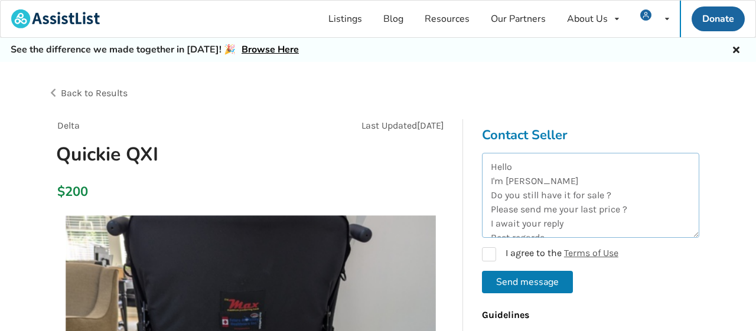
scroll to position [34, 0]
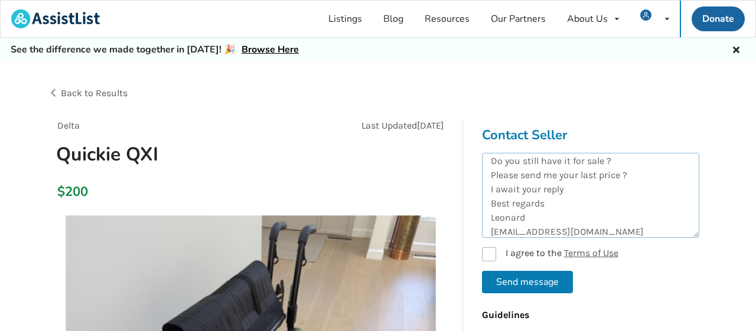
type textarea "Hello I'm [PERSON_NAME] Do you still have it for sale ? Please send me your las…"
click at [494, 253] on label "I agree to the Terms of Use" at bounding box center [550, 254] width 136 height 14
click at [522, 281] on button "Send message" at bounding box center [527, 282] width 91 height 22
checkbox input "false"
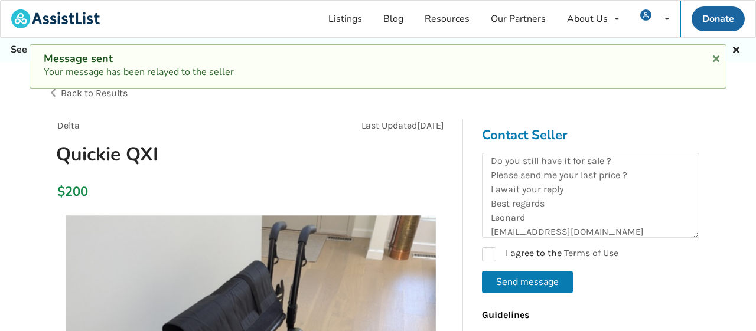
scroll to position [0, 0]
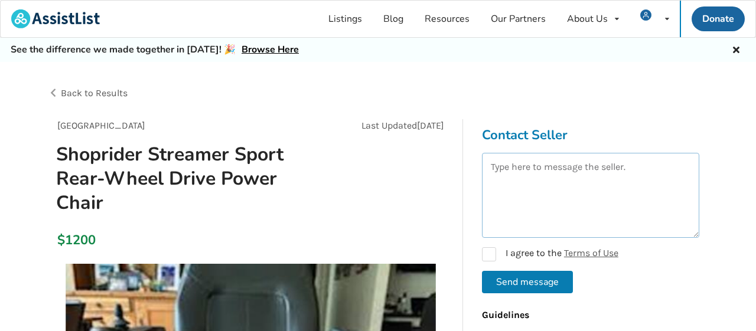
click at [569, 198] on textarea at bounding box center [590, 195] width 217 height 85
paste textarea "Hello I'm [PERSON_NAME] Do you still have it for sale ? Please send me your las…"
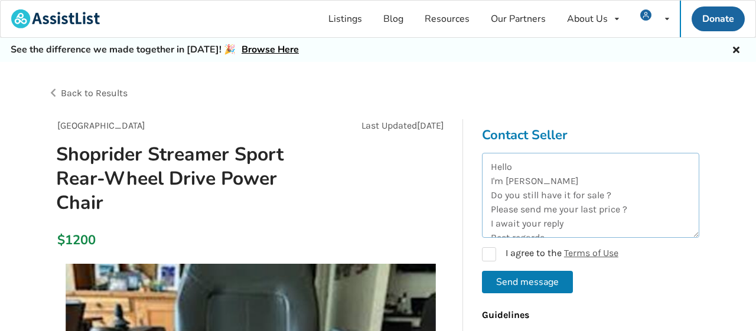
scroll to position [34, 0]
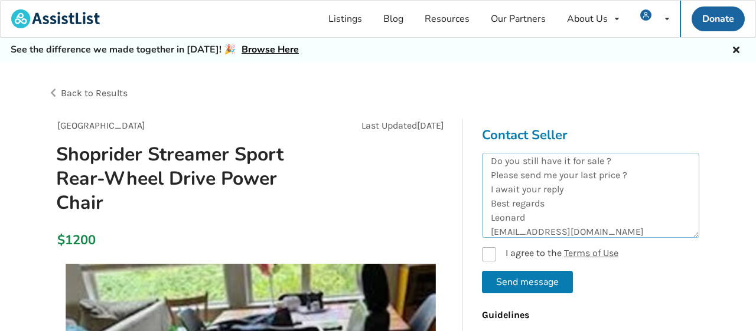
type textarea "Hello I'm [PERSON_NAME] Do you still have it for sale ? Please send me your las…"
click at [494, 253] on label "I agree to the Terms of Use" at bounding box center [550, 254] width 136 height 14
click at [508, 283] on button "Send message" at bounding box center [527, 282] width 91 height 22
checkbox input "false"
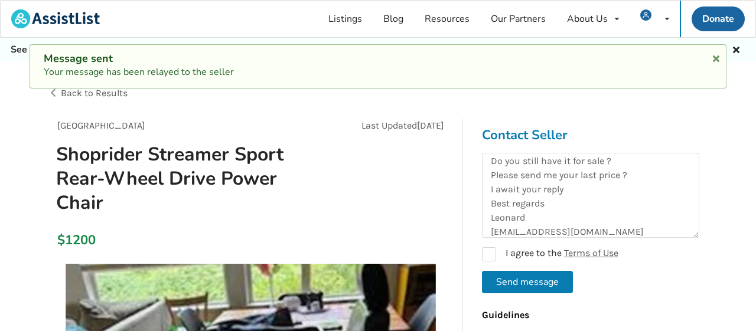
scroll to position [0, 0]
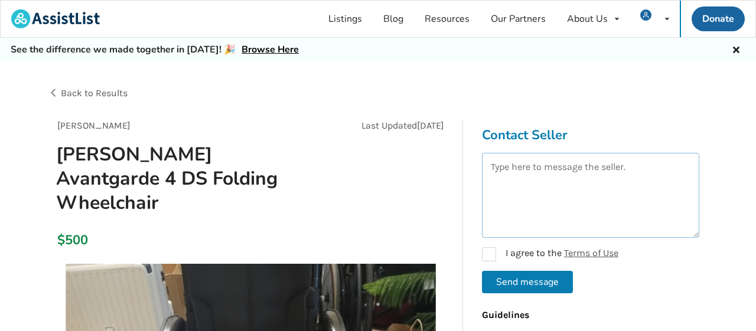
click at [576, 206] on textarea at bounding box center [590, 195] width 217 height 85
paste textarea "Hello I'm [PERSON_NAME] Do you still have it for sale ? Please send me your las…"
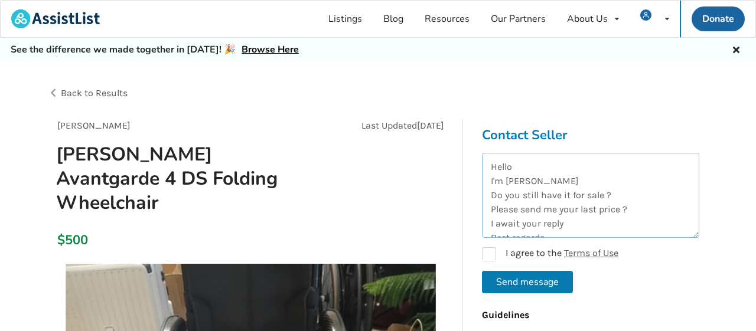
scroll to position [34, 0]
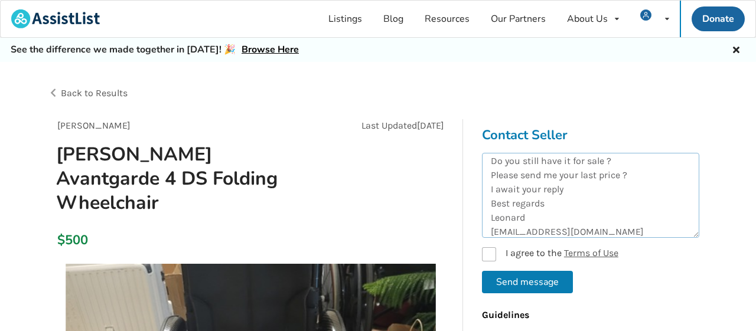
type textarea "Hello I'm [PERSON_NAME] Do you still have it for sale ? Please send me your las…"
click at [493, 252] on label "I agree to the Terms of Use" at bounding box center [550, 254] width 136 height 14
checkbox input "true"
click at [518, 282] on button "Send message" at bounding box center [527, 282] width 91 height 22
checkbox input "false"
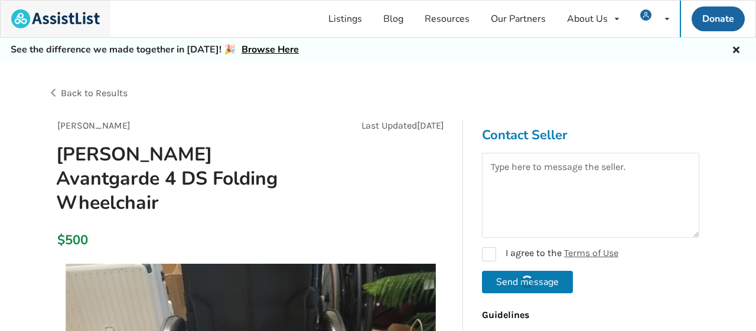
scroll to position [0, 0]
